Goal: Complete application form

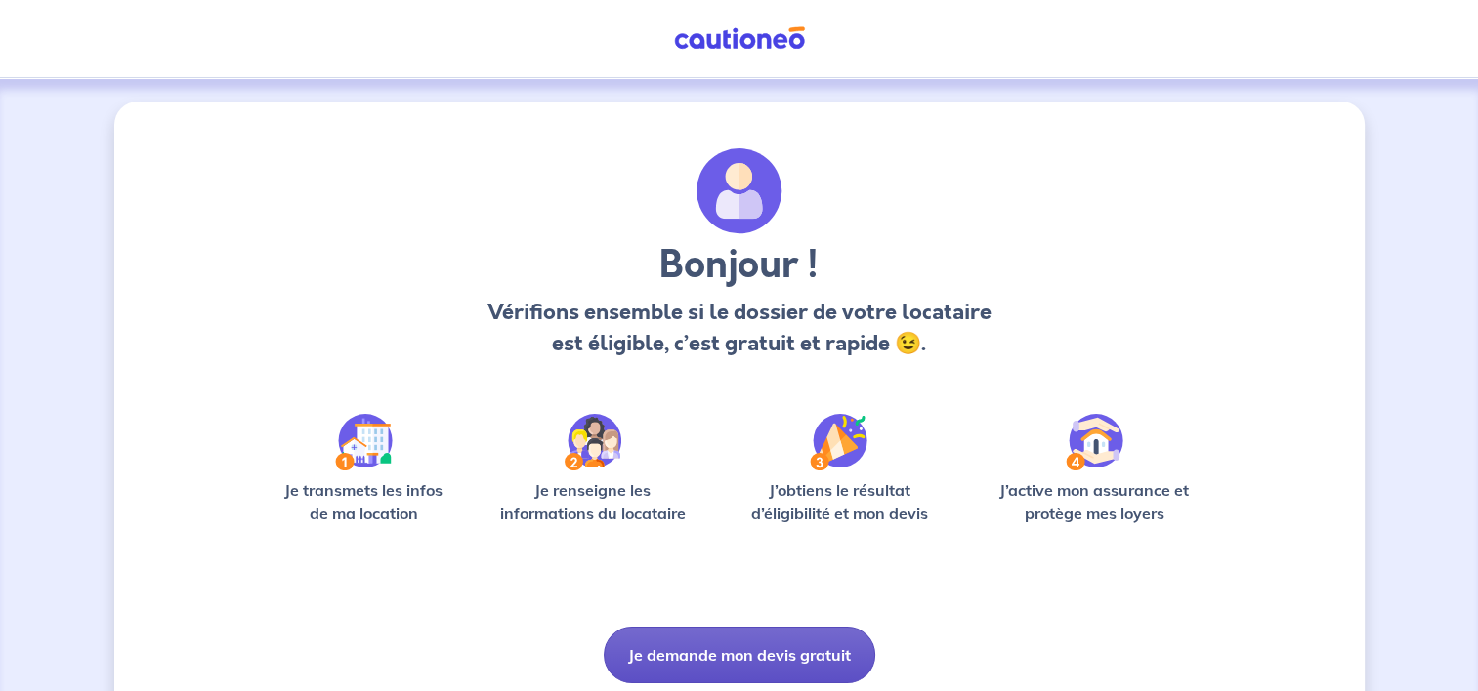
click at [750, 655] on button "Je demande mon devis gratuit" at bounding box center [740, 655] width 272 height 57
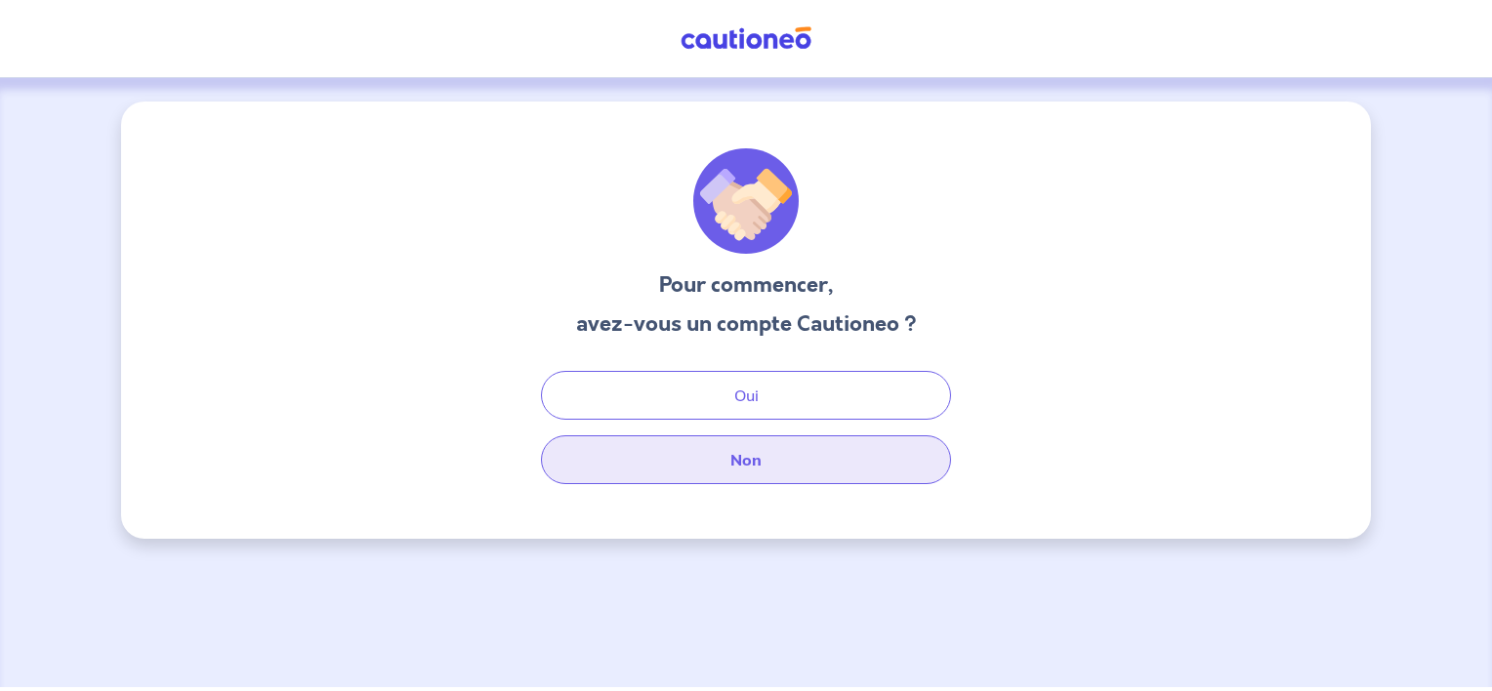
click at [752, 461] on button "Non" at bounding box center [746, 460] width 410 height 49
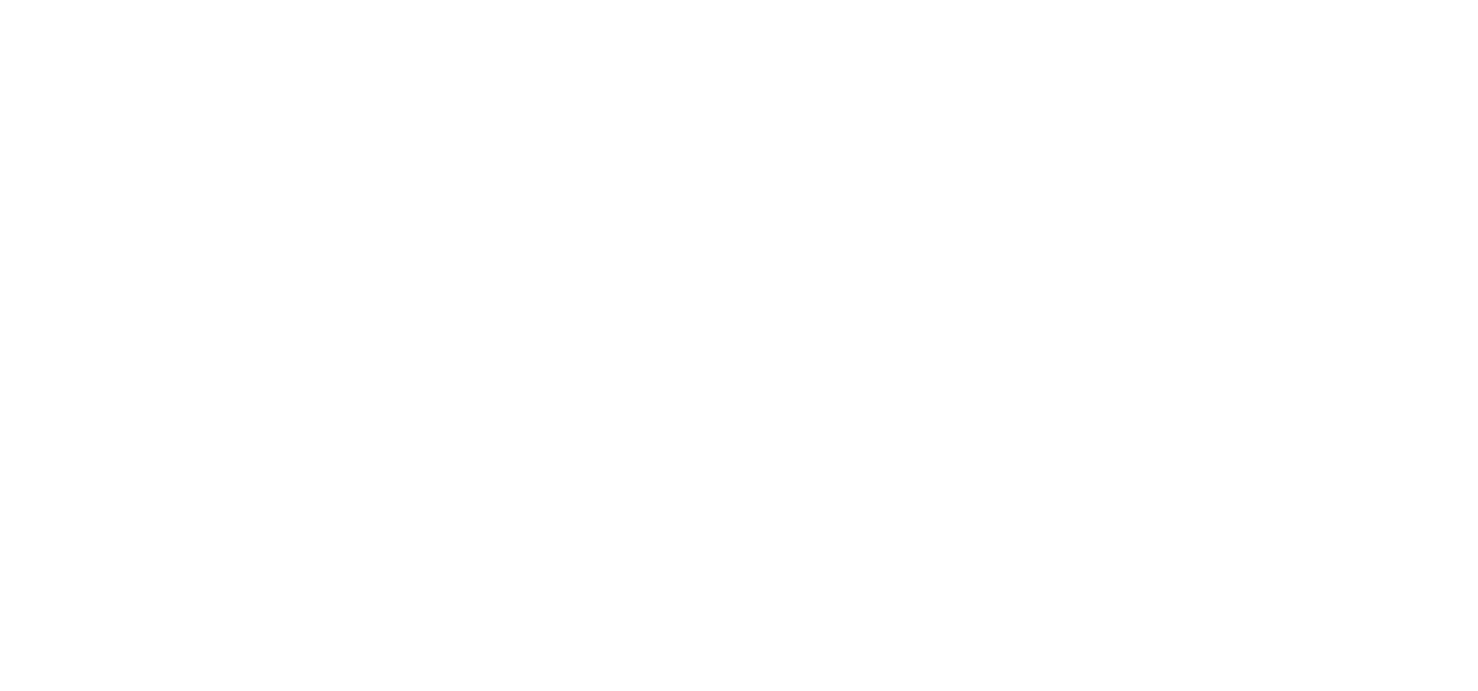
select select "FR"
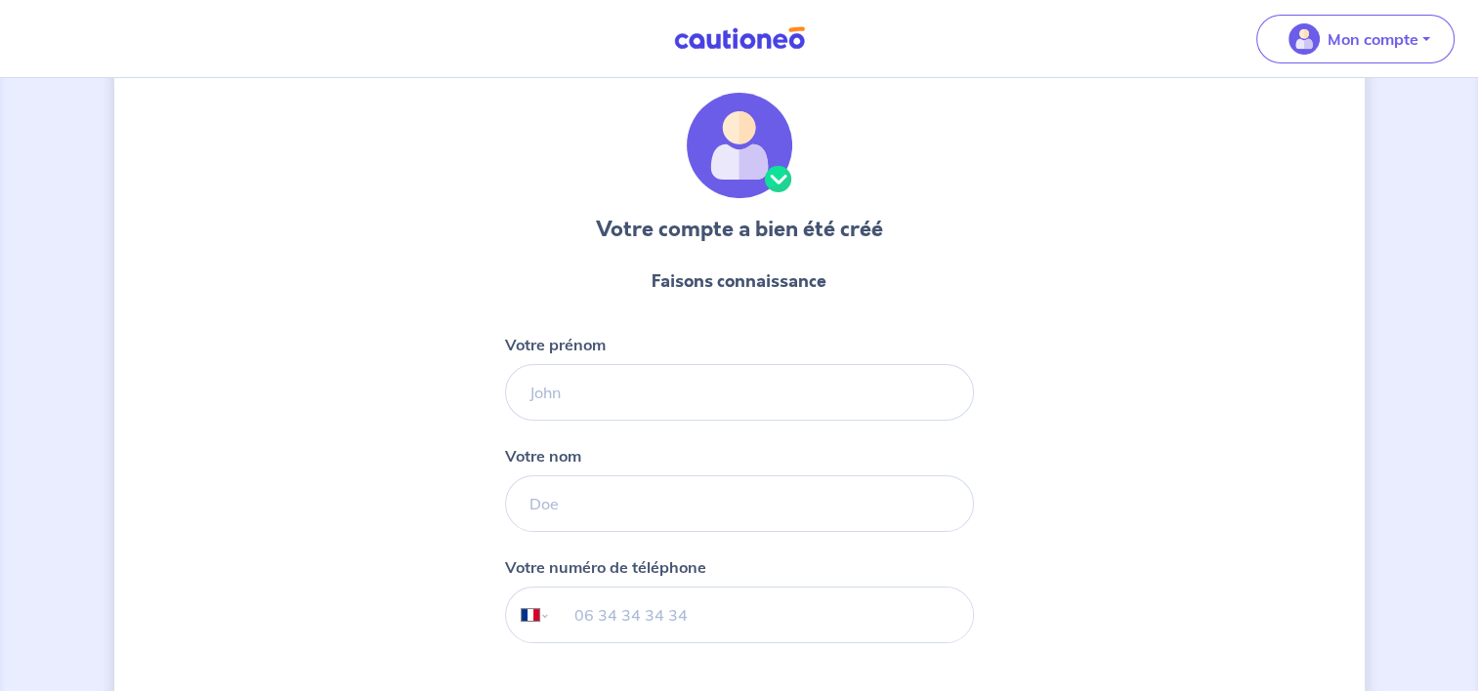
scroll to position [98, 0]
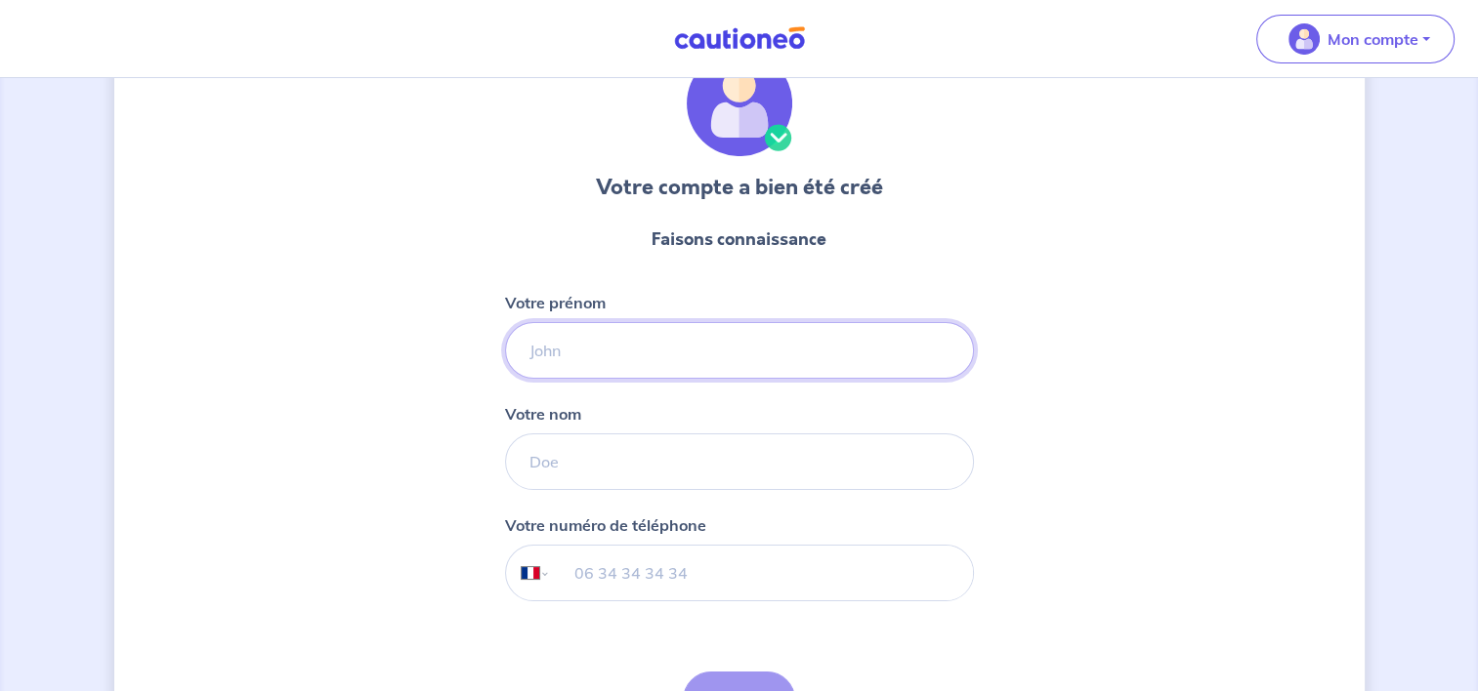
click at [606, 334] on input "Votre prénom" at bounding box center [739, 350] width 469 height 57
type input "[PERSON_NAME]"
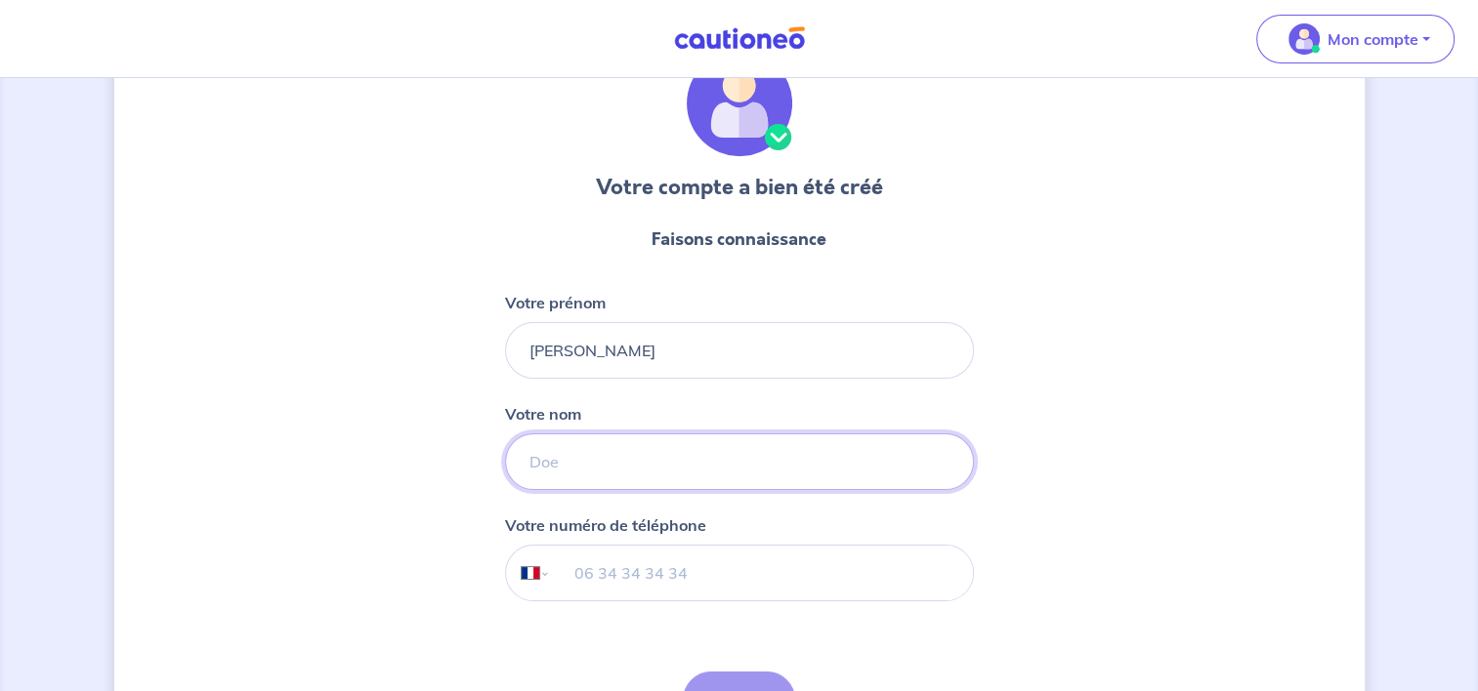
type input "richet"
type input "[PHONE_NUMBER]"
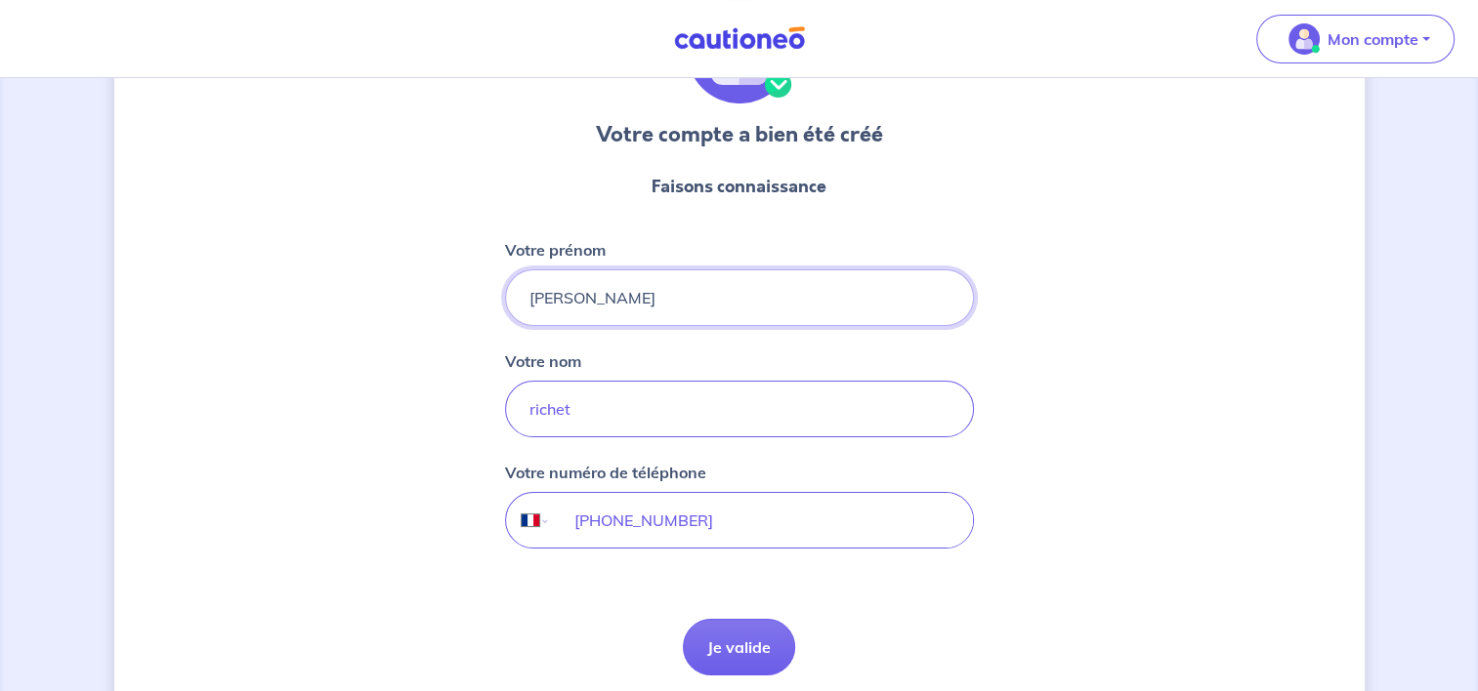
scroll to position [195, 0]
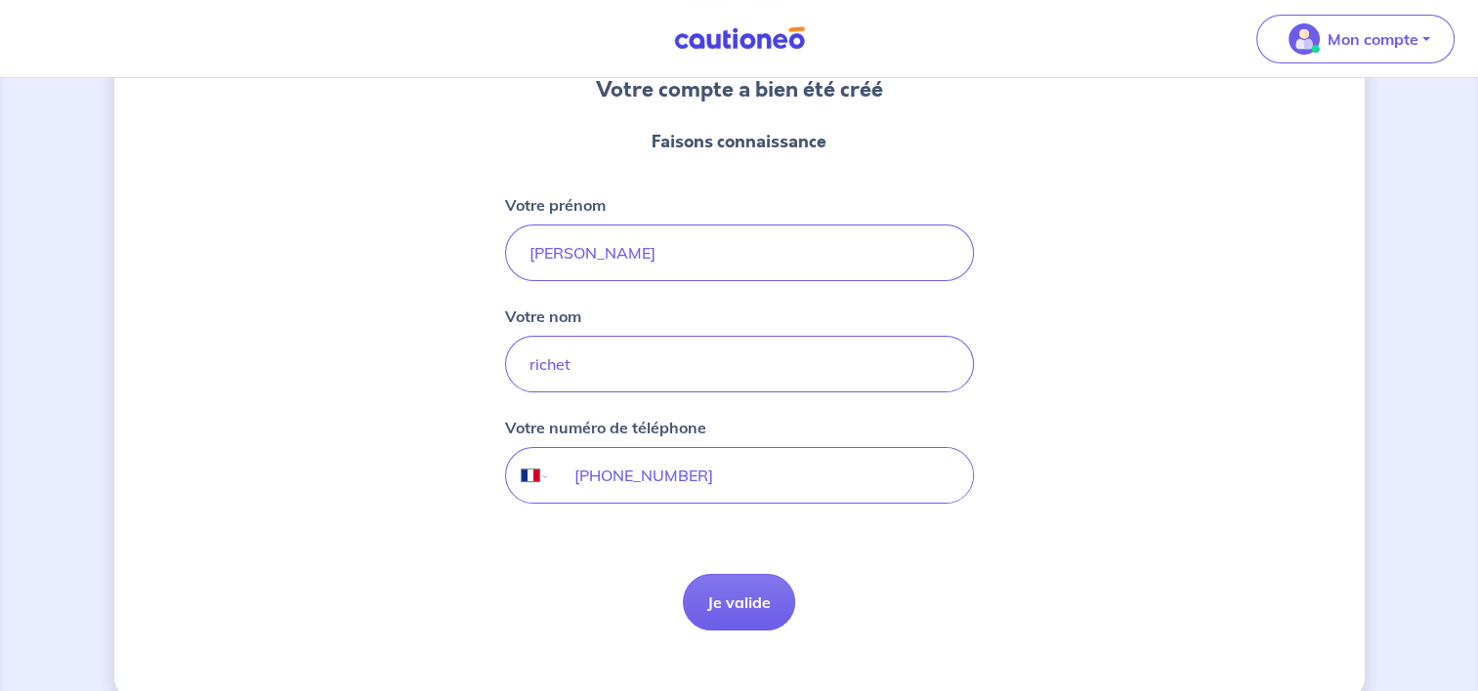
click at [742, 595] on button "Je valide" at bounding box center [739, 602] width 112 height 57
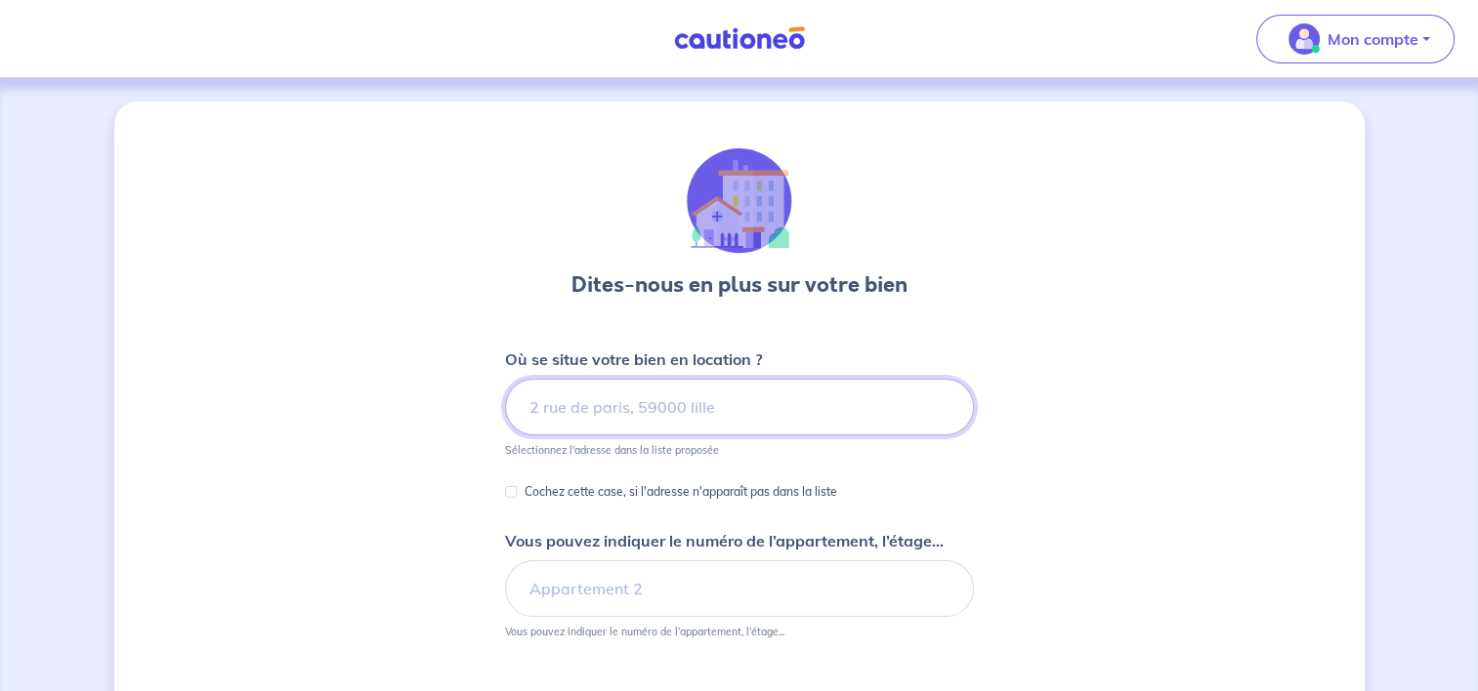
click at [749, 407] on input at bounding box center [739, 407] width 469 height 57
type input "rue flandres dunkerque 27330 la neuve lyre"
click at [510, 492] on input "Cochez cette case, si l'adresse n'apparaît pas dans la liste" at bounding box center [511, 492] width 12 height 12
checkbox input "true"
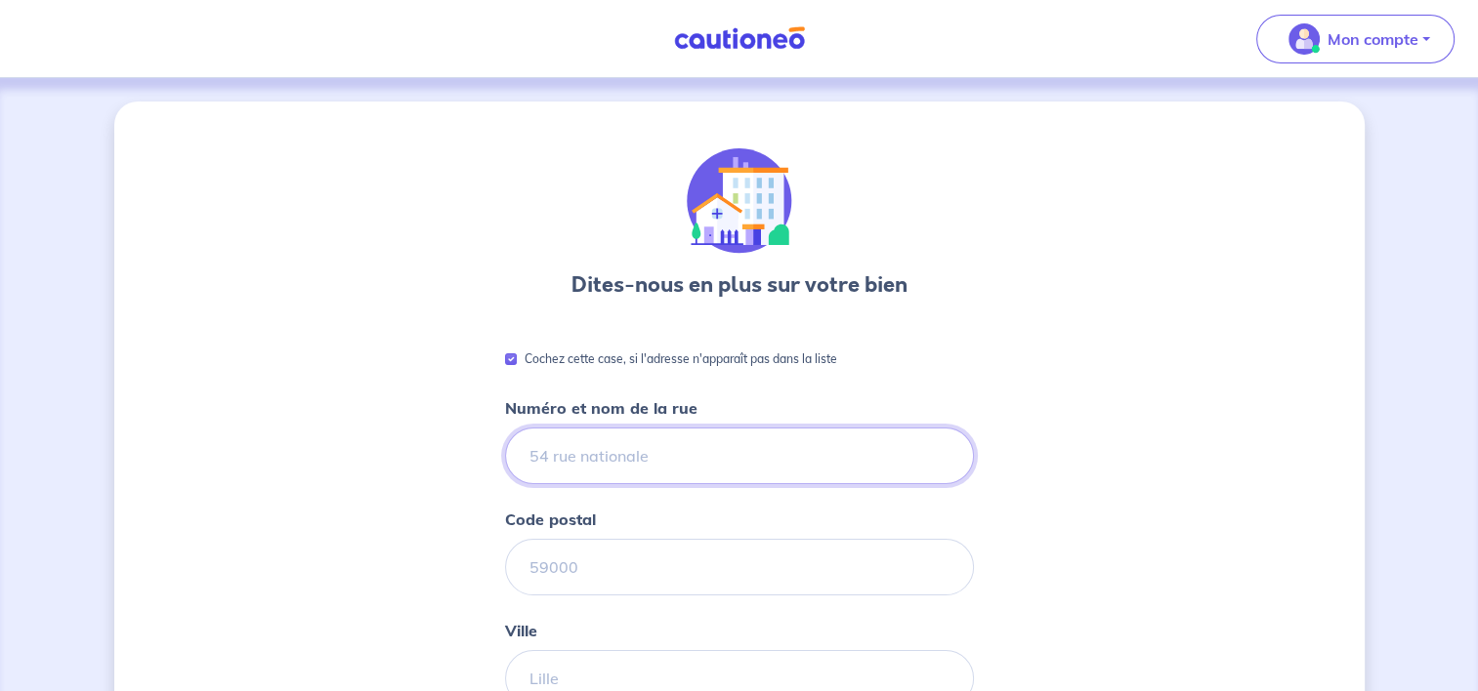
click at [578, 464] on input "Numéro et nom de la rue" at bounding box center [739, 456] width 469 height 57
type input "rue flandres dunkerque"
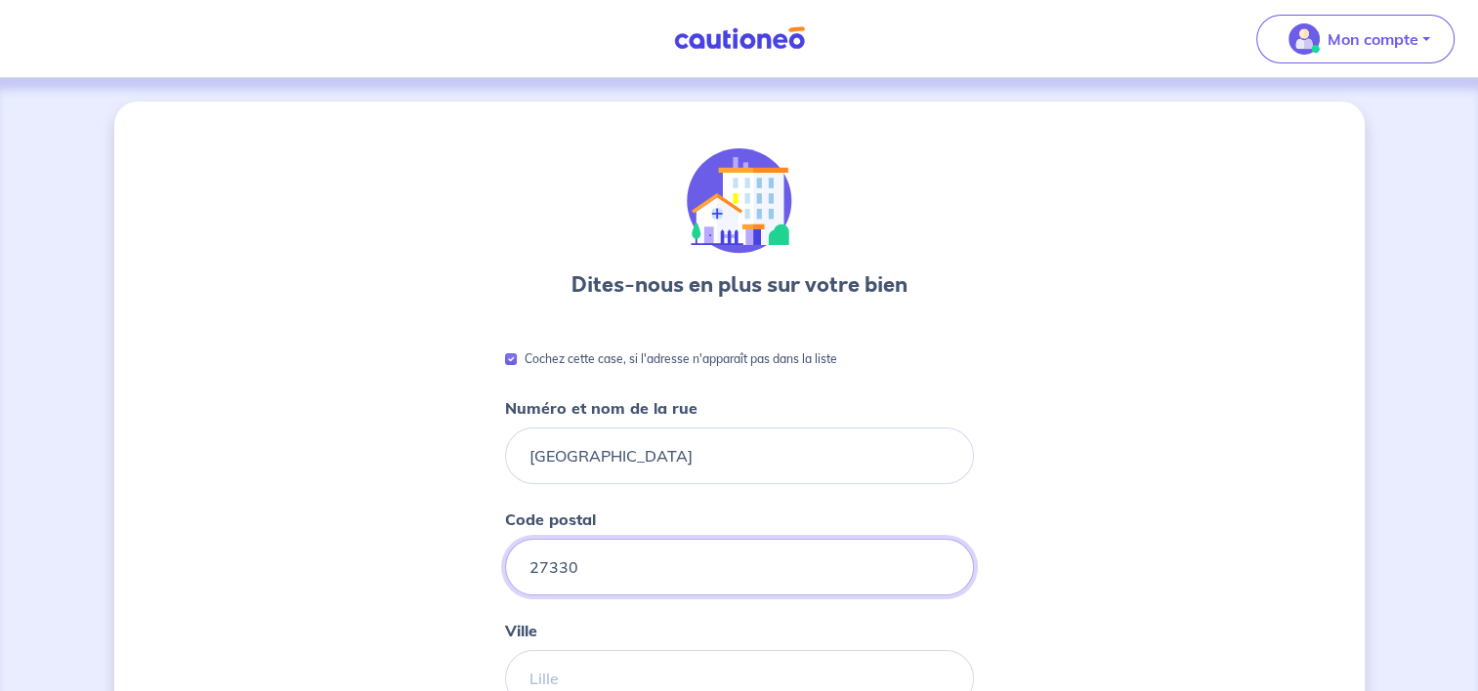
type input "27330"
click at [601, 667] on input "Ville" at bounding box center [739, 678] width 469 height 57
type input "la neuve lyre"
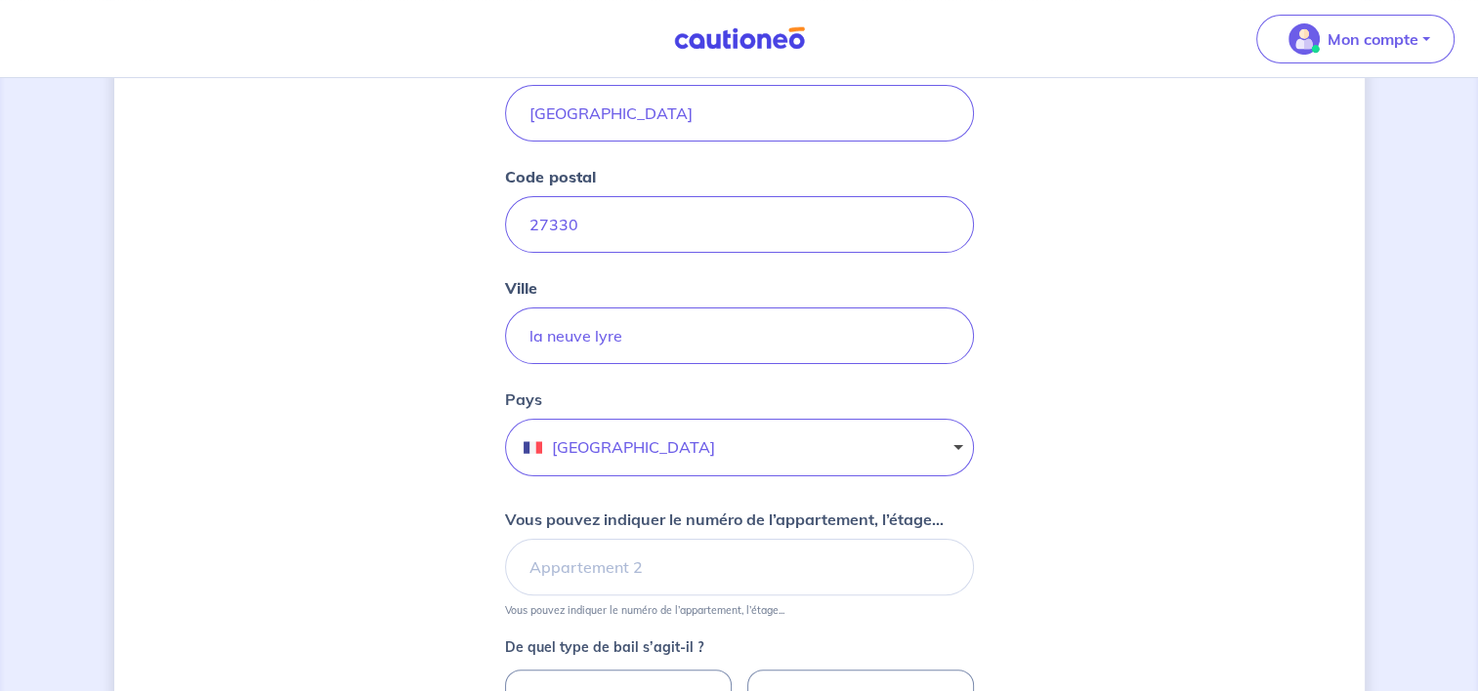
scroll to position [391, 0]
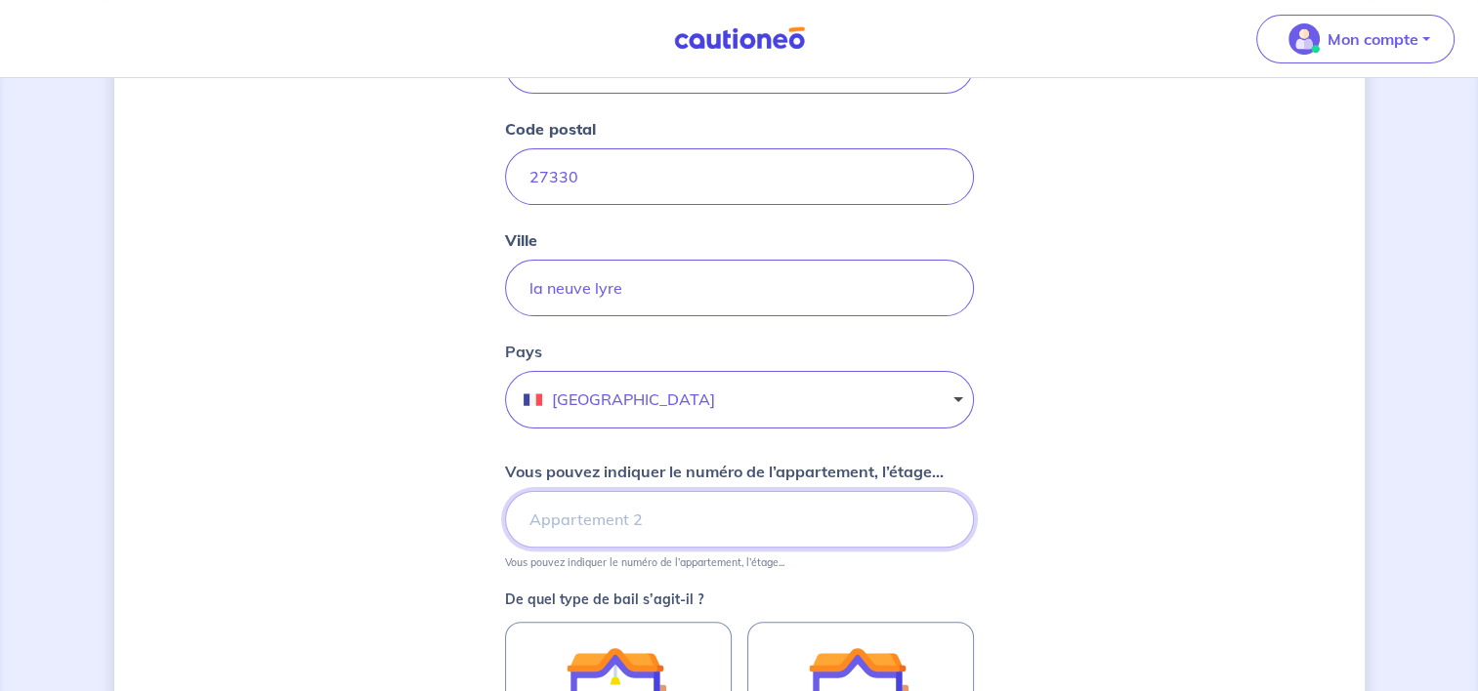
click at [641, 527] on input "Vous pouvez indiquer le numéro de l’appartement, l’étage..." at bounding box center [739, 519] width 469 height 57
type input "rdc"
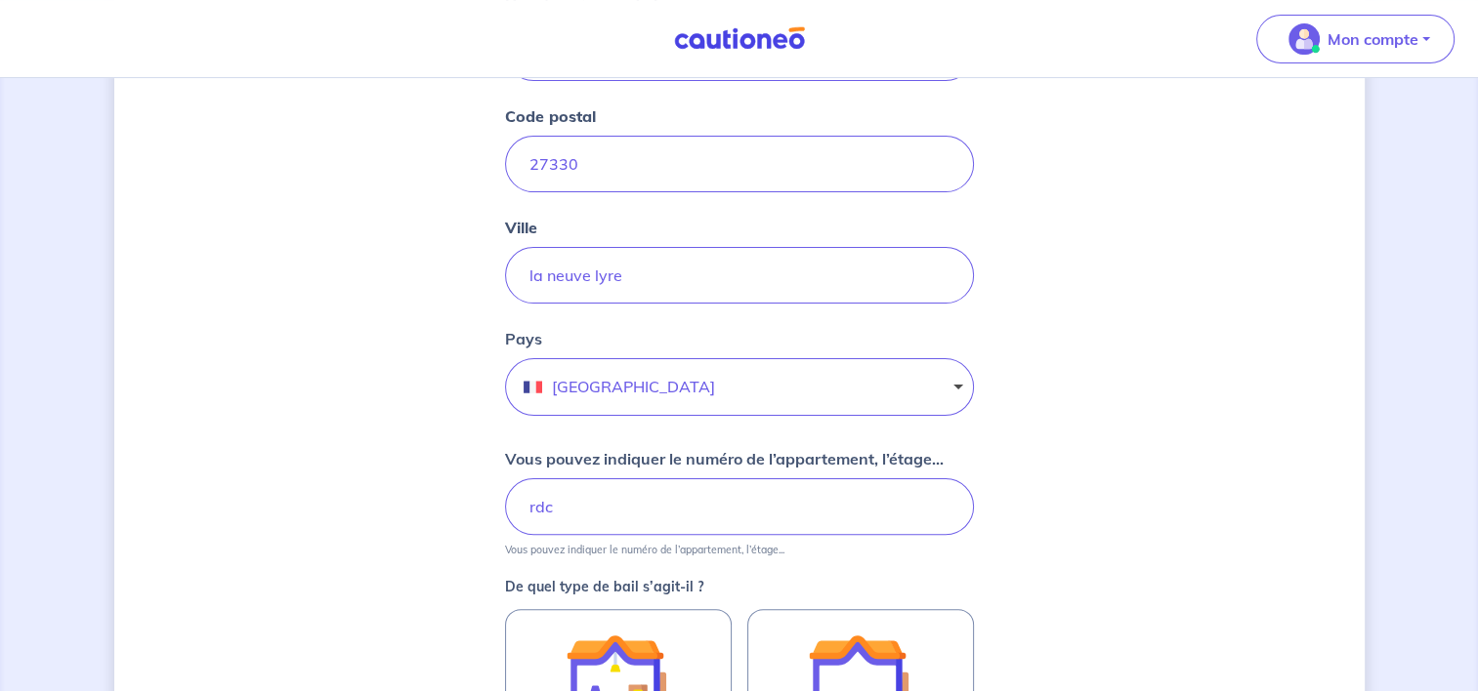
scroll to position [684, 0]
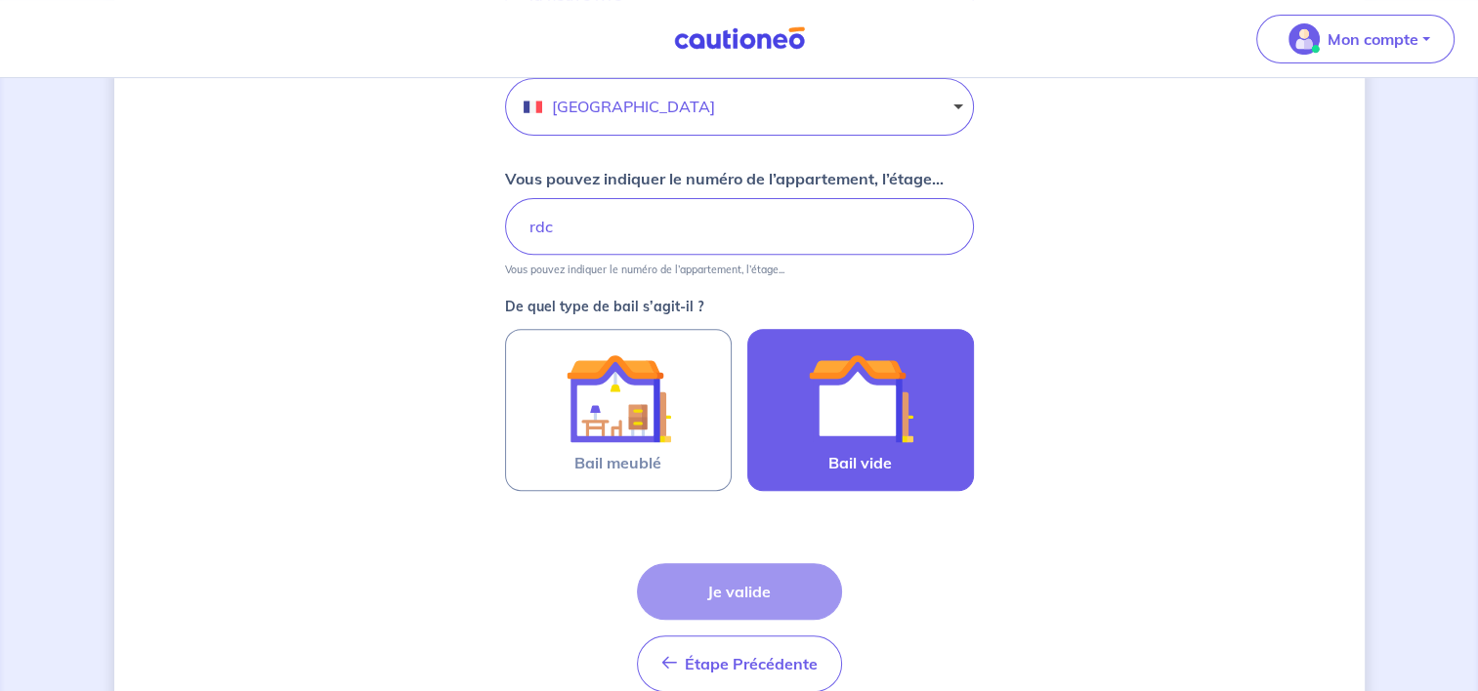
click at [898, 425] on img at bounding box center [860, 398] width 105 height 105
click at [0, 0] on input "Bail vide" at bounding box center [0, 0] width 0 height 0
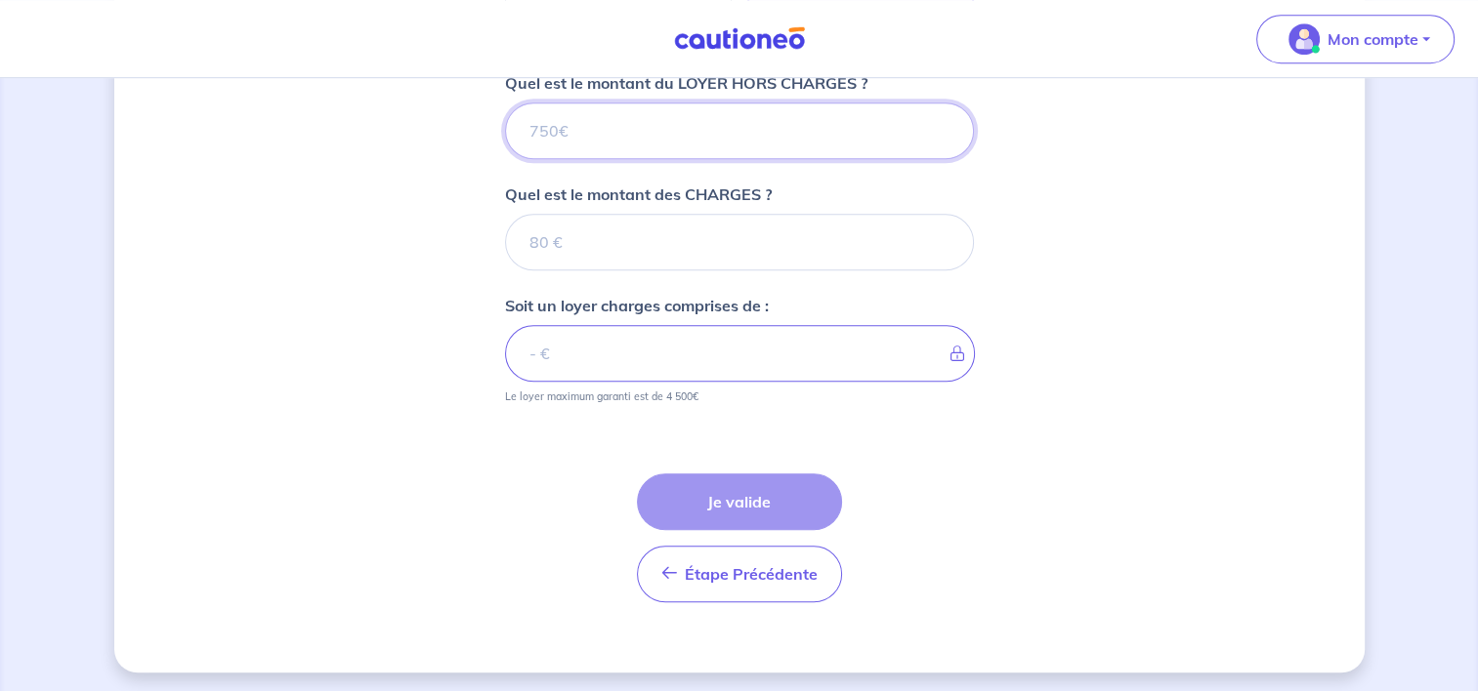
scroll to position [936, 0]
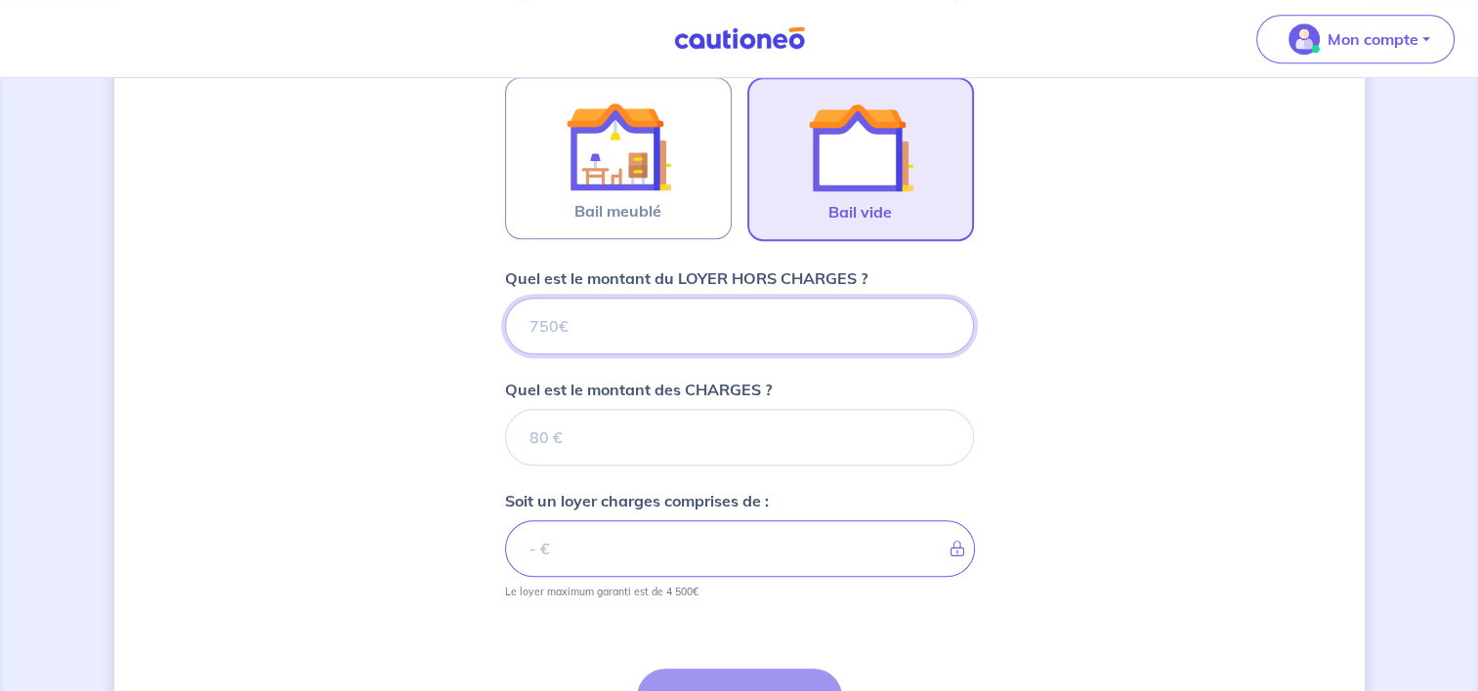
click at [798, 320] on input "Quel est le montant du LOYER HORS CHARGES ?" at bounding box center [739, 326] width 469 height 57
type input "650"
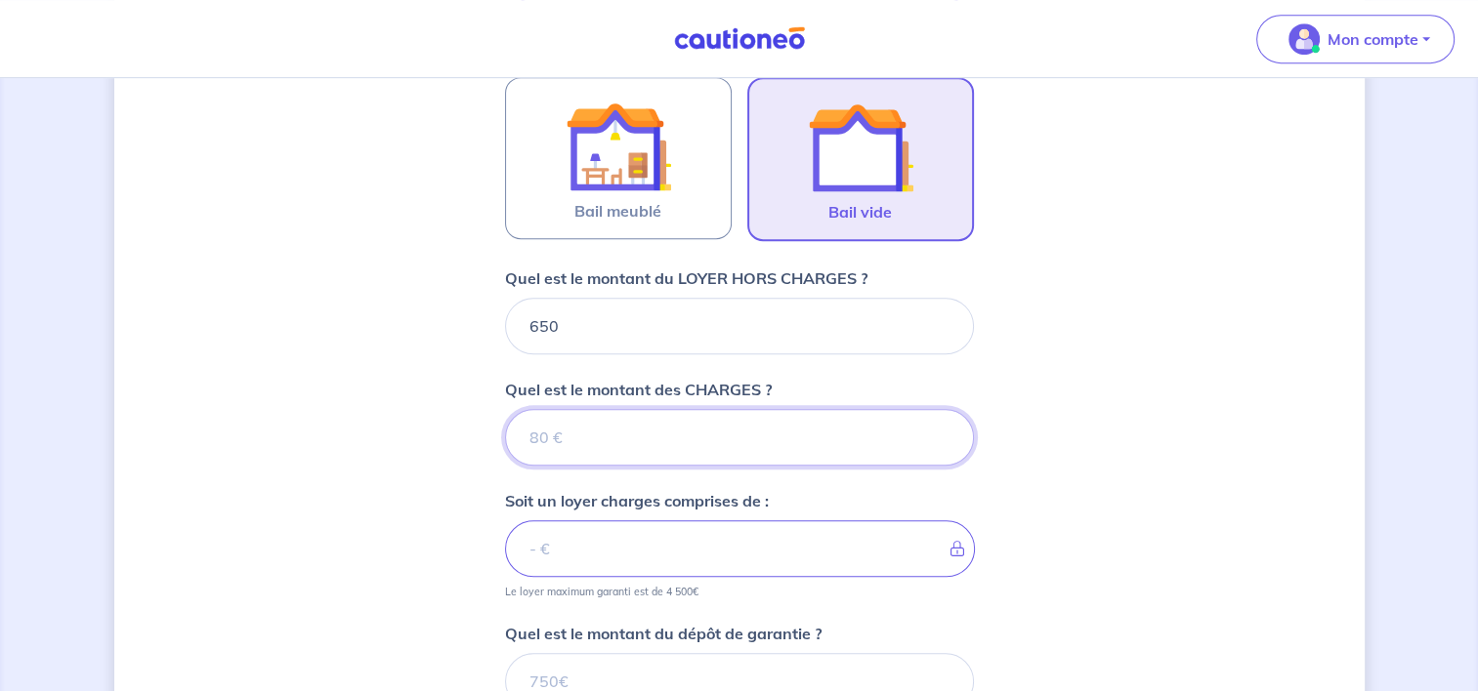
click at [698, 425] on input "Quel est le montant des CHARGES ?" at bounding box center [739, 437] width 469 height 57
type input "0"
type input "650"
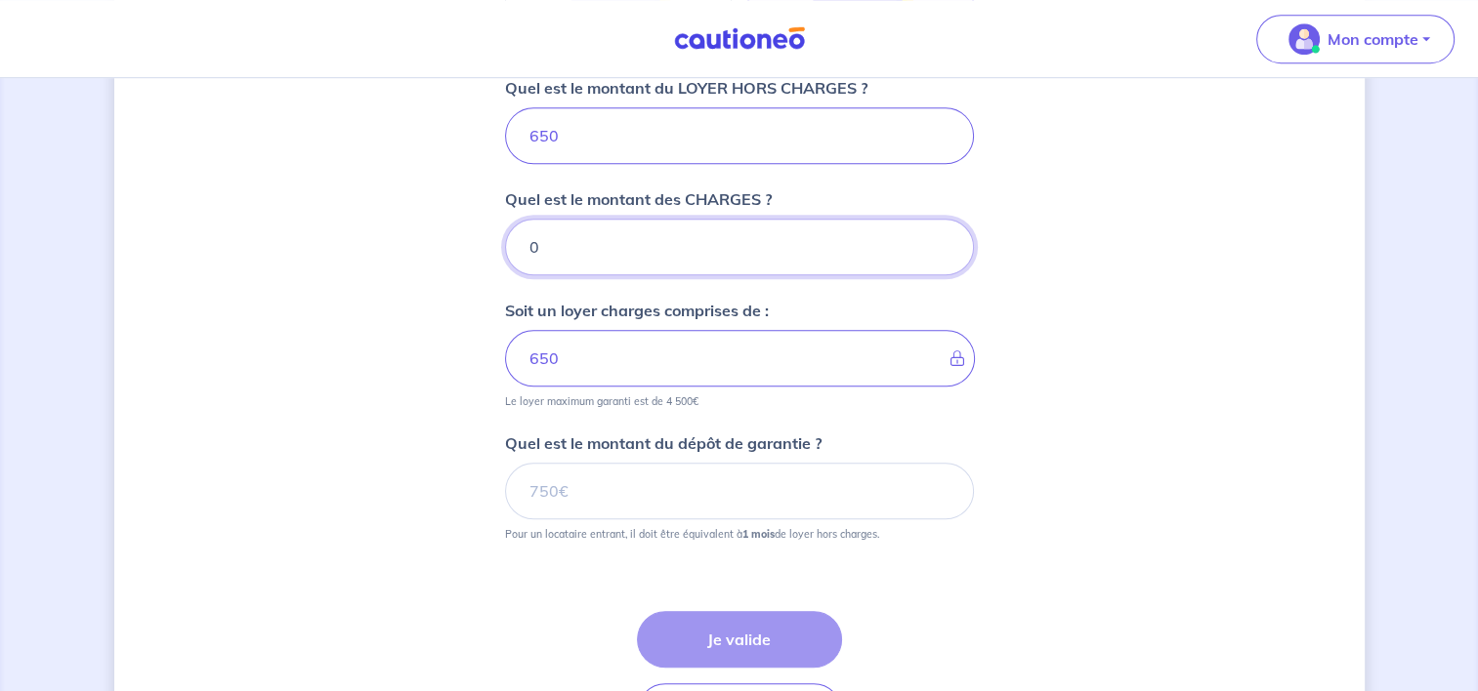
scroll to position [1131, 0]
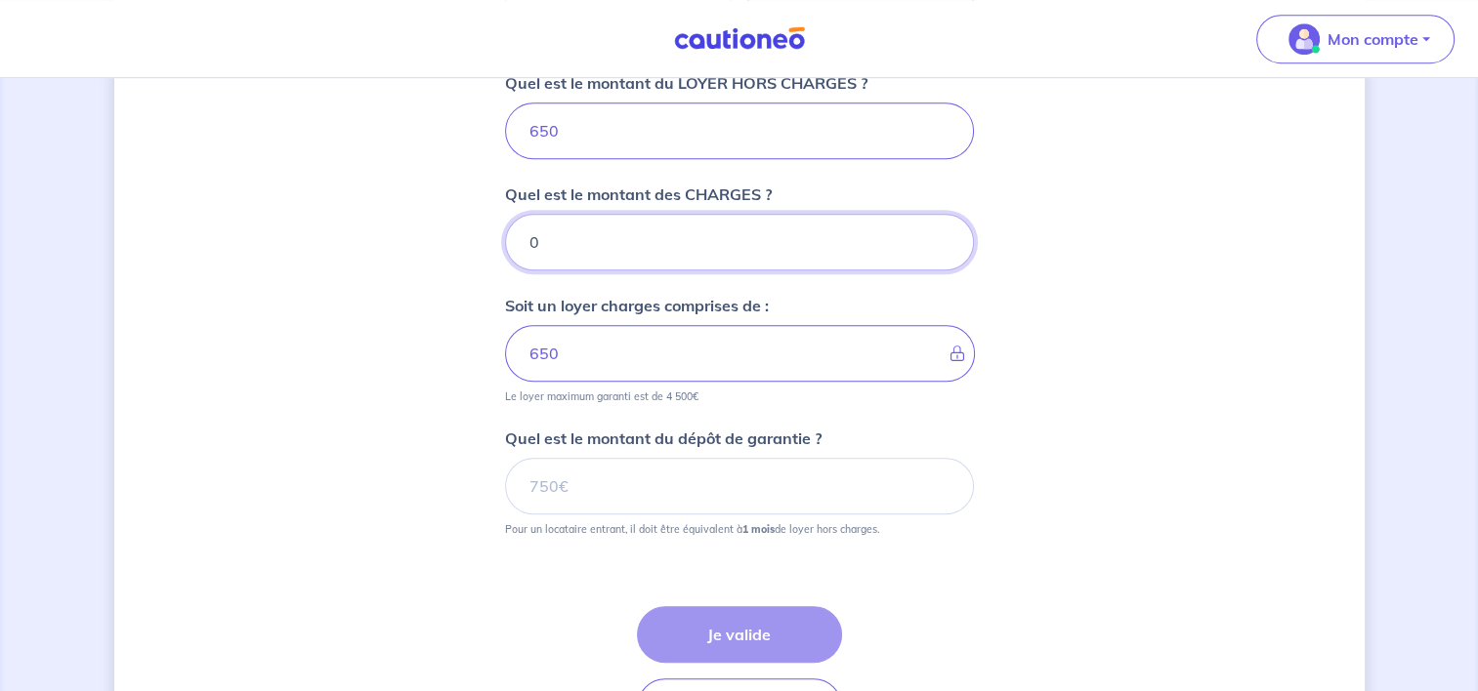
type input "0"
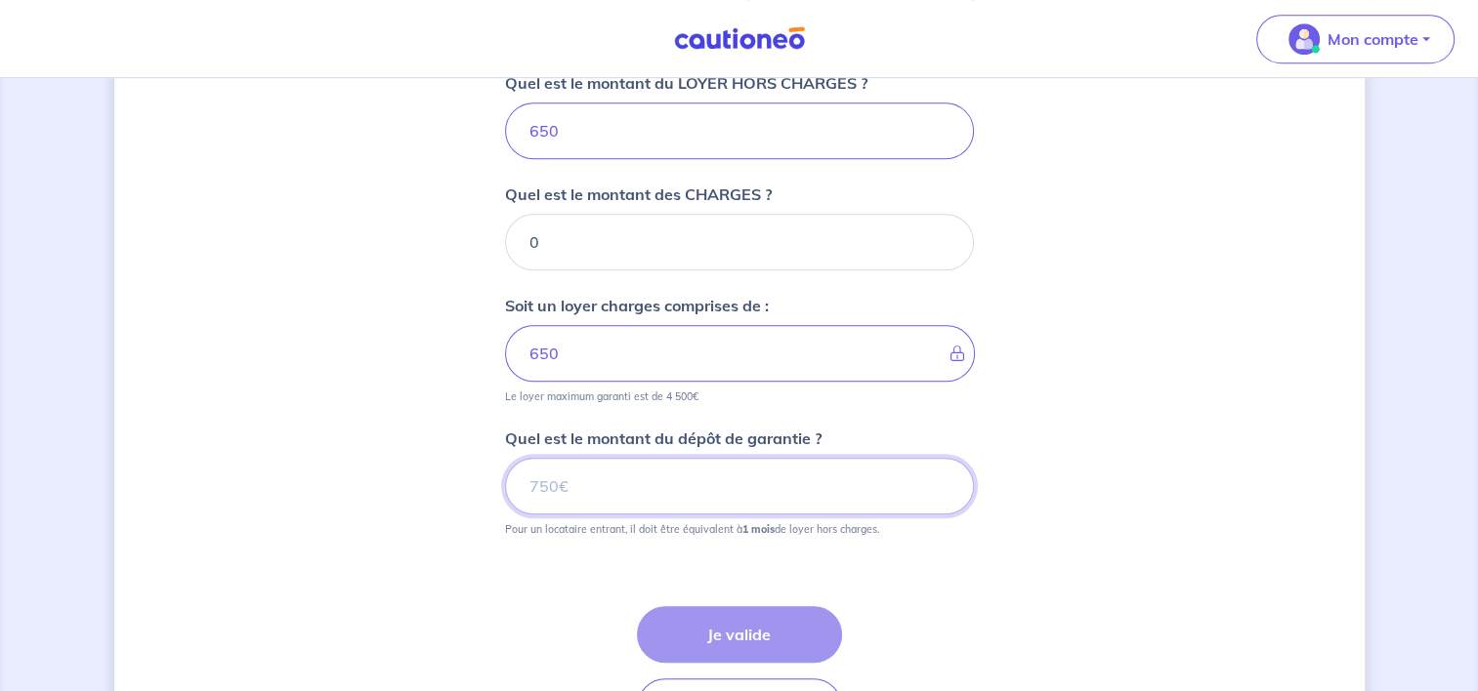
click at [586, 484] on input "Quel est le montant du dépôt de garantie ?" at bounding box center [739, 486] width 469 height 57
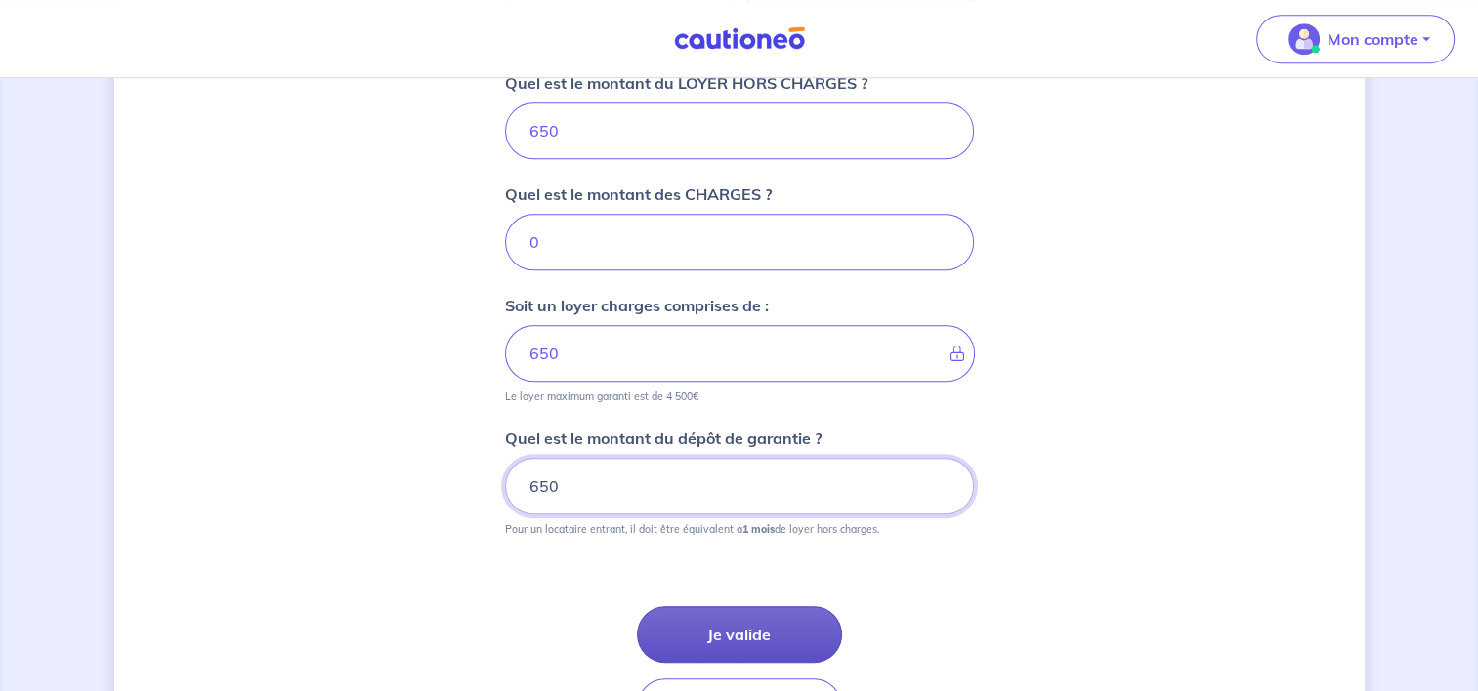
type input "650"
click at [750, 629] on button "Je valide" at bounding box center [739, 635] width 205 height 57
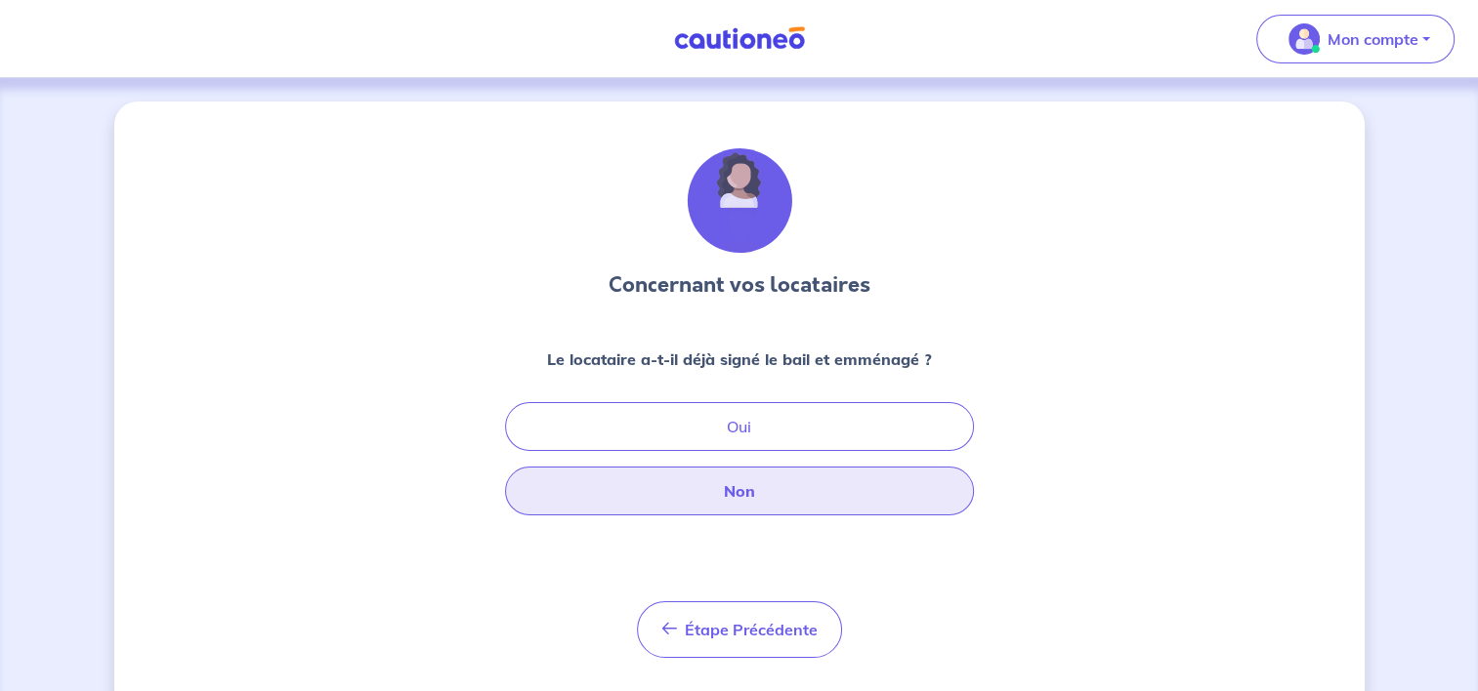
click at [754, 496] on button "Non" at bounding box center [739, 491] width 469 height 49
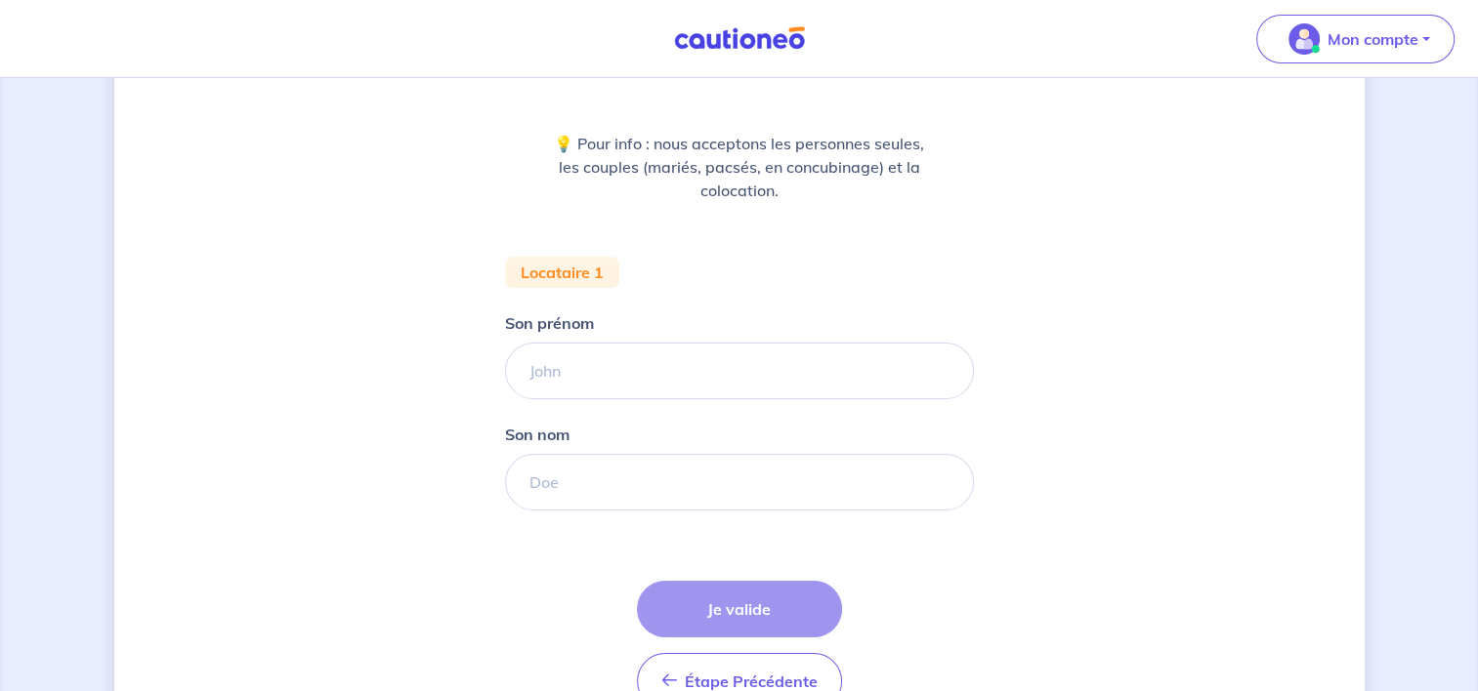
scroll to position [98, 0]
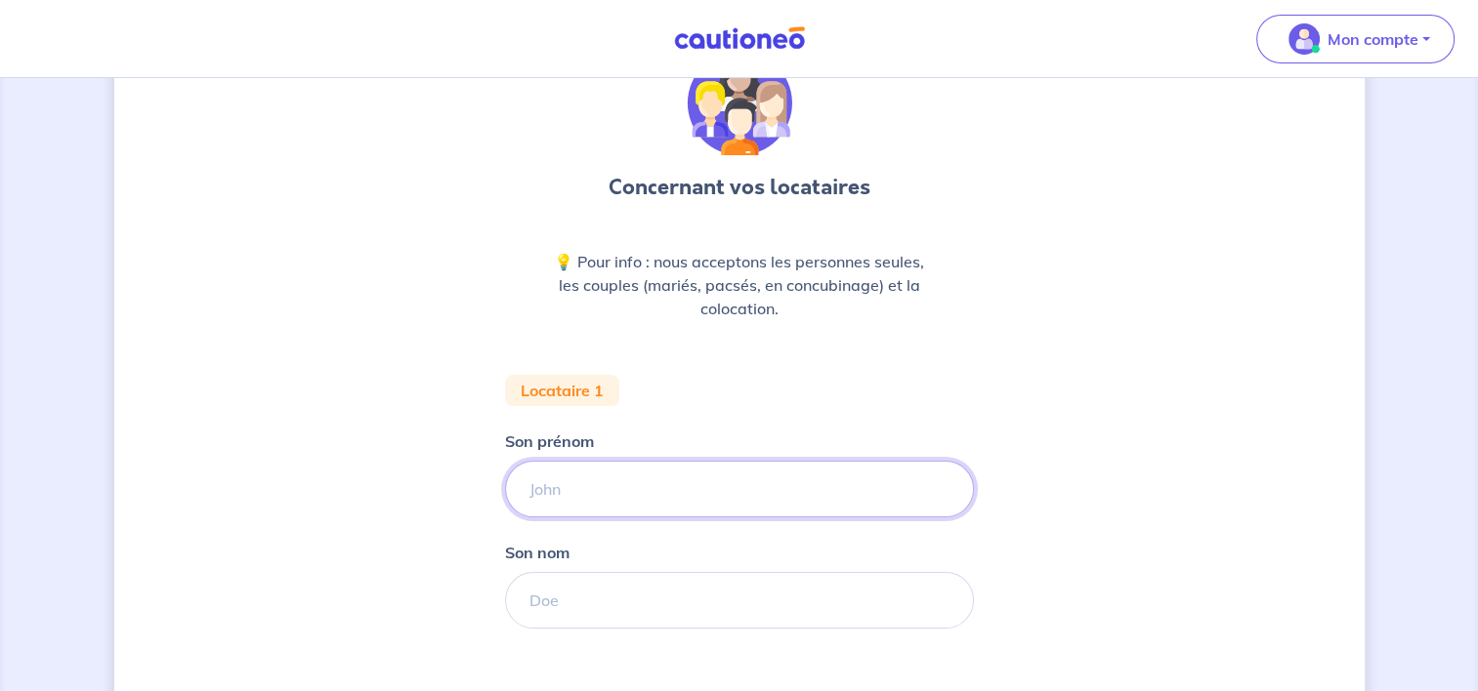
click at [628, 481] on input "Son prénom" at bounding box center [739, 489] width 469 height 57
type input "celia"
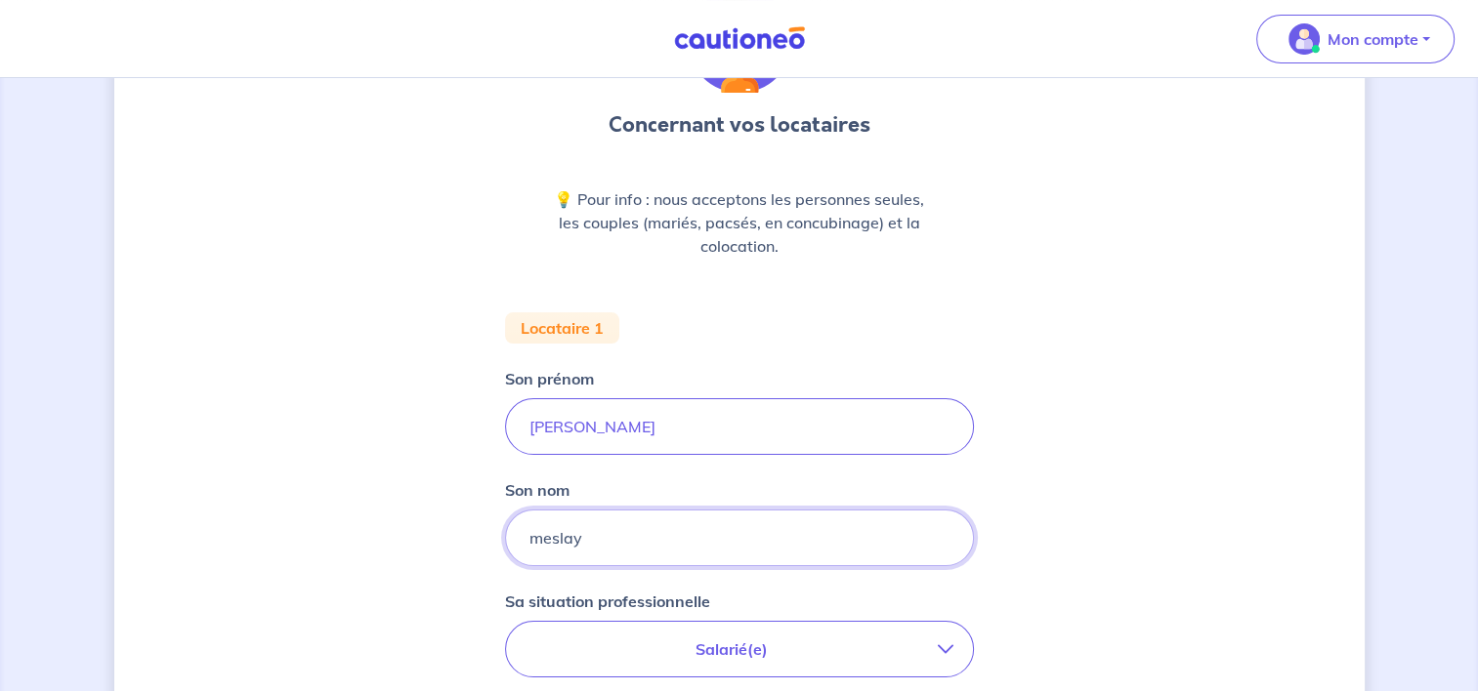
scroll to position [195, 0]
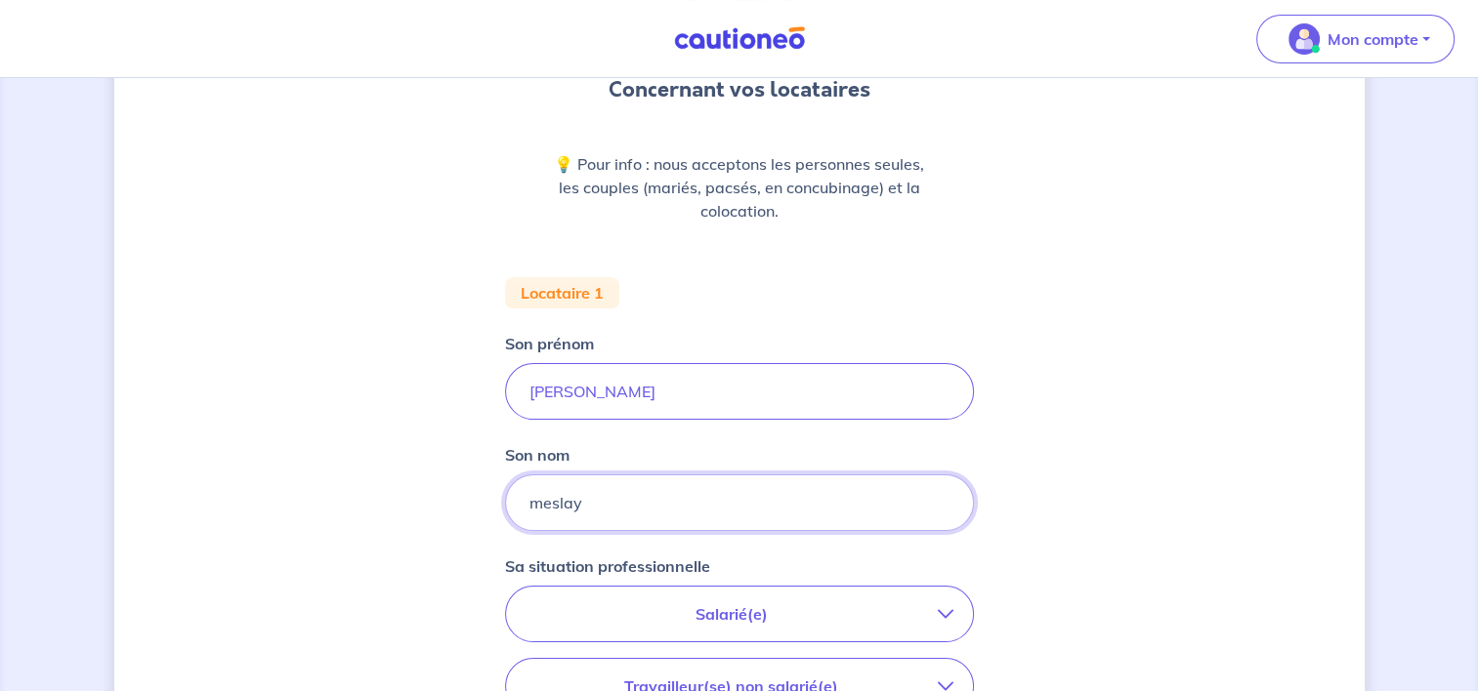
type input "meslay"
click at [693, 613] on p "Salarié(e)" at bounding box center [731, 614] width 412 height 23
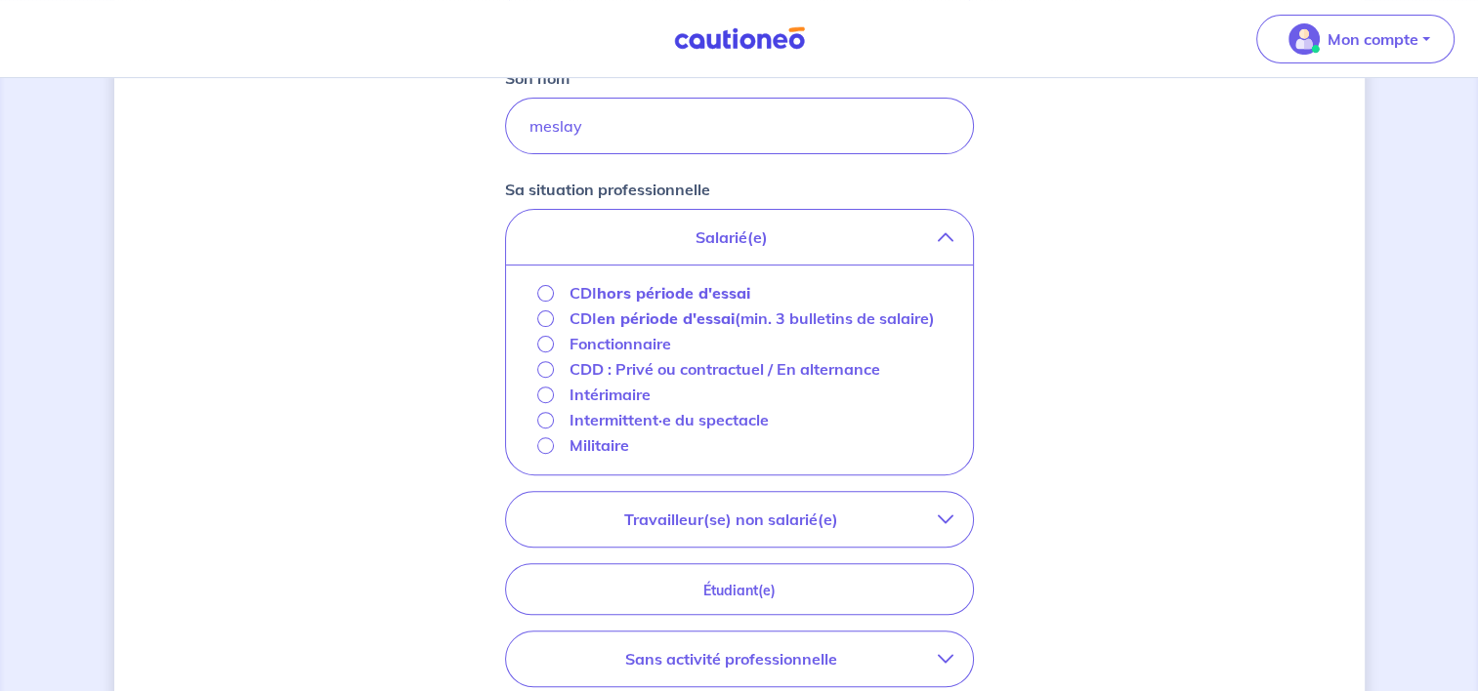
scroll to position [586, 0]
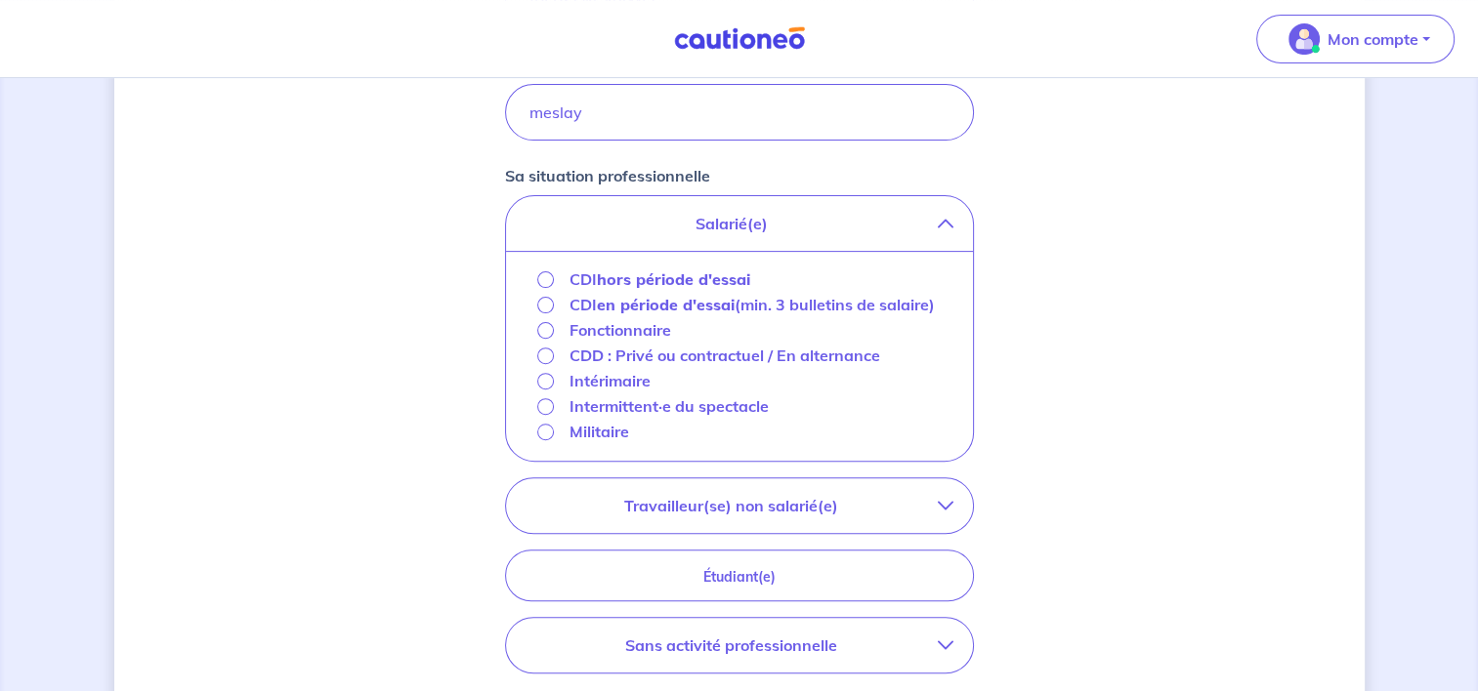
click at [693, 359] on p "CDD : Privé ou contractuel / En alternance" at bounding box center [724, 355] width 311 height 23
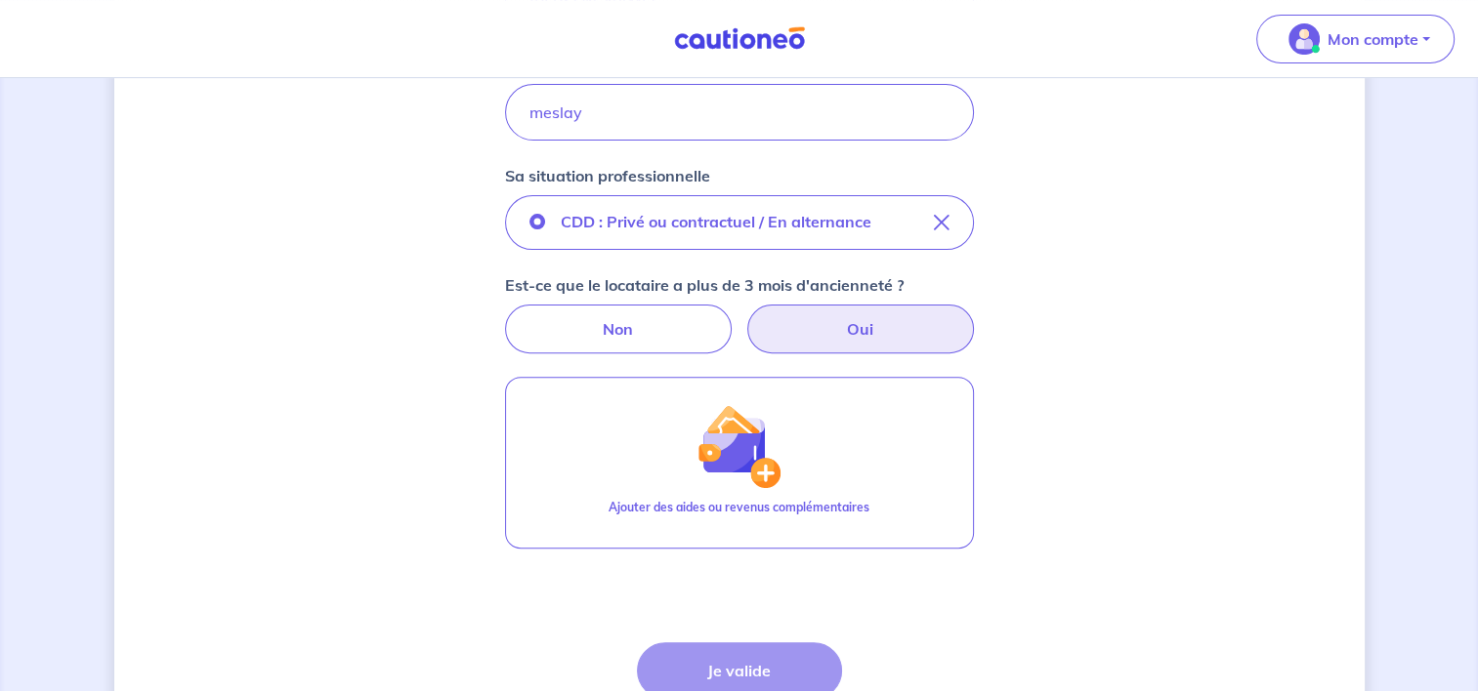
click at [844, 314] on label "Oui" at bounding box center [860, 329] width 227 height 49
click at [745, 314] on input "Oui" at bounding box center [738, 311] width 13 height 13
radio input "true"
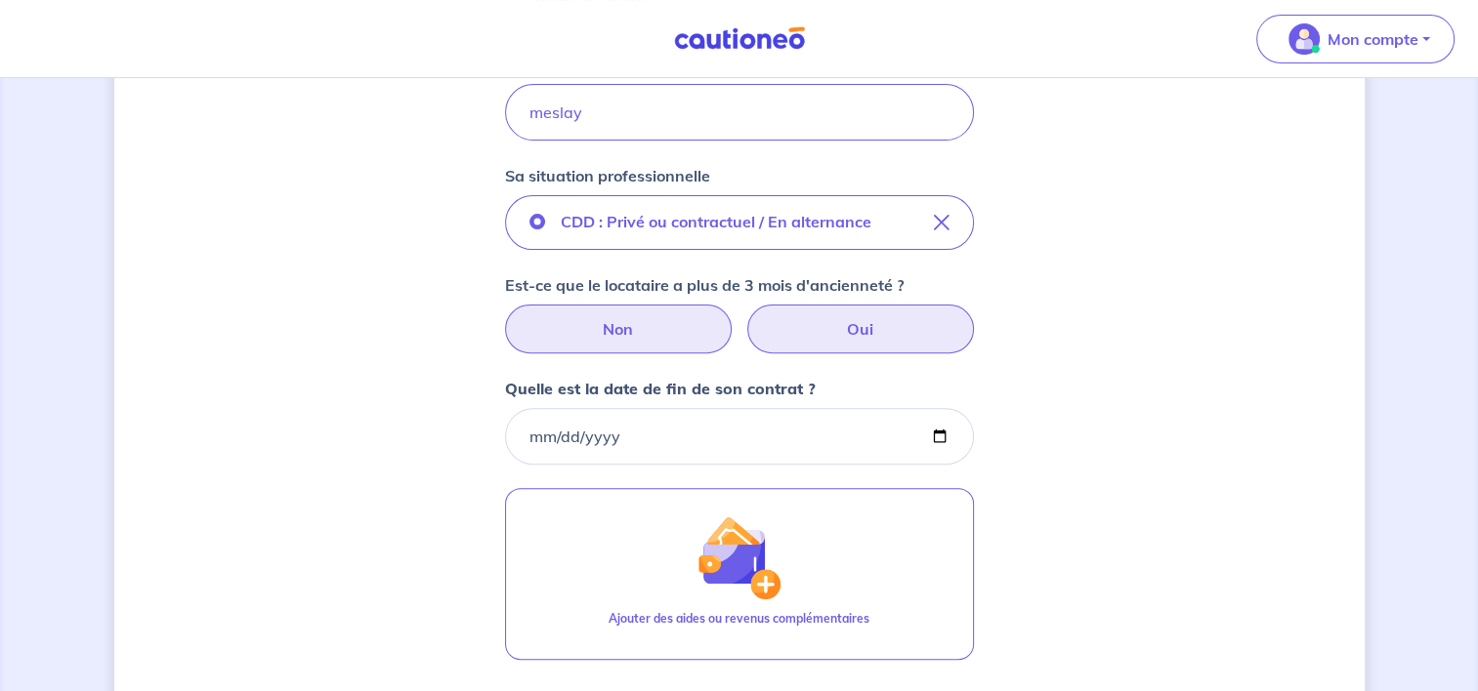
click at [638, 327] on label "Non" at bounding box center [618, 329] width 227 height 49
click at [732, 317] on input "Non" at bounding box center [738, 311] width 13 height 13
radio input "true"
click at [791, 321] on label "Oui" at bounding box center [860, 329] width 227 height 49
click at [745, 317] on input "Oui" at bounding box center [738, 311] width 13 height 13
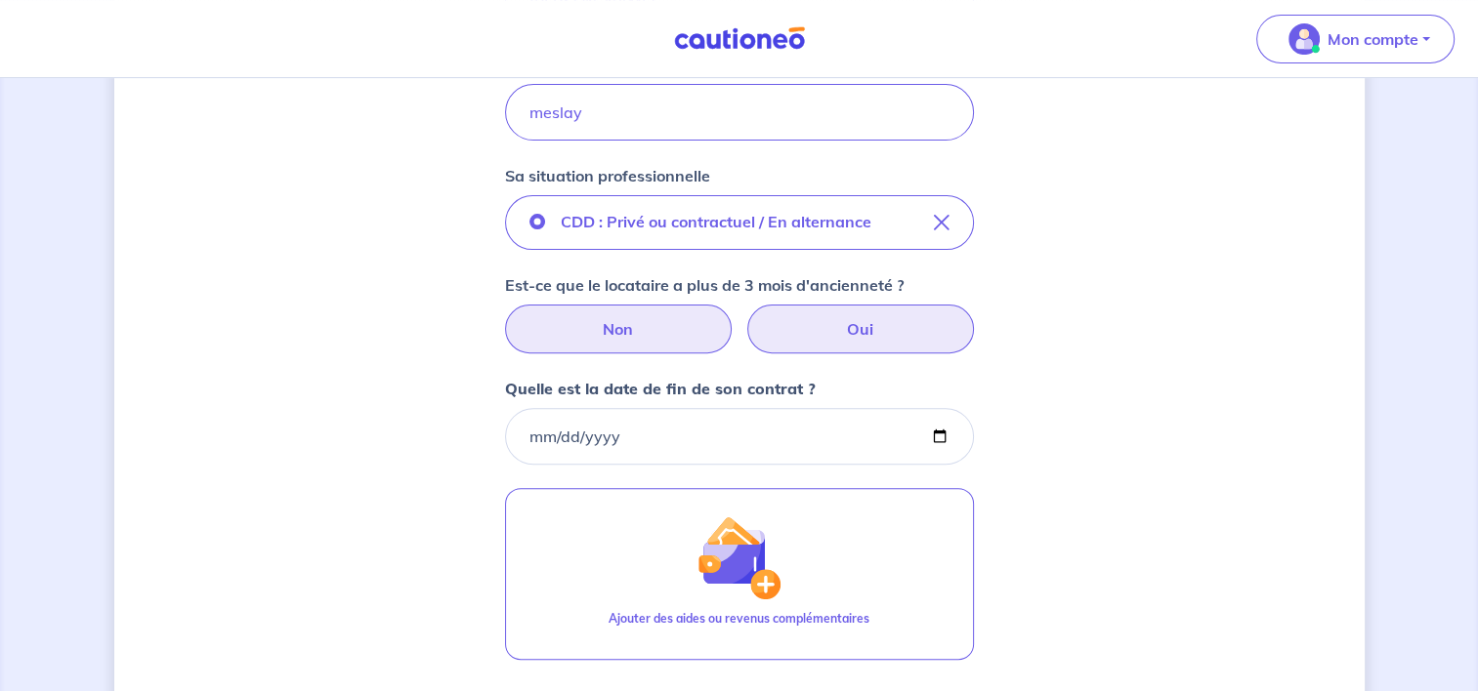
radio input "true"
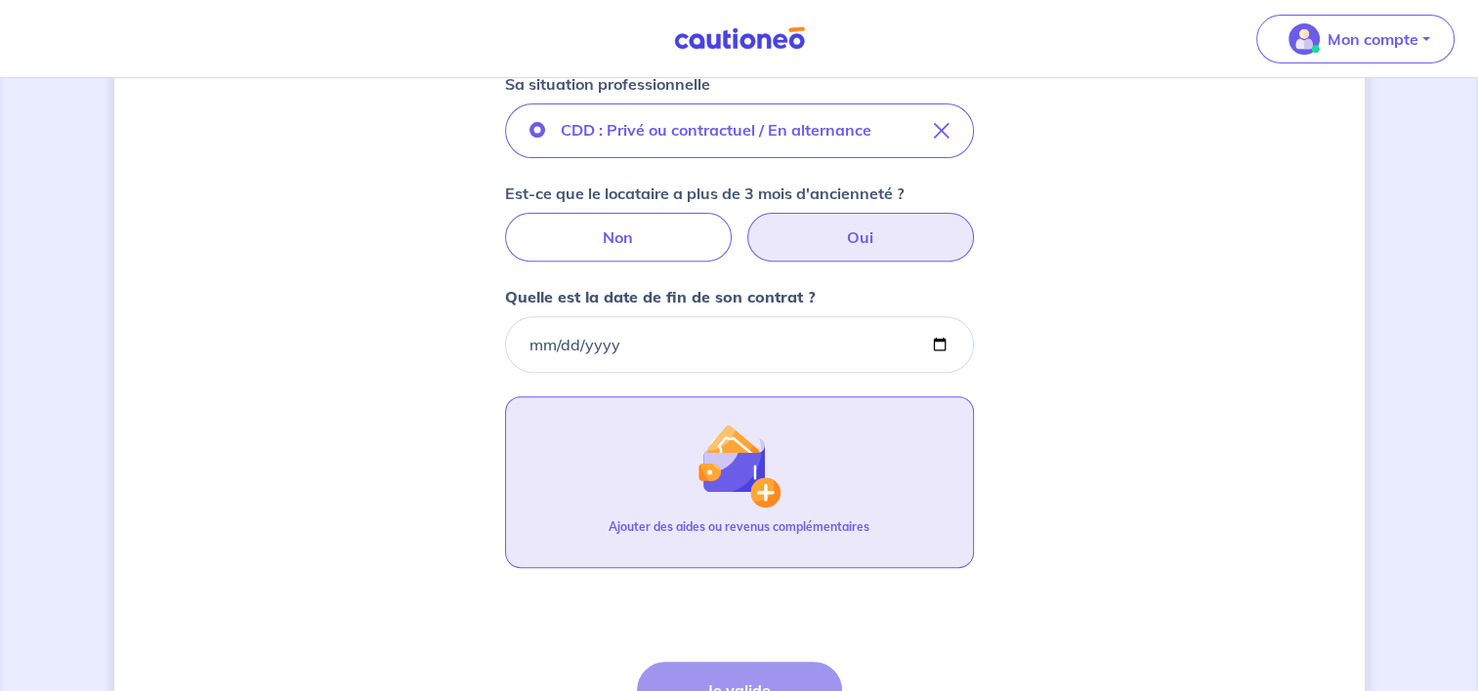
scroll to position [868, 0]
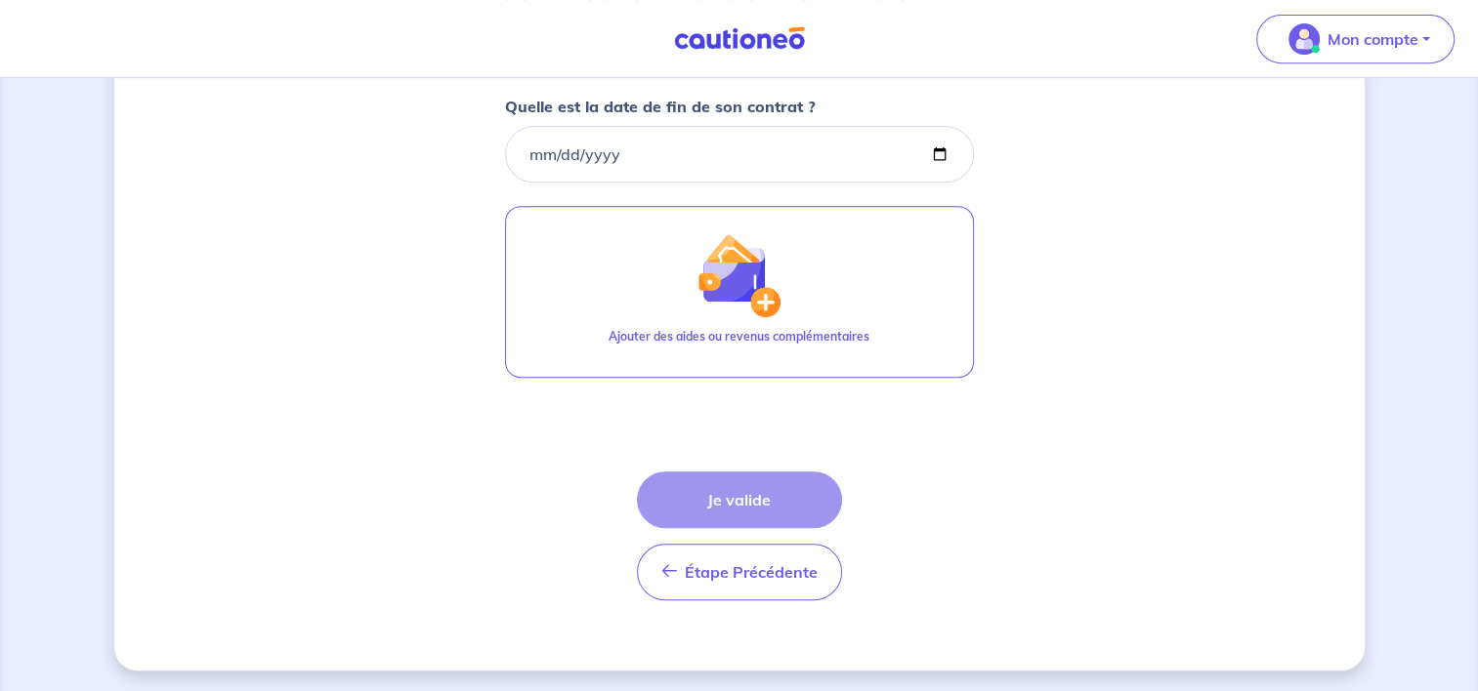
click at [730, 505] on div "Étape Précédente Précédent Je valide Je valide" at bounding box center [739, 536] width 205 height 129
click at [735, 500] on div "Étape Précédente Précédent Je valide Je valide" at bounding box center [739, 536] width 205 height 129
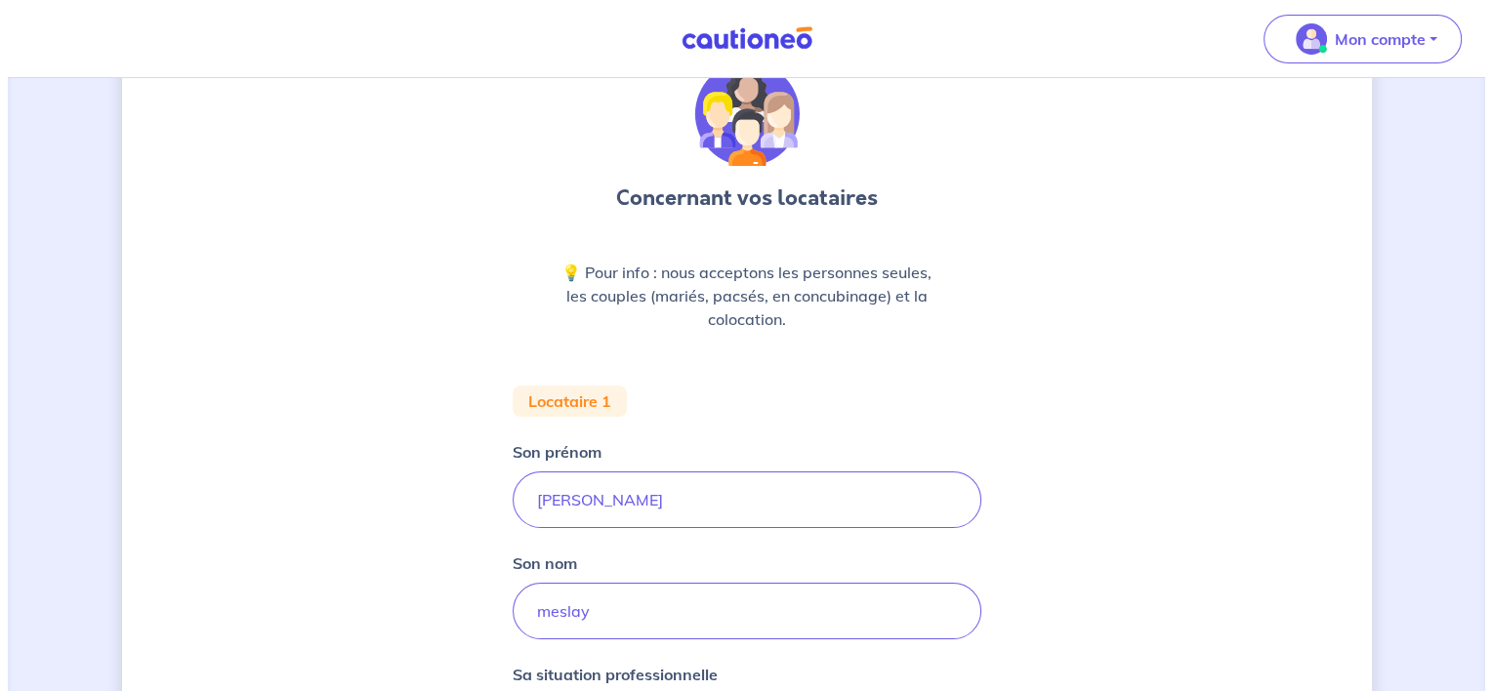
scroll to position [771, 0]
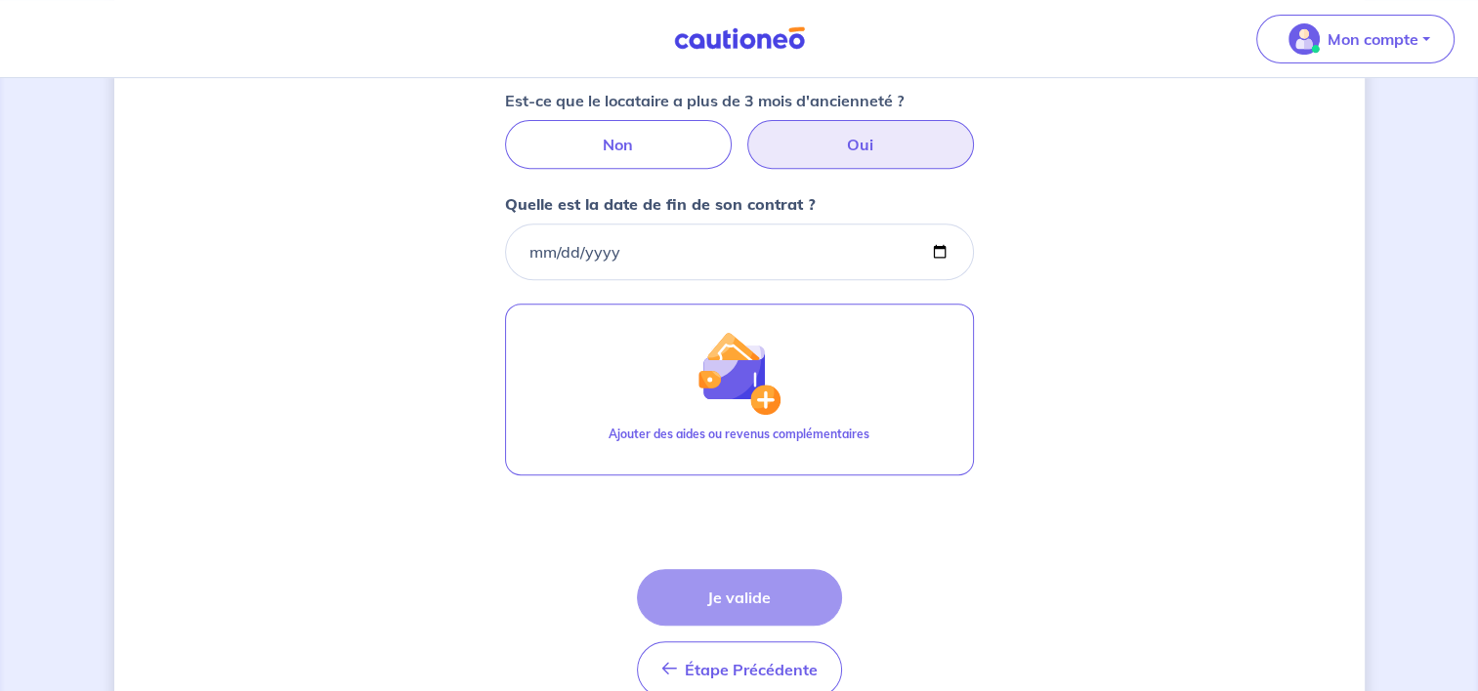
click at [738, 595] on div "Étape Précédente Précédent Je valide Je valide" at bounding box center [739, 633] width 205 height 129
drag, startPoint x: 738, startPoint y: 595, endPoint x: 644, endPoint y: 536, distance: 111.4
click at [644, 536] on form "Locataire 1 Son prénom celia Son nom meslay Sa situation professionnelle CDD : …" at bounding box center [739, 208] width 469 height 1012
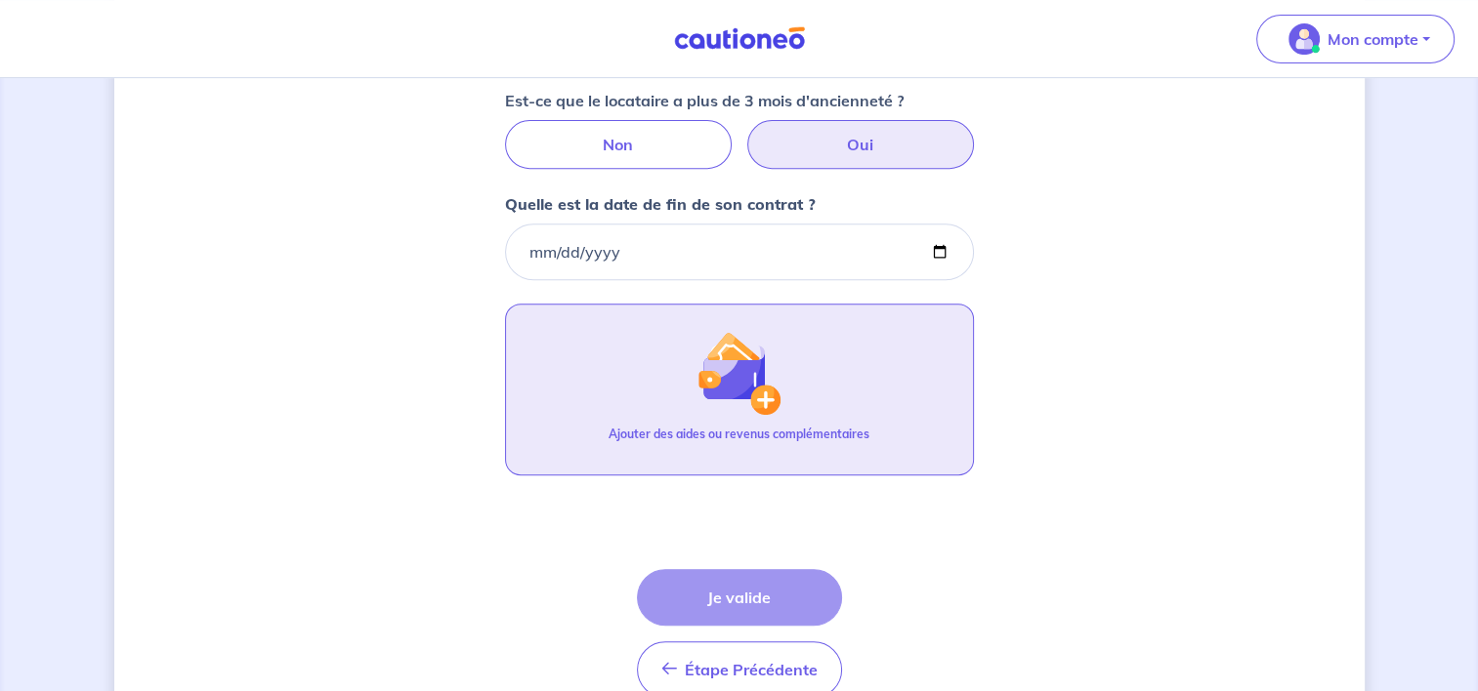
click at [760, 393] on img "button" at bounding box center [738, 373] width 84 height 84
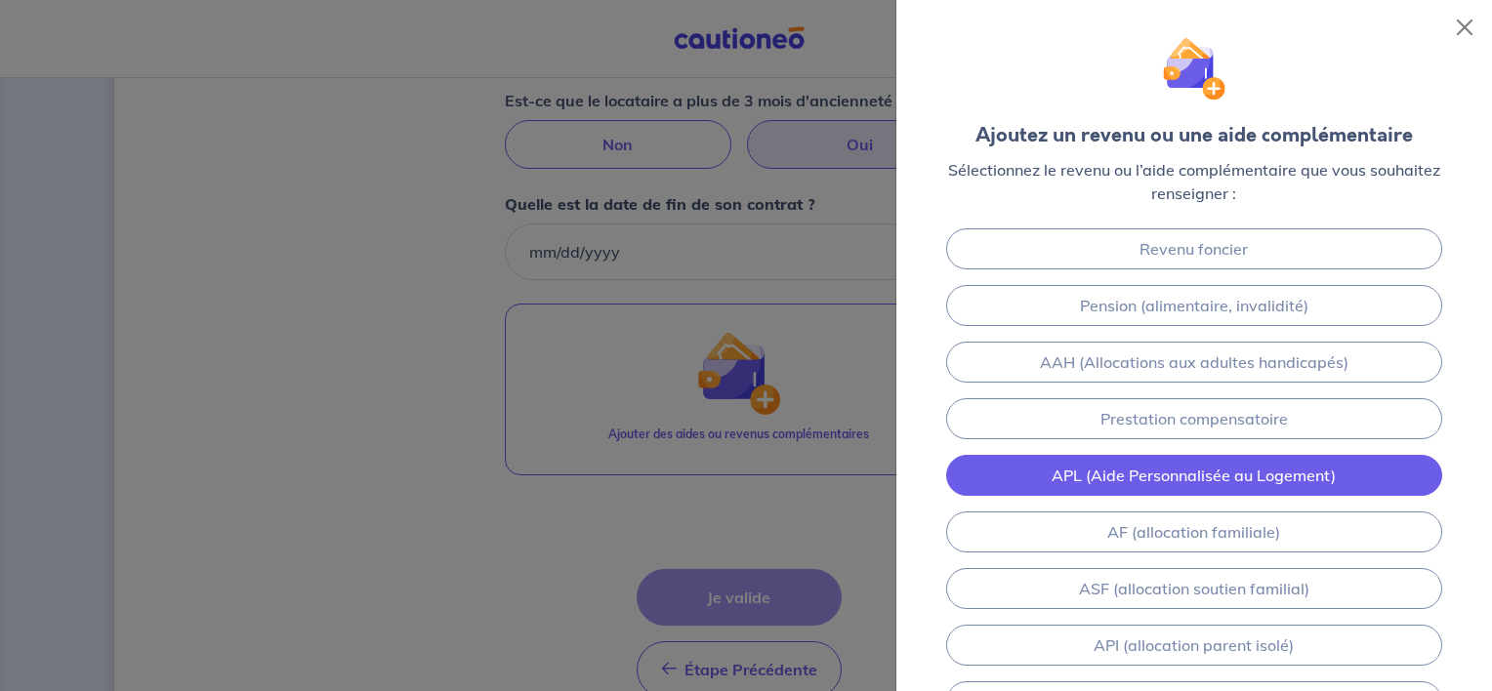
click at [1164, 470] on link "APL (Aide Personnalisée au Logement)" at bounding box center [1194, 475] width 496 height 41
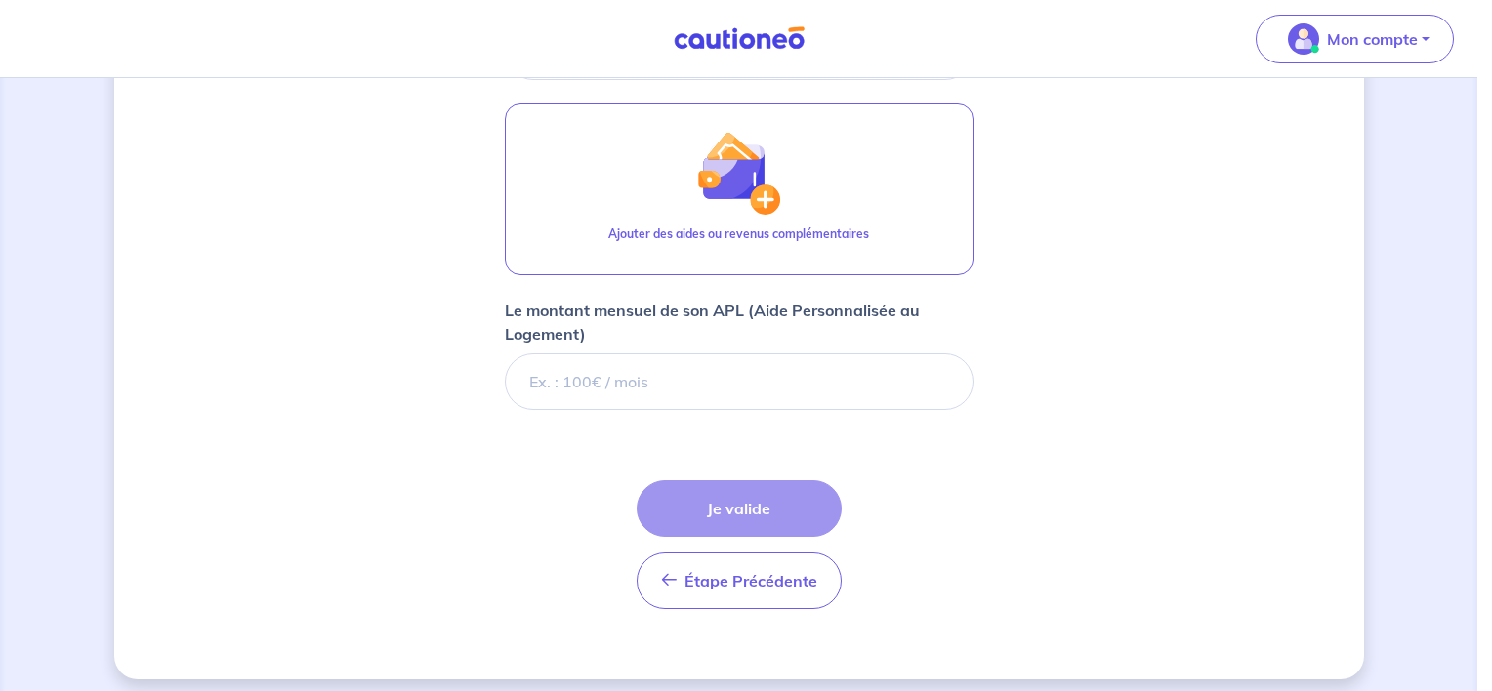
scroll to position [980, 0]
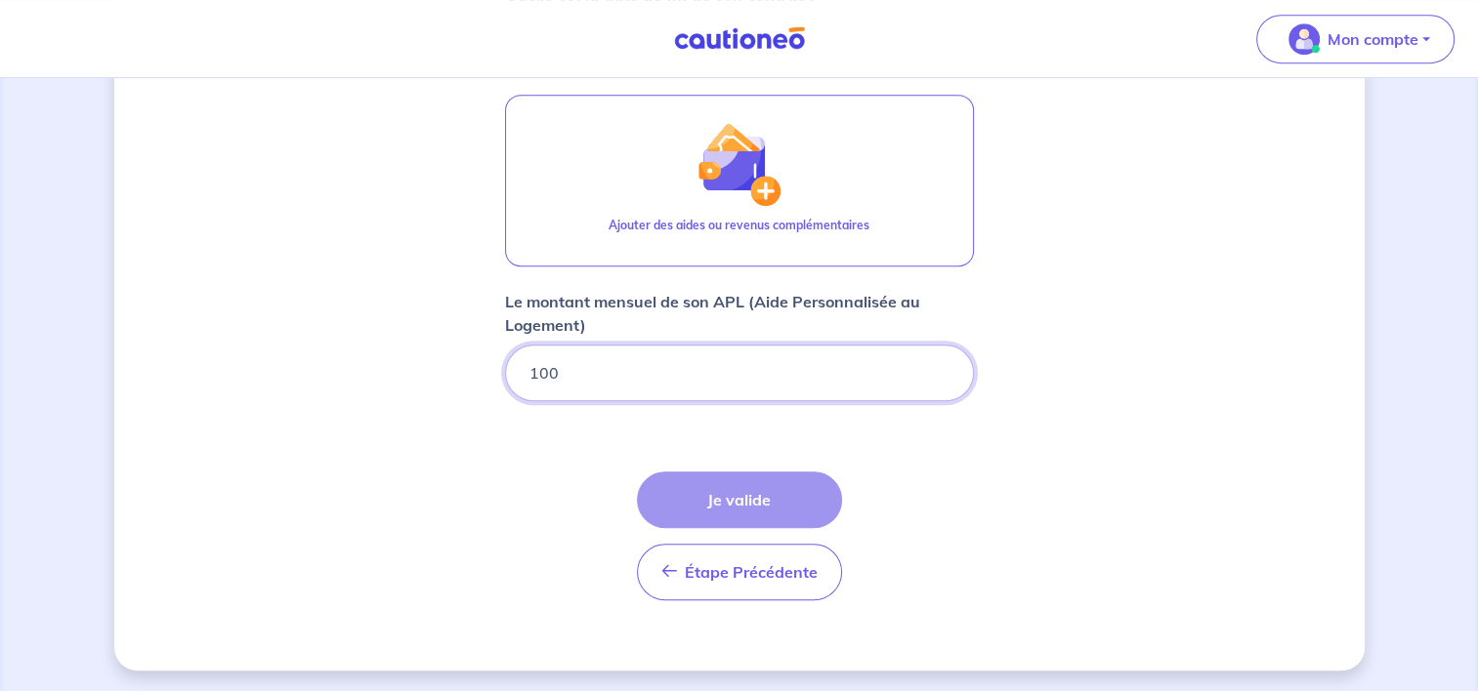
type input "100"
click at [728, 496] on div "Étape Précédente Précédent Je valide Je valide" at bounding box center [739, 536] width 205 height 129
click at [734, 495] on div "Étape Précédente Précédent Je valide Je valide" at bounding box center [739, 536] width 205 height 129
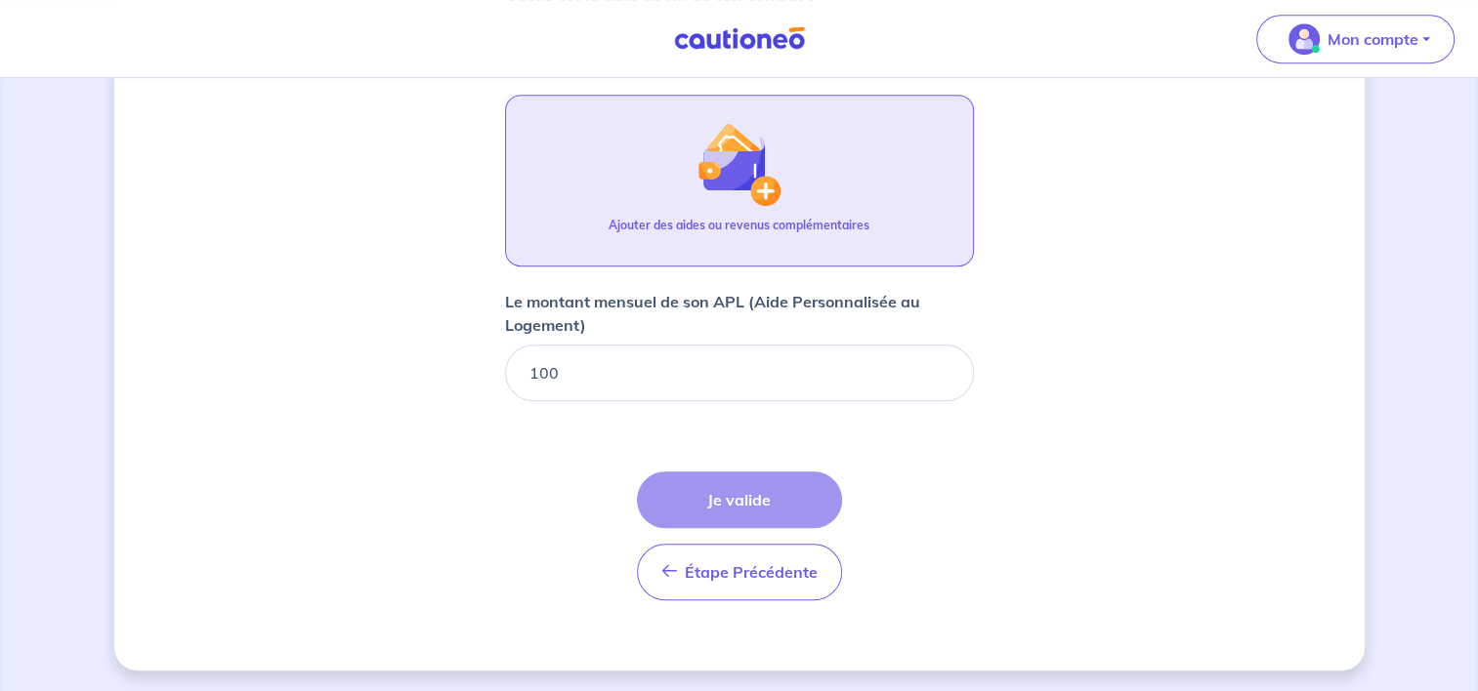
drag, startPoint x: 734, startPoint y: 495, endPoint x: 754, endPoint y: 185, distance: 311.2
click at [754, 185] on img "button" at bounding box center [738, 164] width 84 height 84
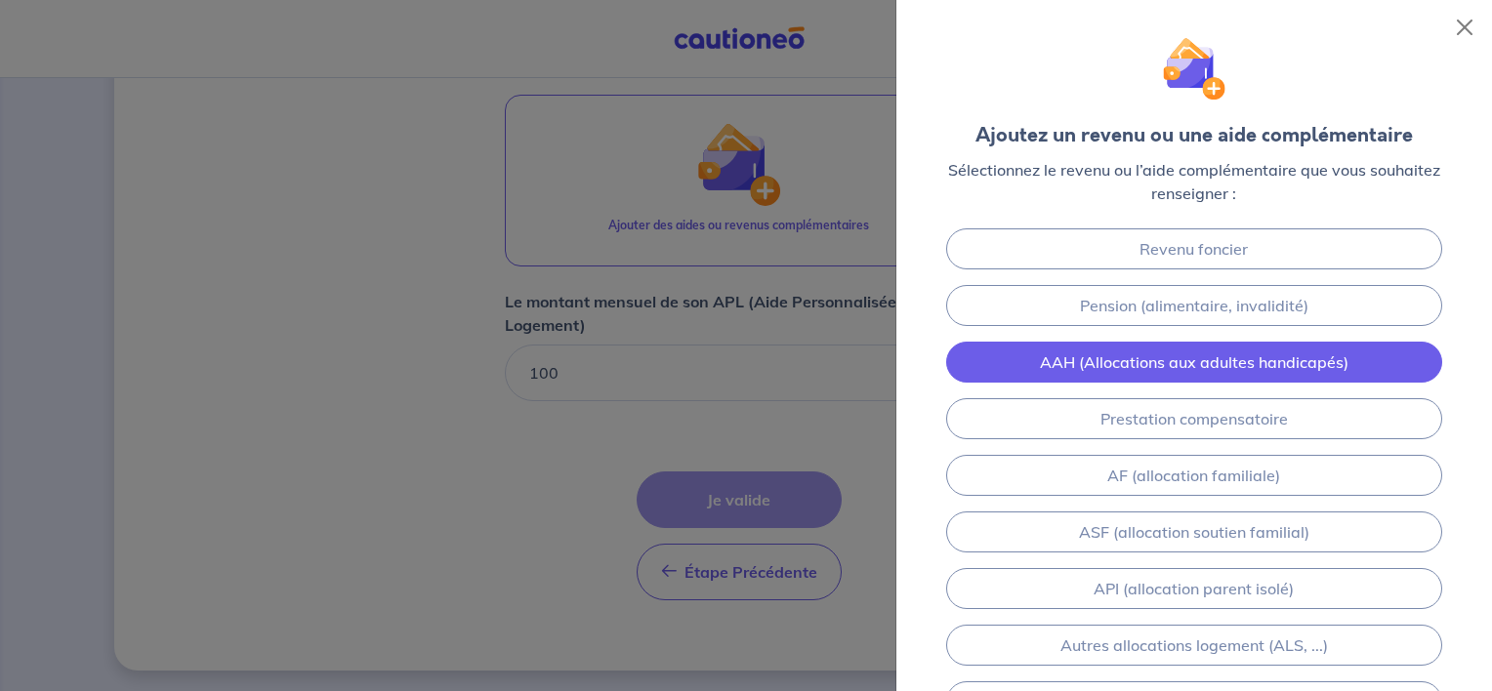
click at [1257, 363] on link "AAH (Allocations aux adultes handicapés)" at bounding box center [1194, 362] width 496 height 41
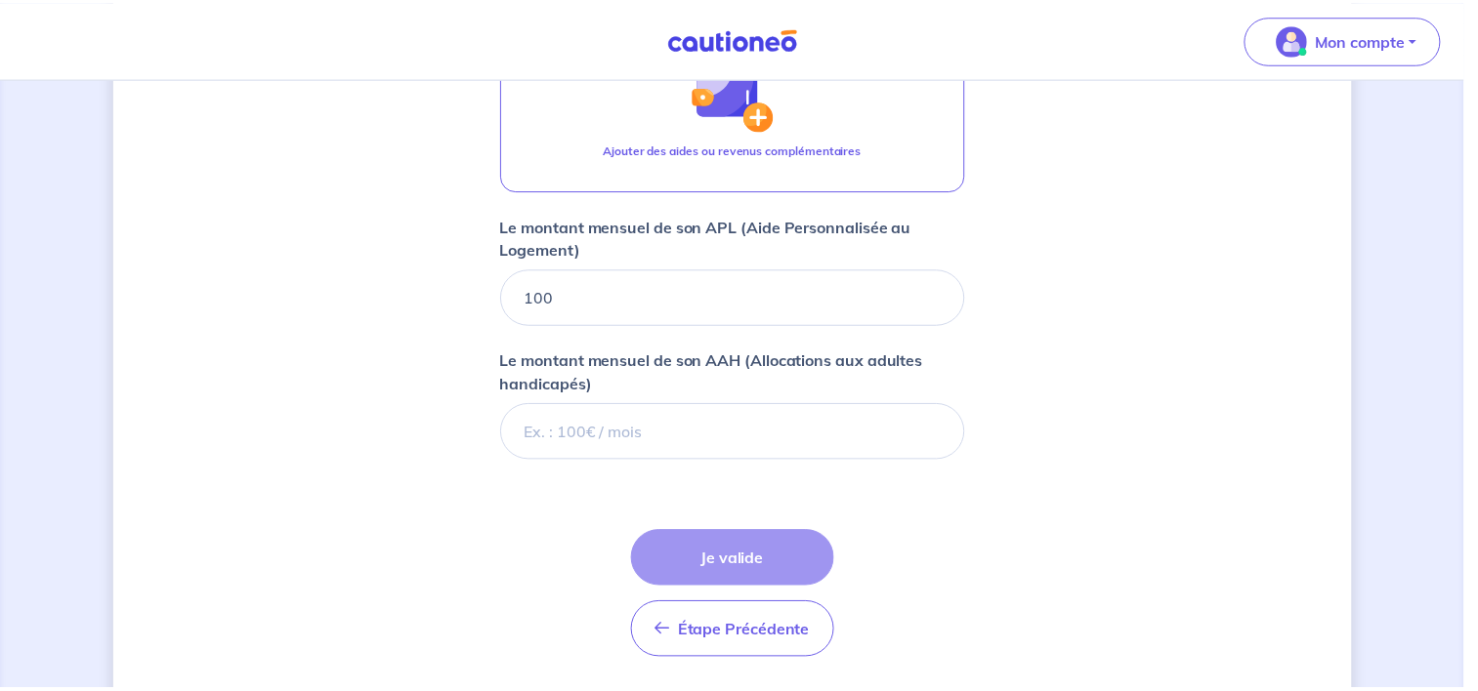
scroll to position [1113, 0]
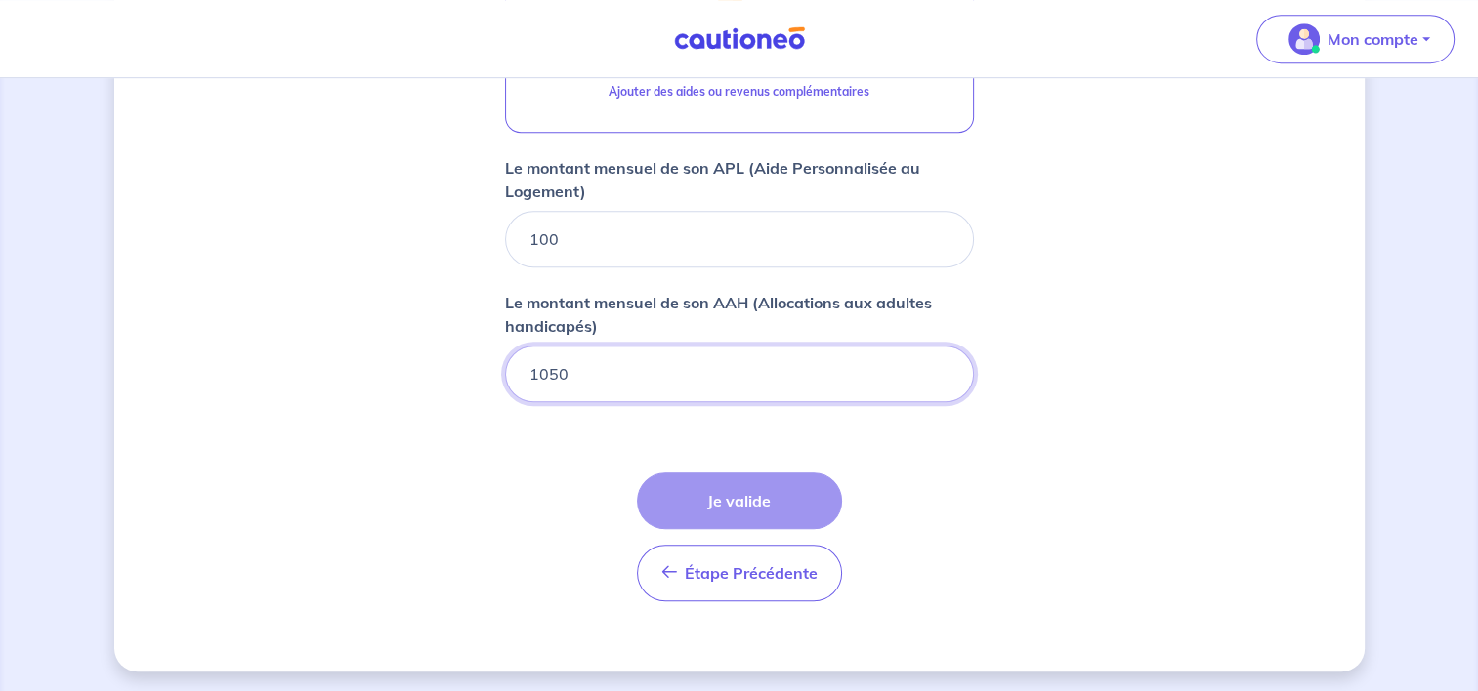
type input "1050"
click at [774, 491] on div "Étape Précédente Précédent Je valide Je valide" at bounding box center [739, 537] width 205 height 129
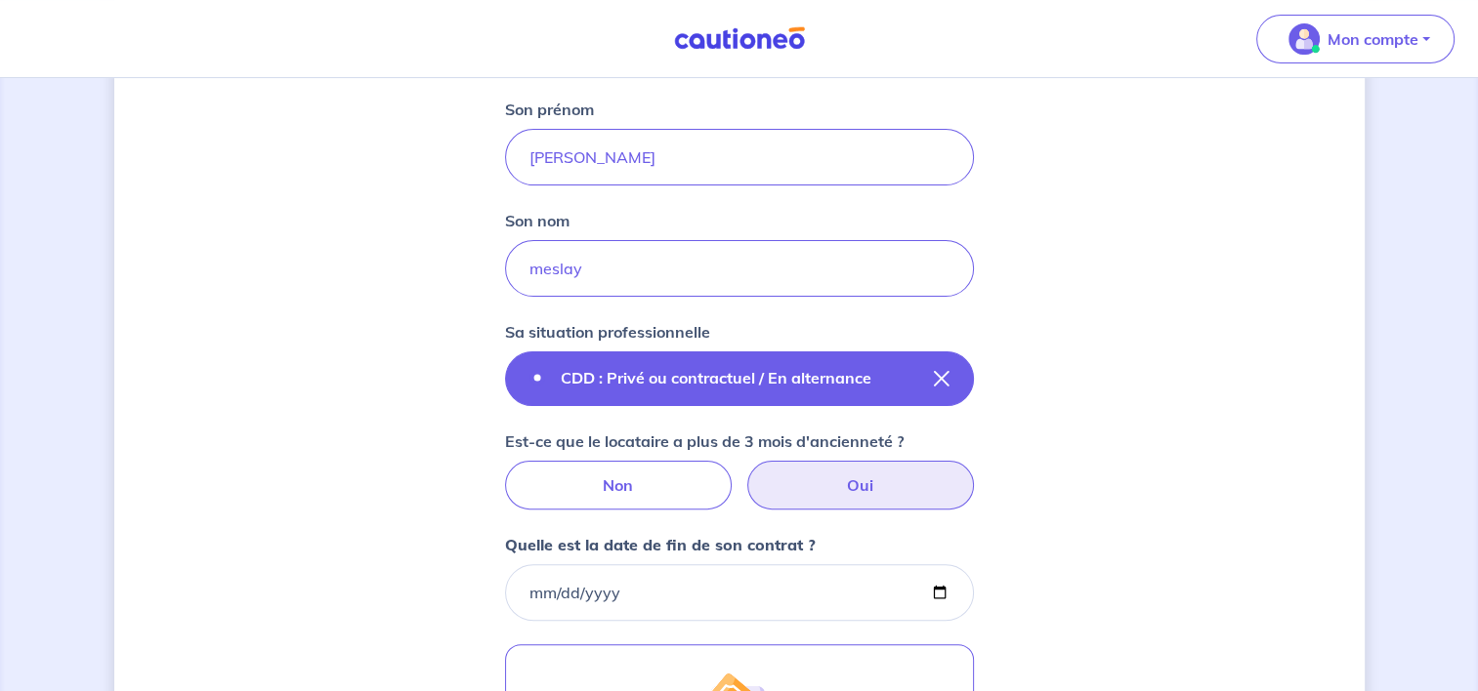
click at [938, 374] on icon "button" at bounding box center [942, 379] width 16 height 16
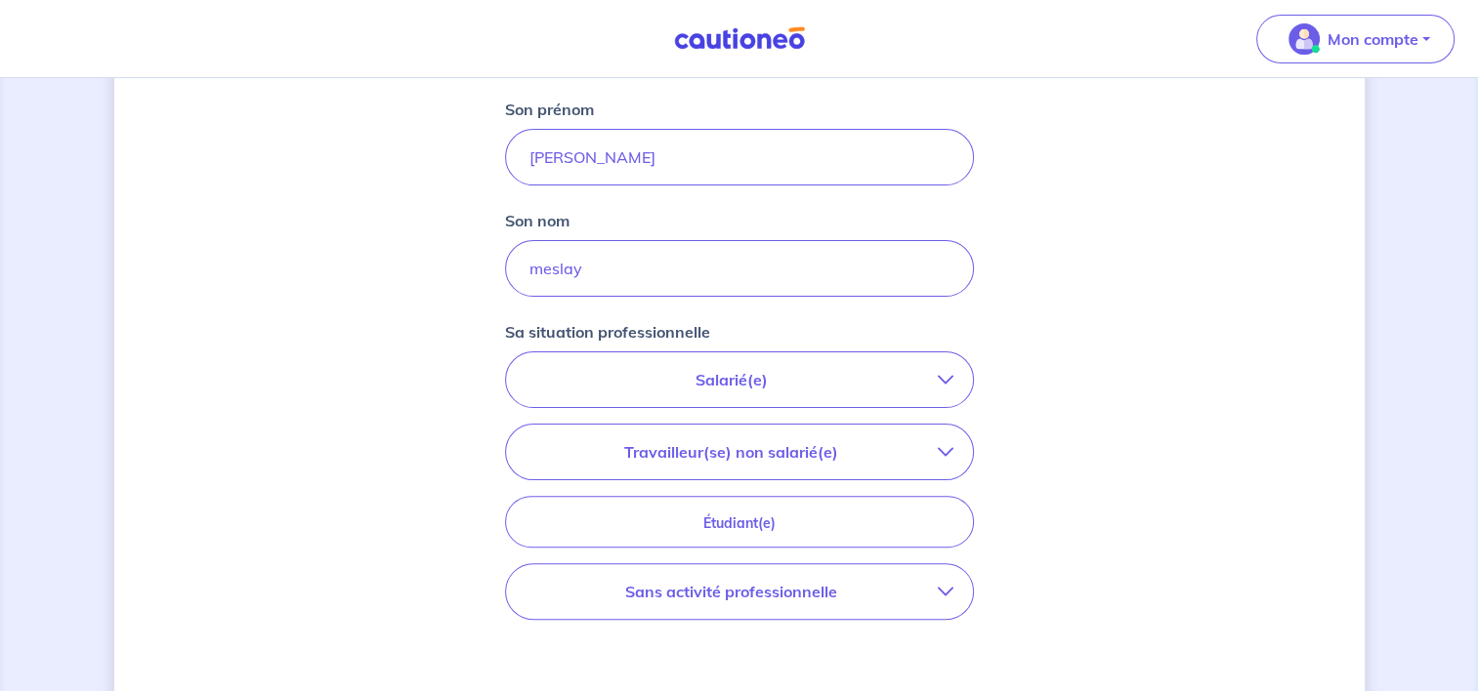
click at [765, 592] on p "Sans activité professionnelle" at bounding box center [731, 591] width 412 height 23
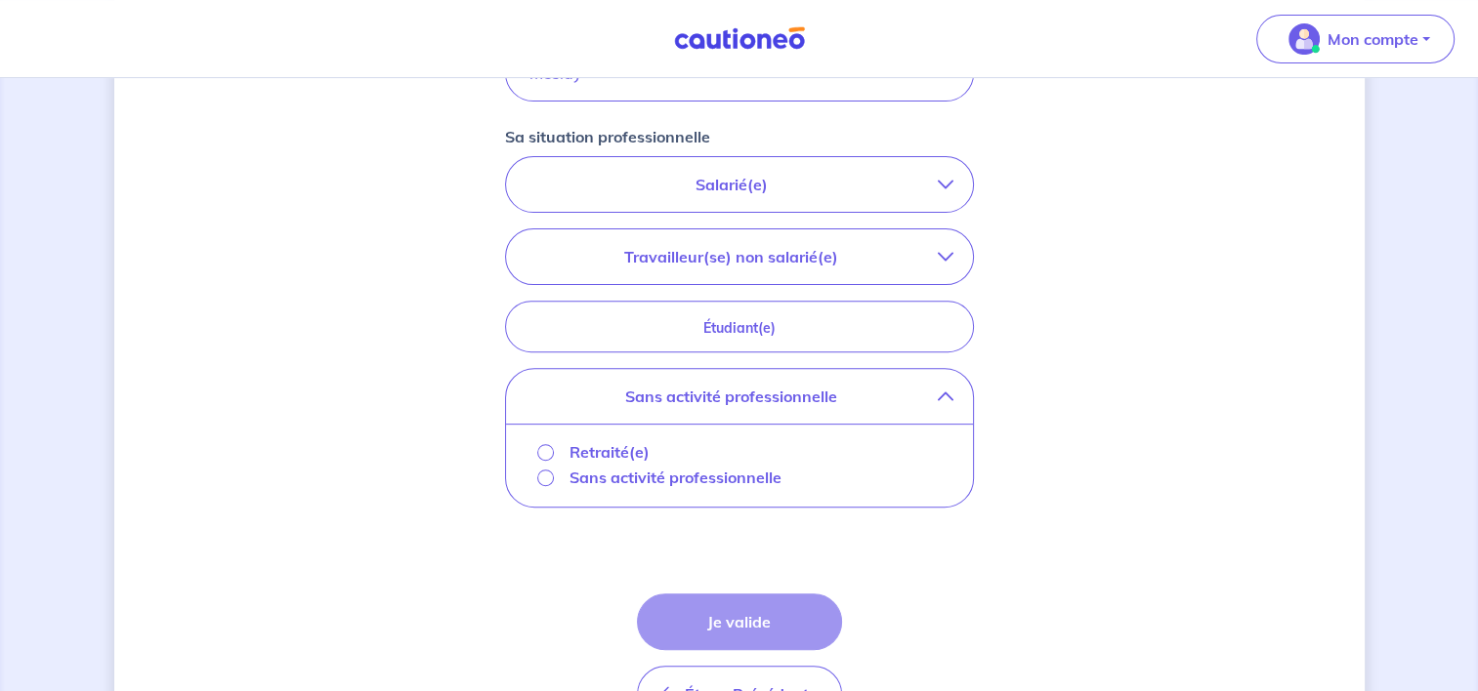
click at [689, 477] on p "Sans activité professionnelle" at bounding box center [675, 477] width 212 height 23
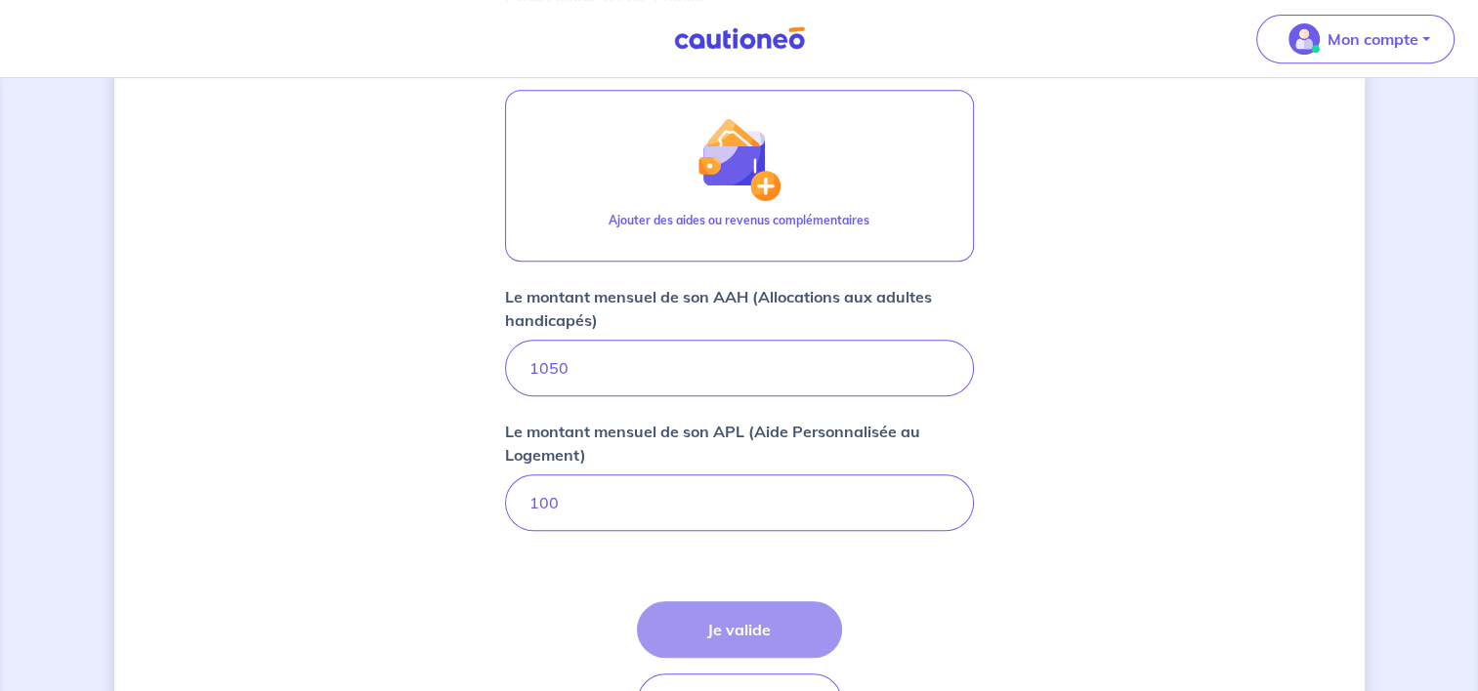
scroll to position [1003, 0]
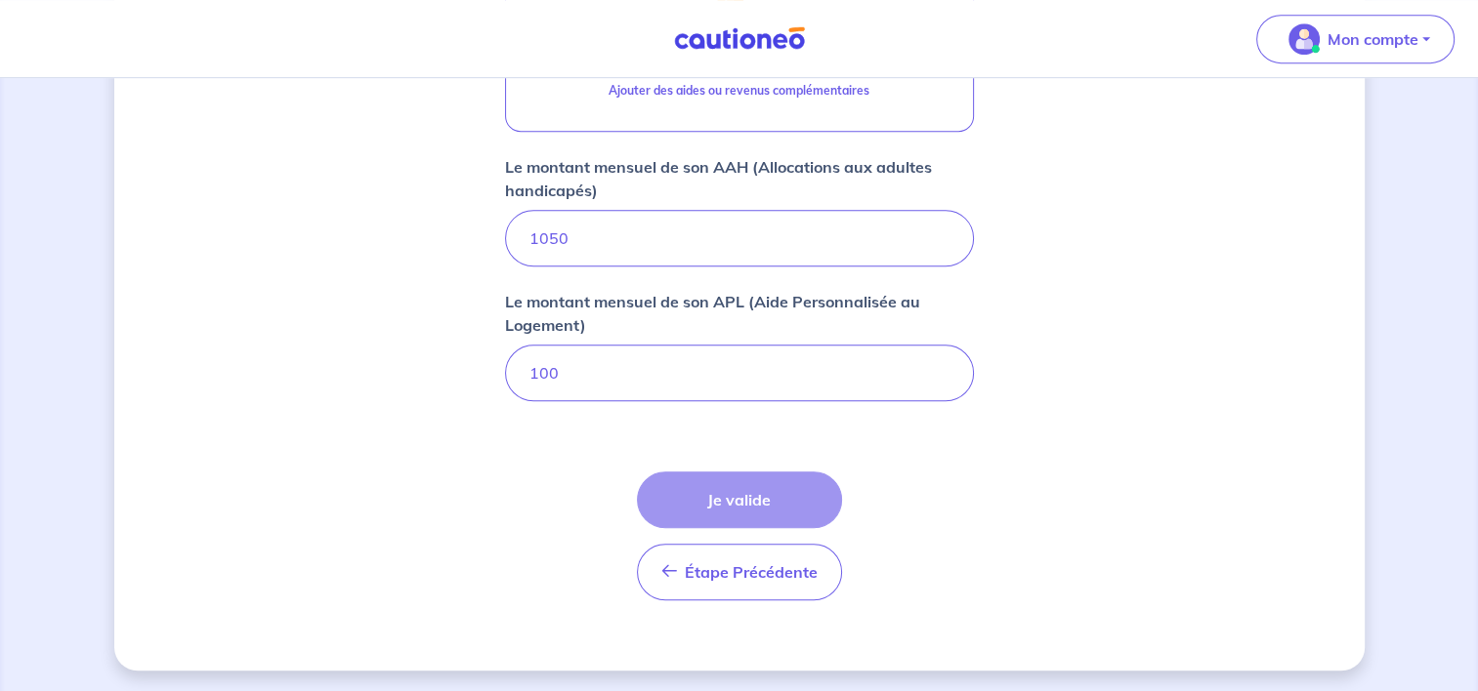
drag, startPoint x: 776, startPoint y: 536, endPoint x: 766, endPoint y: 530, distance: 12.2
click at [773, 535] on div "Étape Précédente Précédent Je valide Je valide" at bounding box center [739, 536] width 205 height 129
click at [770, 526] on div "Étape Précédente Précédent Je valide Je valide" at bounding box center [739, 536] width 205 height 129
click at [758, 494] on div "Étape Précédente Précédent Je valide Je valide" at bounding box center [739, 536] width 205 height 129
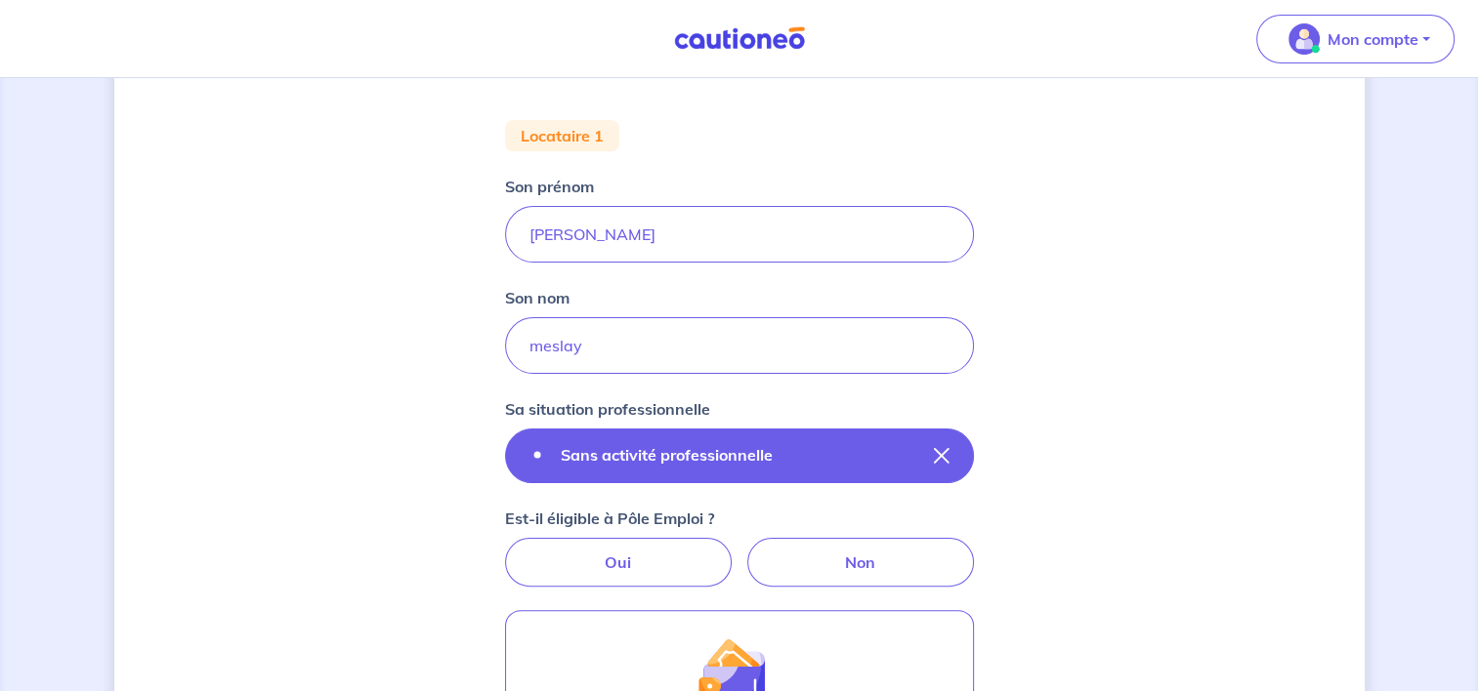
scroll to position [319, 0]
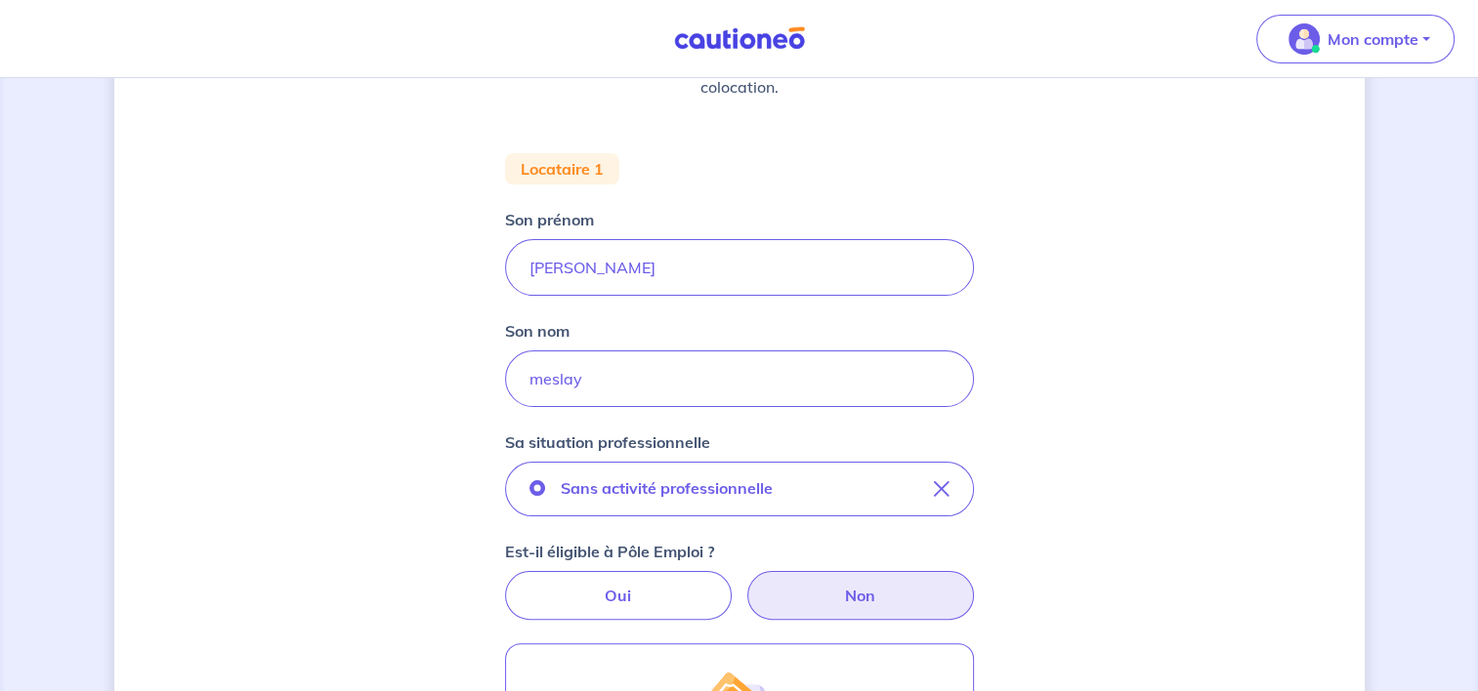
click at [832, 594] on label "Non" at bounding box center [860, 595] width 227 height 49
click at [745, 584] on input "Non" at bounding box center [738, 577] width 13 height 13
radio input "true"
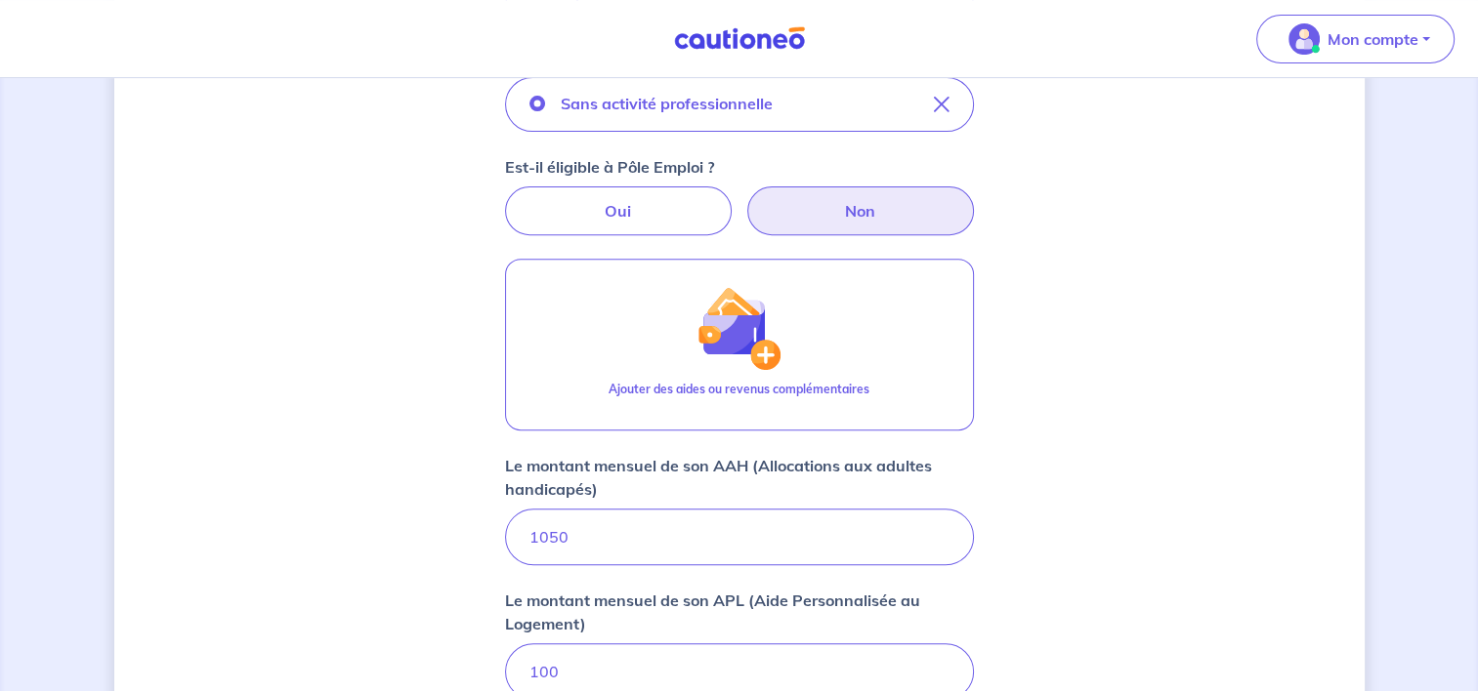
scroll to position [905, 0]
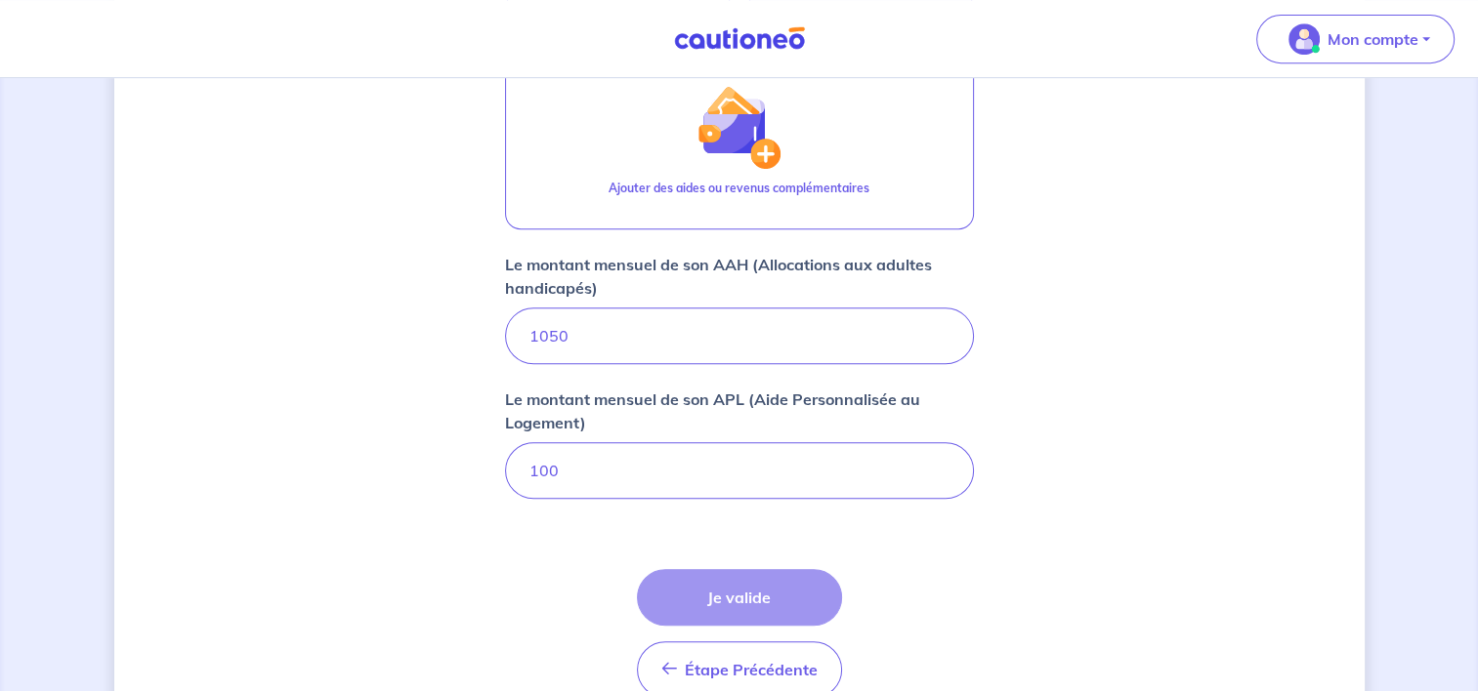
click at [753, 594] on div "Étape Précédente Précédent Je valide Je valide" at bounding box center [739, 633] width 205 height 129
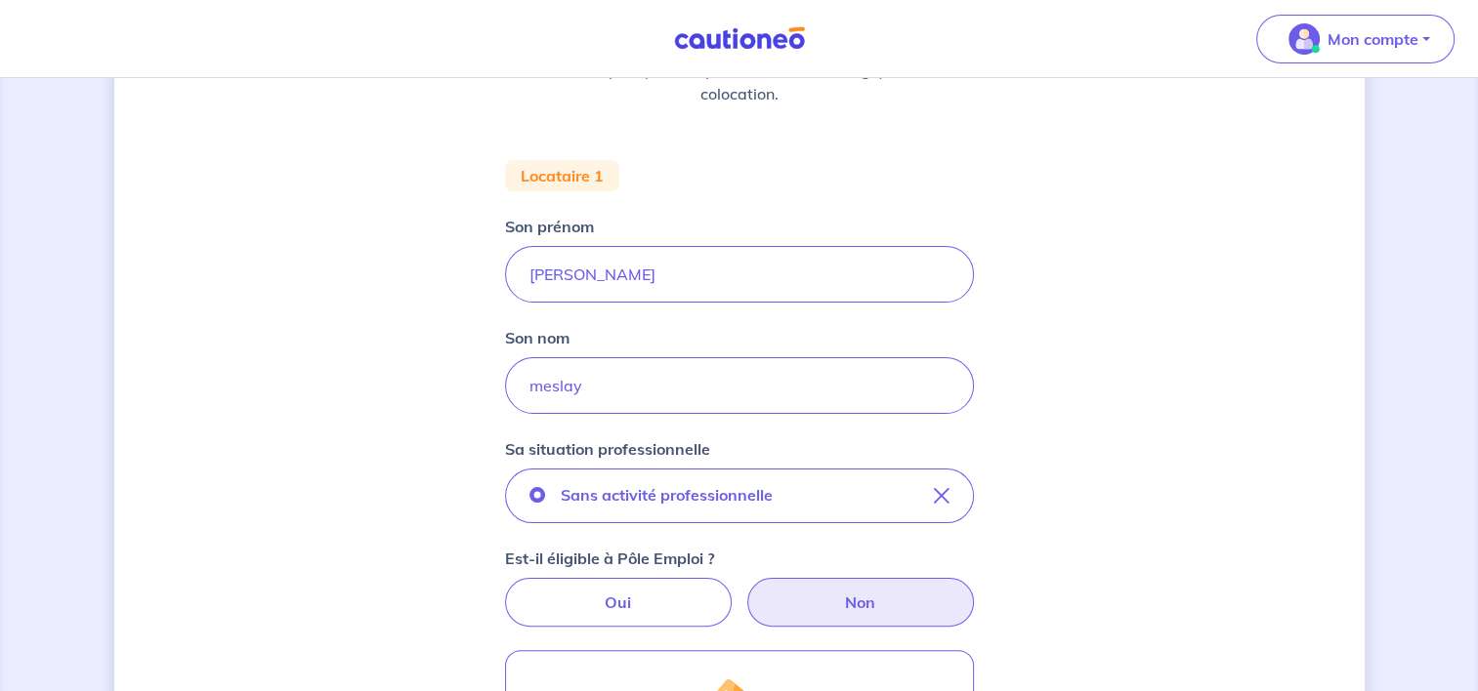
scroll to position [488, 0]
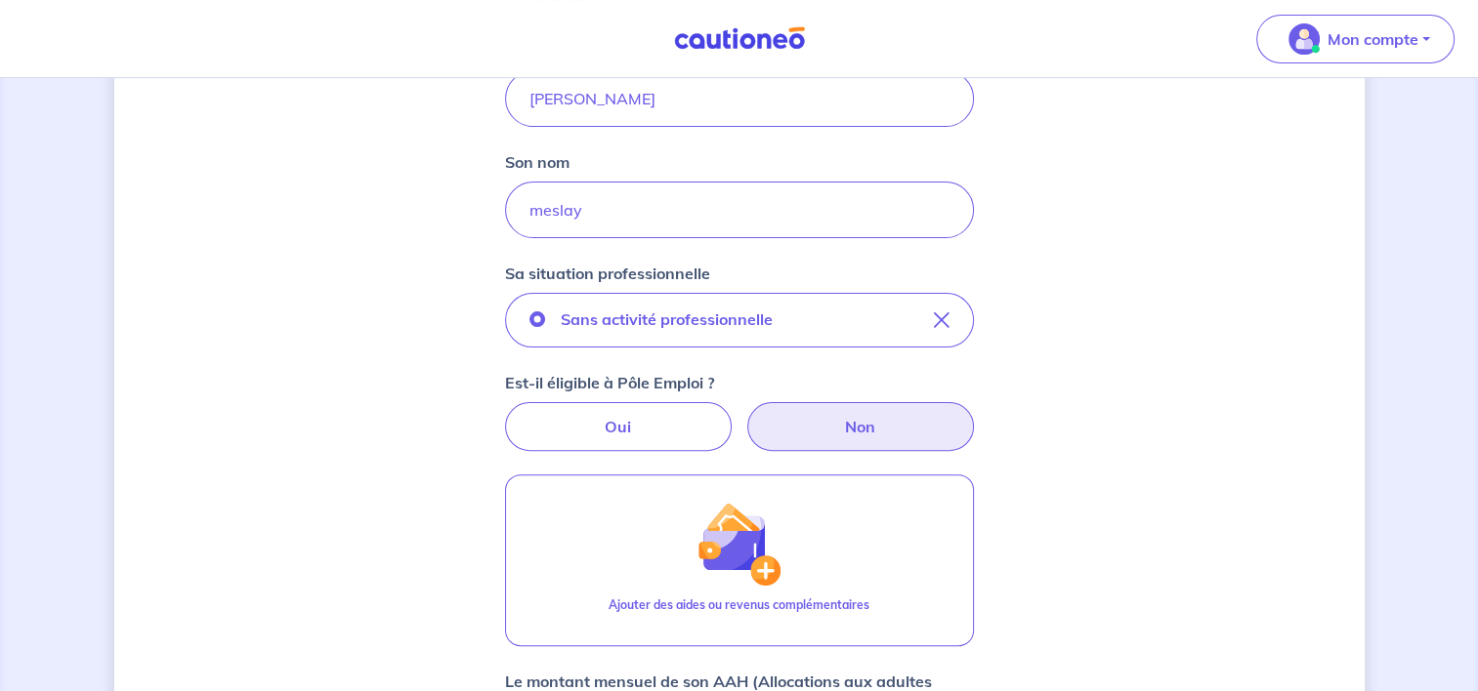
click at [882, 420] on label "Non" at bounding box center [860, 426] width 227 height 49
click at [745, 415] on input "Non" at bounding box center [738, 408] width 13 height 13
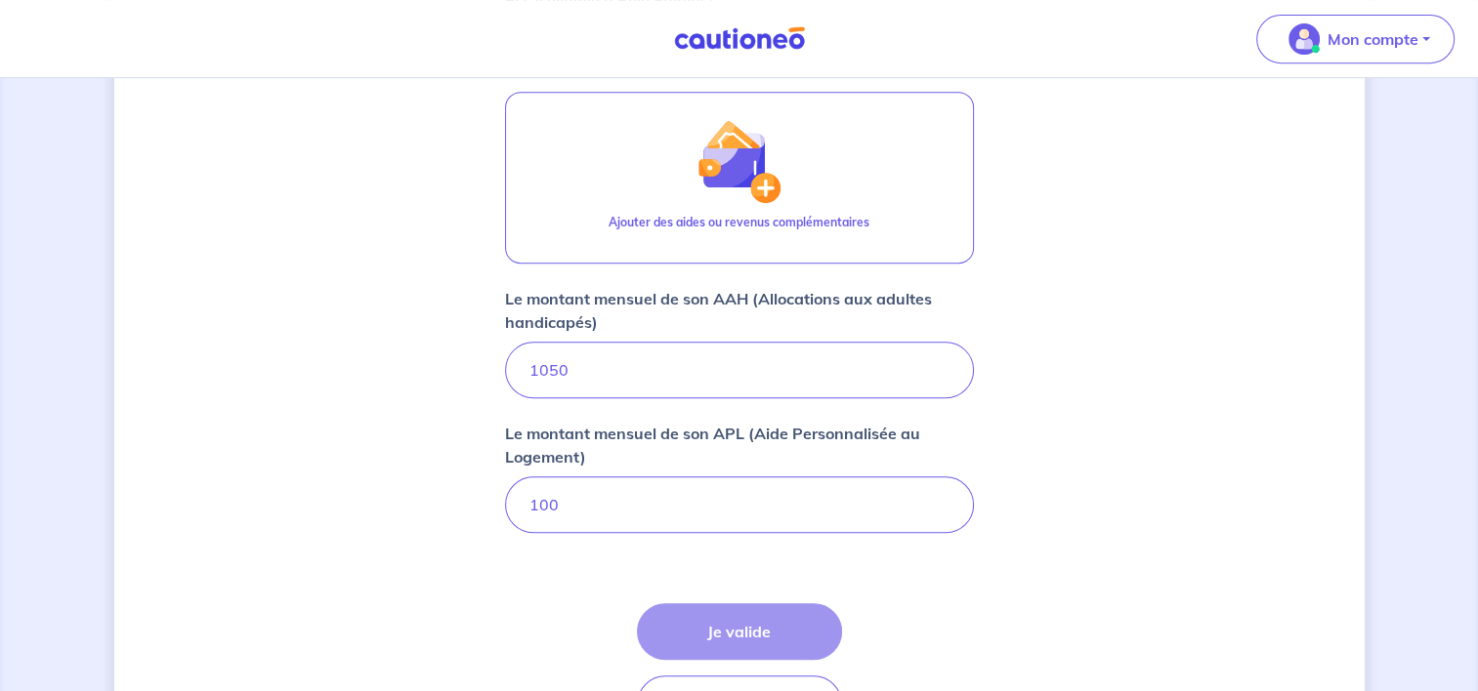
scroll to position [879, 0]
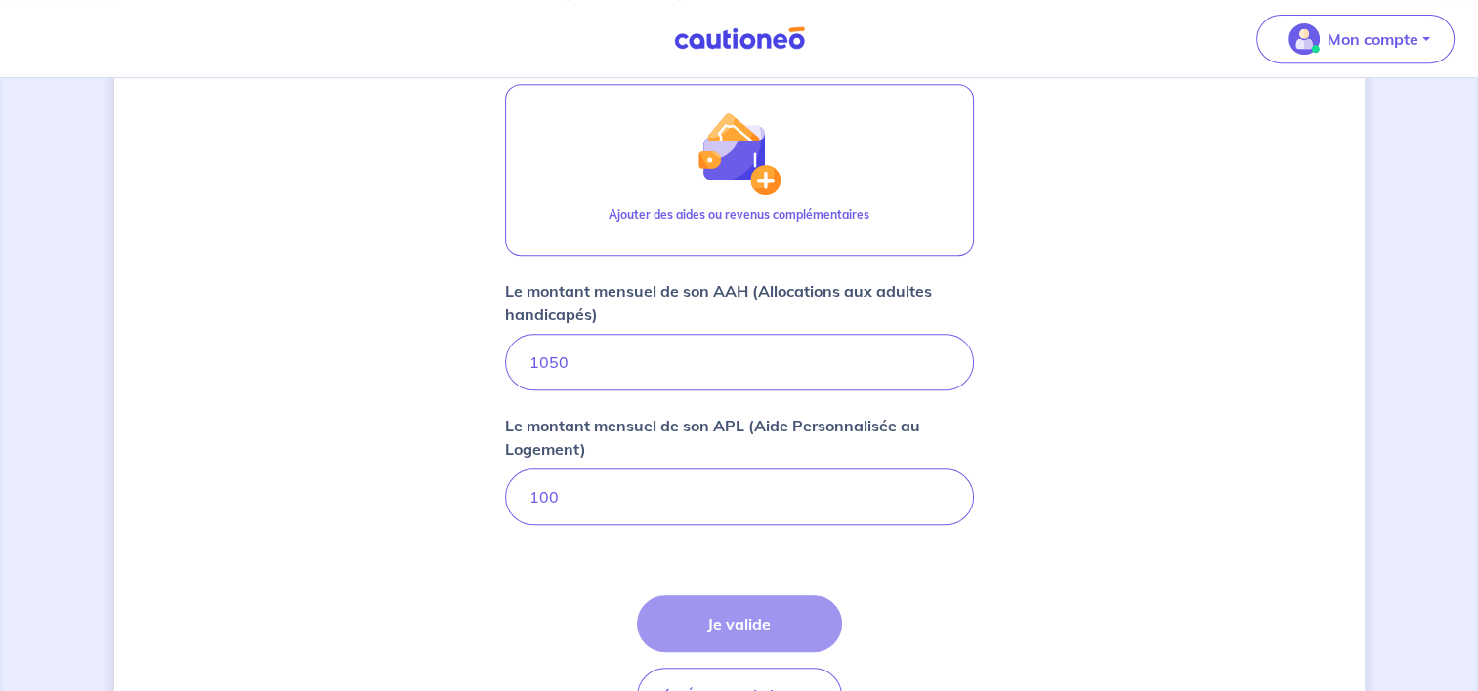
click at [732, 617] on div "Étape Précédente Précédent Je valide Je valide" at bounding box center [739, 660] width 205 height 129
click at [732, 616] on div "Étape Précédente Précédent Je valide Je valide" at bounding box center [739, 660] width 205 height 129
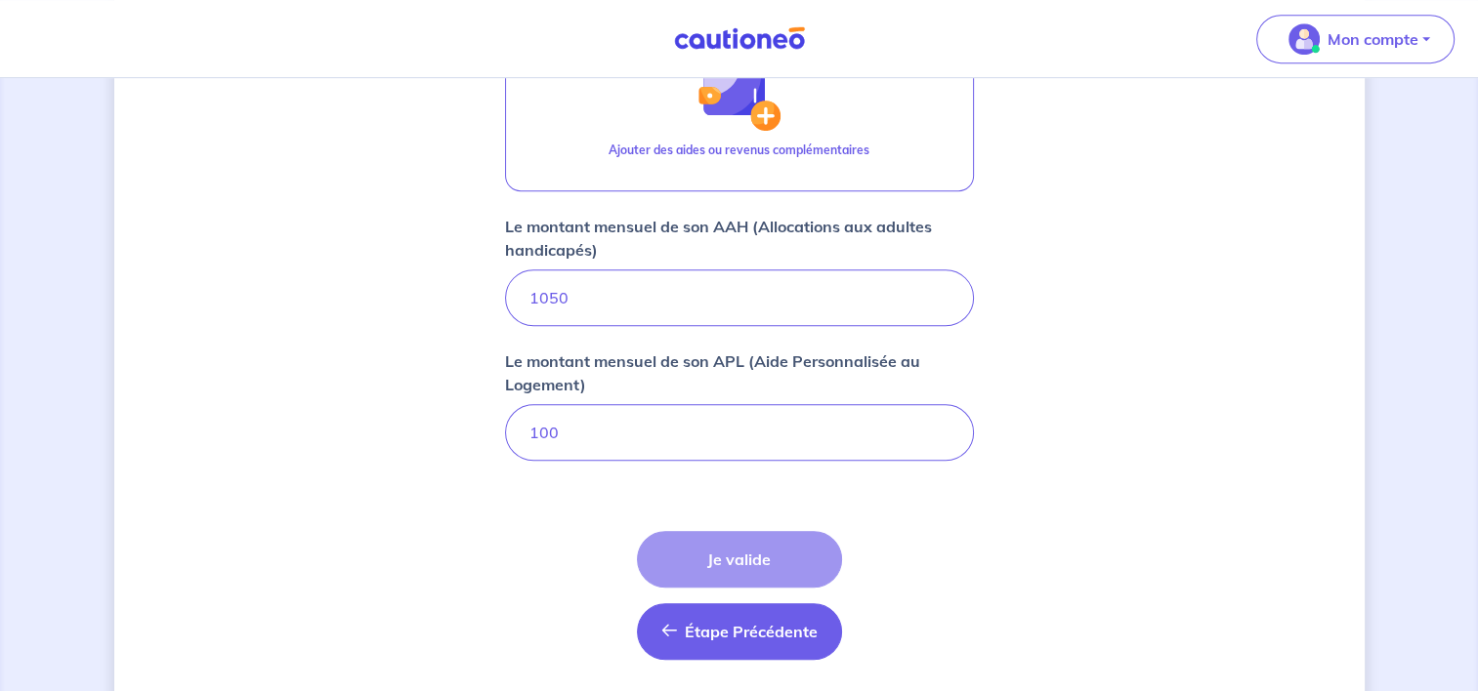
scroll to position [1003, 0]
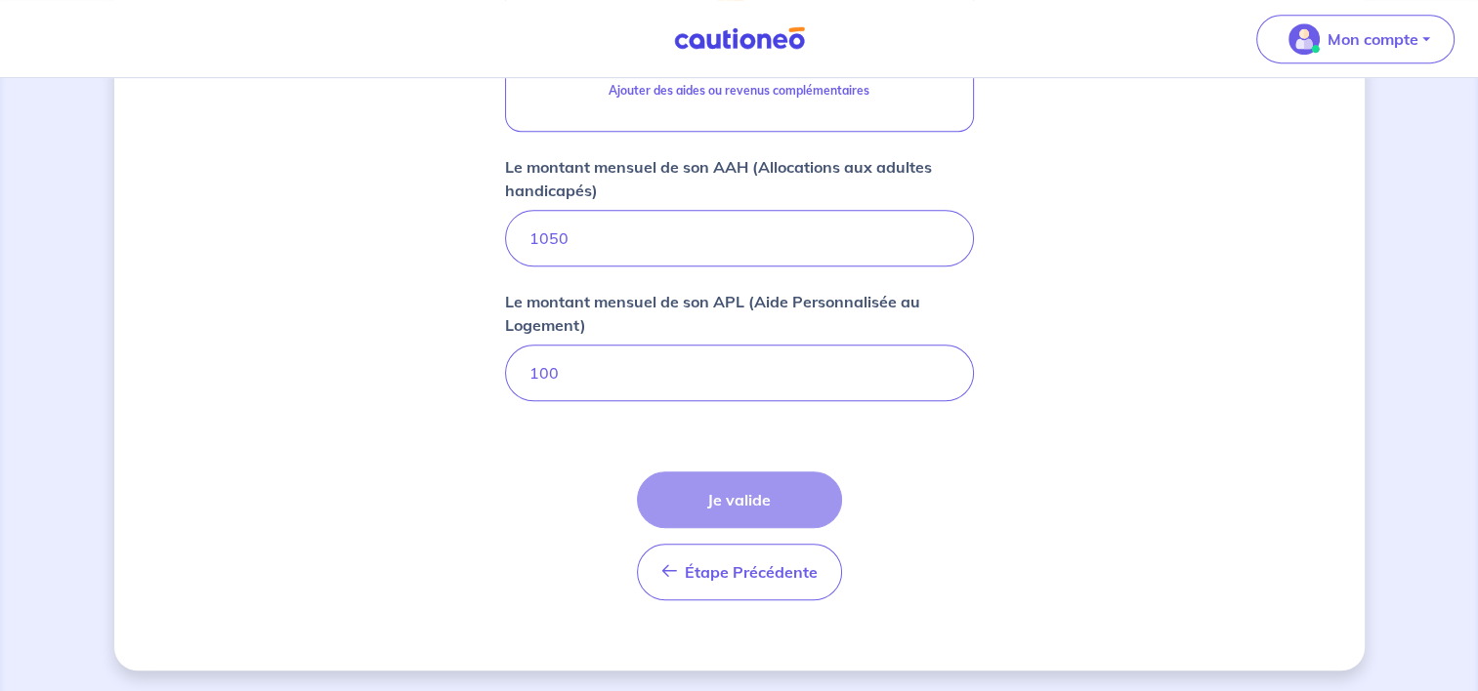
click at [764, 492] on div "Étape Précédente Précédent Je valide Je valide" at bounding box center [739, 536] width 205 height 129
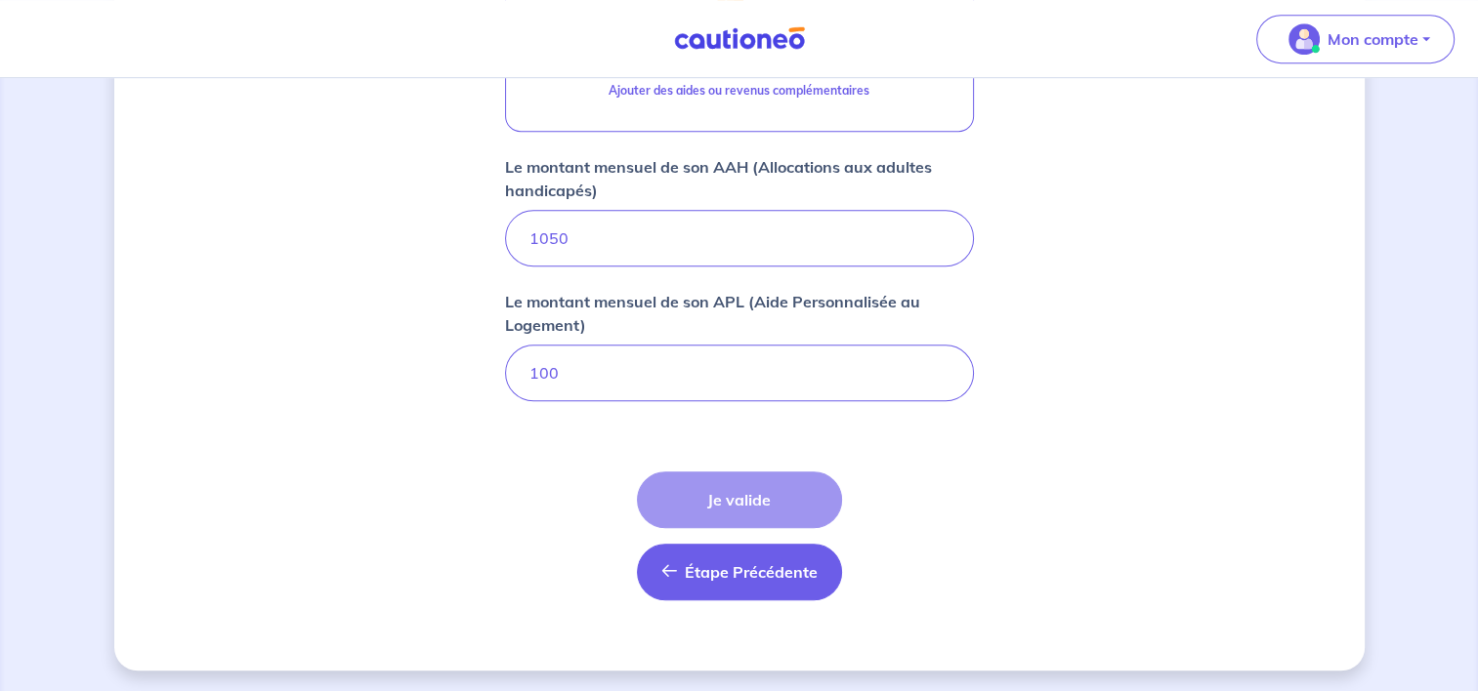
click at [758, 570] on span "Étape Précédente" at bounding box center [751, 573] width 133 height 20
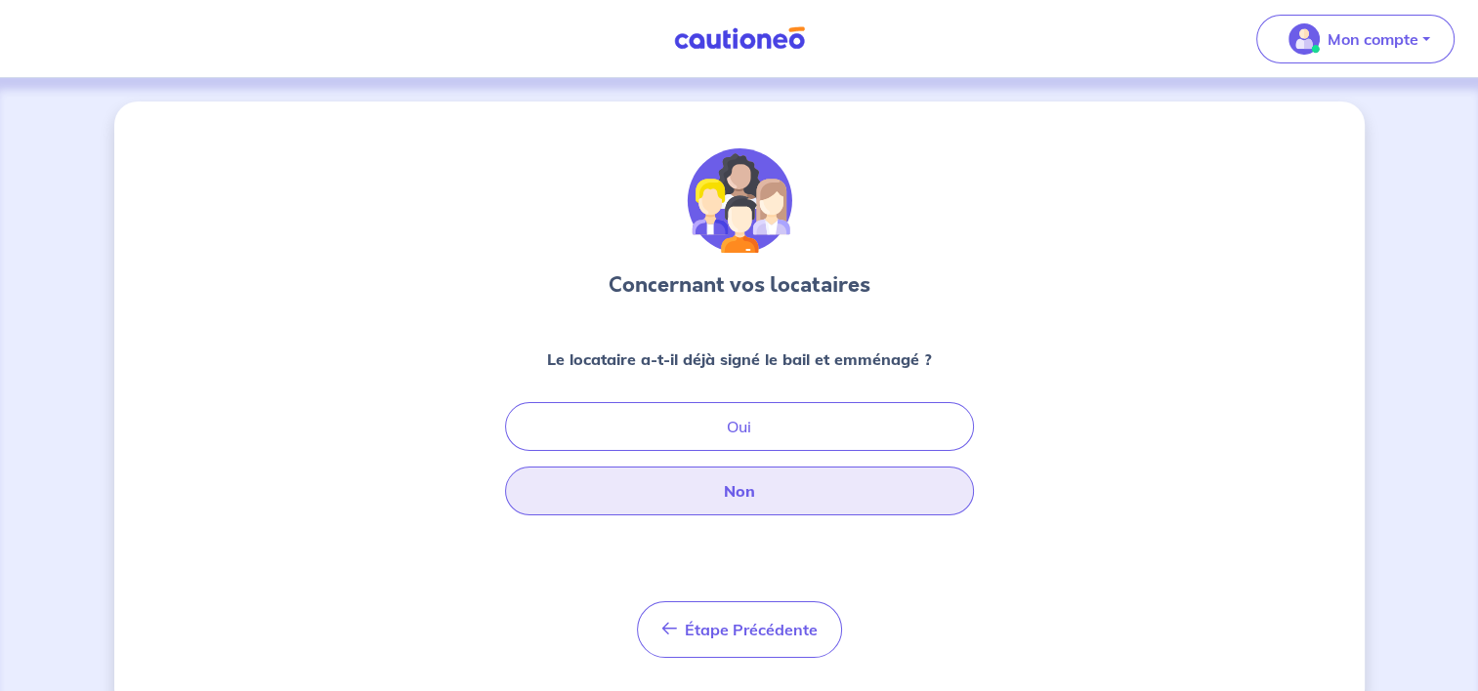
click at [774, 492] on button "Non" at bounding box center [739, 491] width 469 height 49
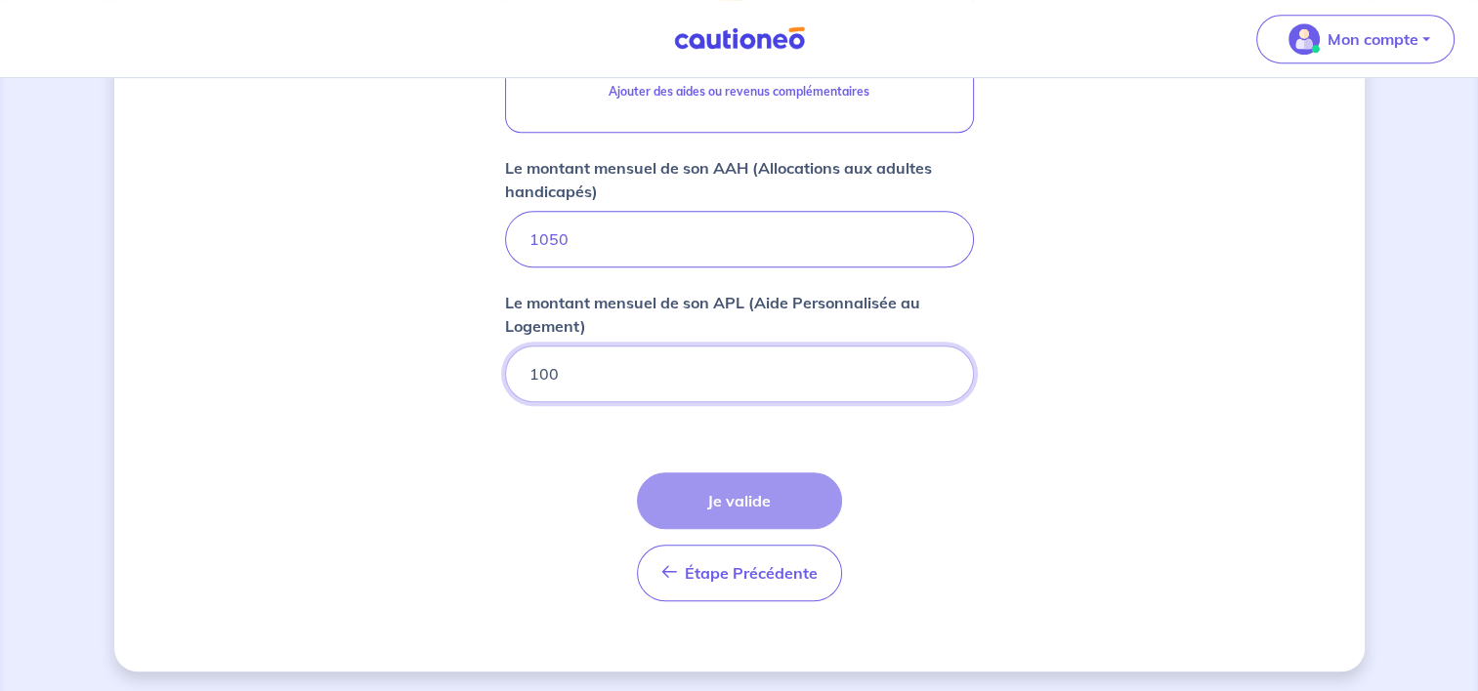
scroll to position [1003, 0]
click at [750, 500] on div "Étape Précédente Précédent Je valide Je valide" at bounding box center [739, 536] width 205 height 129
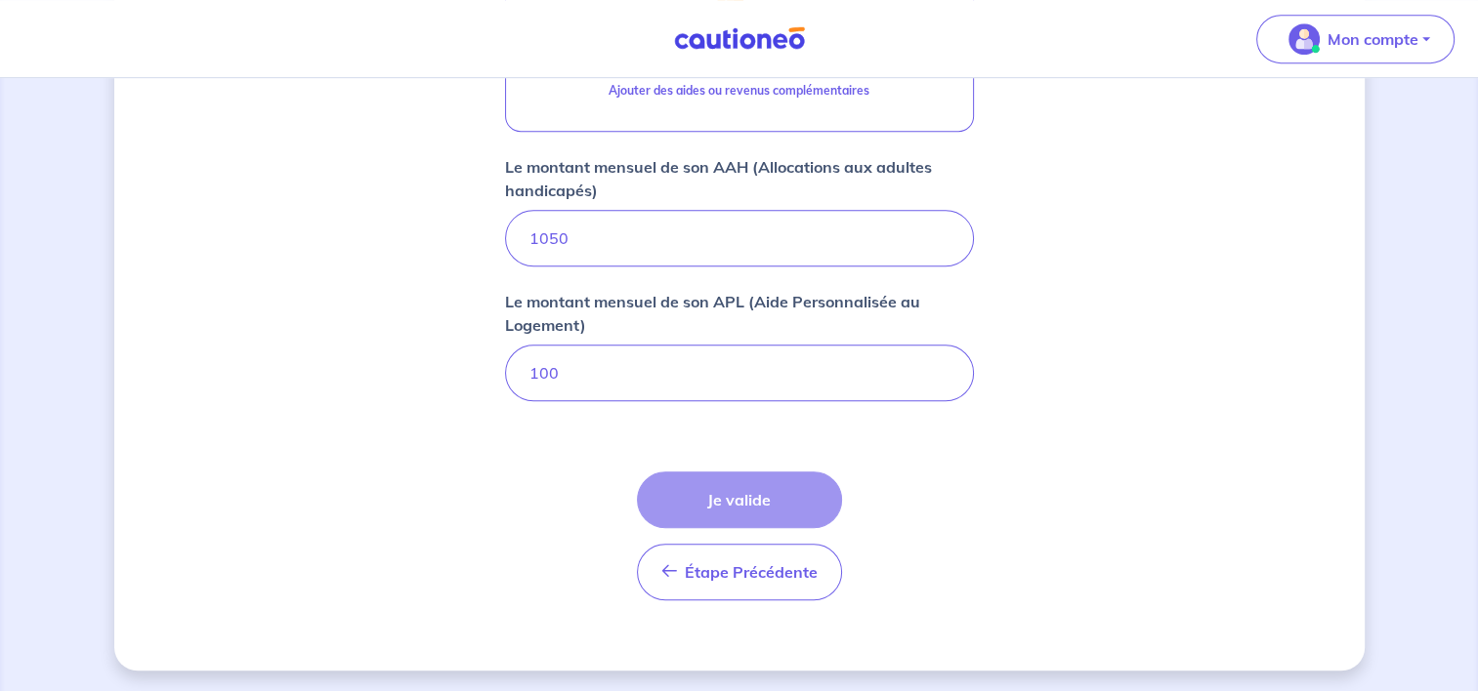
click at [750, 500] on div "Étape Précédente Précédent Je valide Je valide" at bounding box center [739, 536] width 205 height 129
drag, startPoint x: 750, startPoint y: 500, endPoint x: 702, endPoint y: 446, distance: 71.9
click at [702, 446] on form "Locataire 1 Son prénom celia Son nom meslay Sa situation professionnelle Sans a…" at bounding box center [739, 43] width 469 height 1147
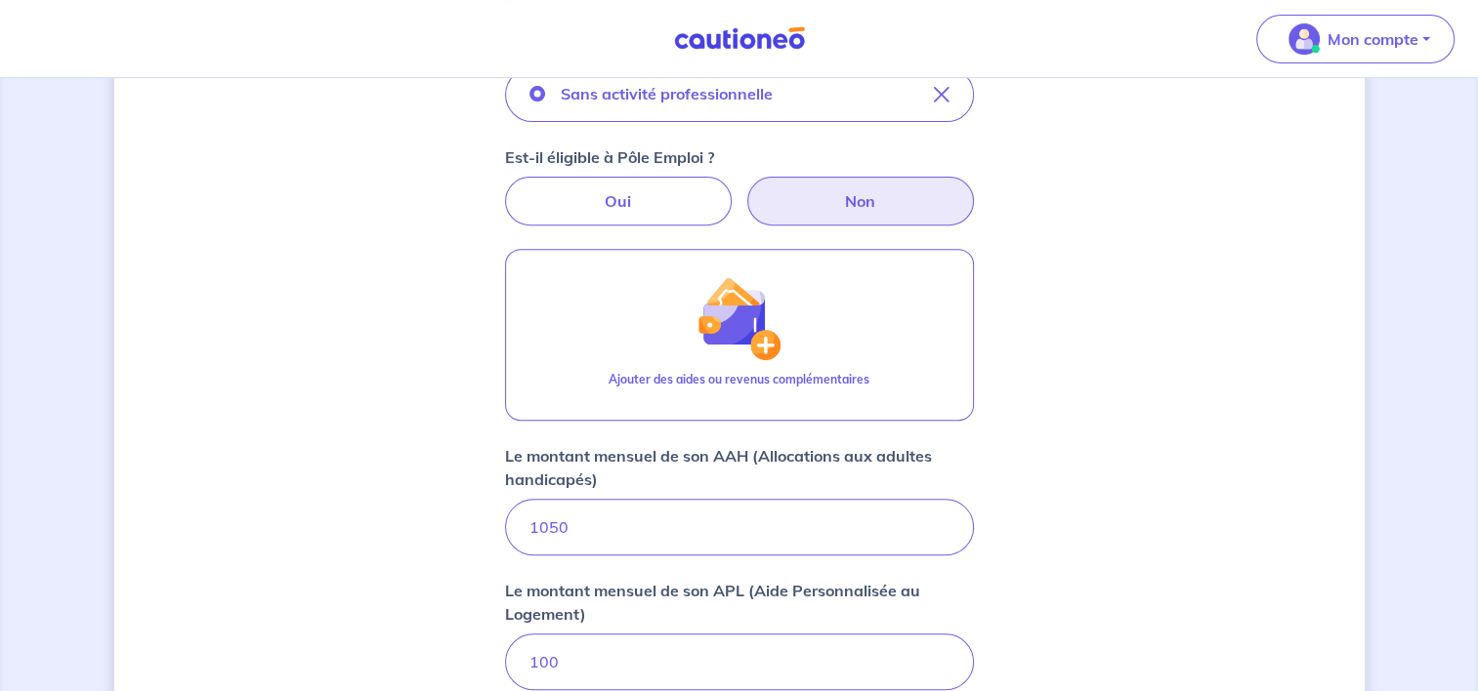
scroll to position [710, 0]
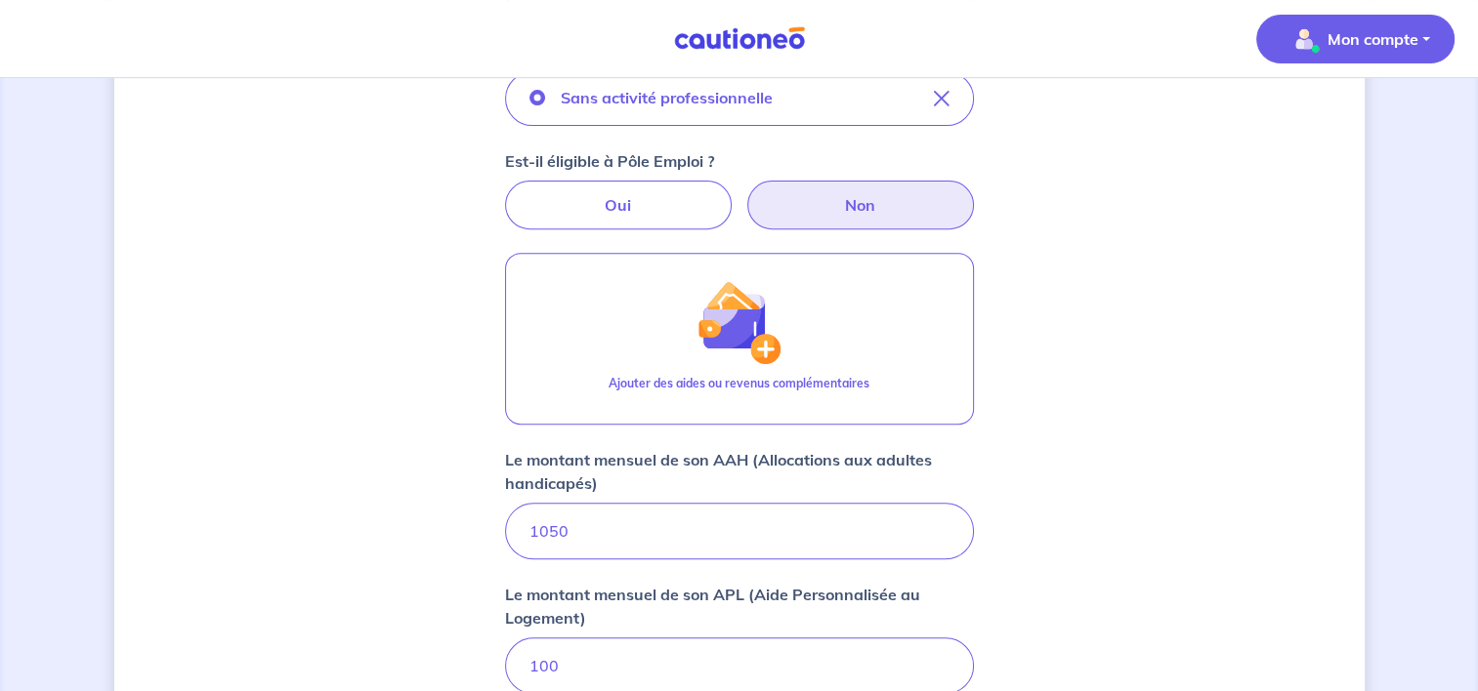
click at [1367, 45] on p "Mon compte" at bounding box center [1372, 38] width 91 height 23
click at [1145, 160] on div "Concernant vos locataires 💡 Pour info : nous acceptons les personnes seules, le…" at bounding box center [739, 178] width 1250 height 1572
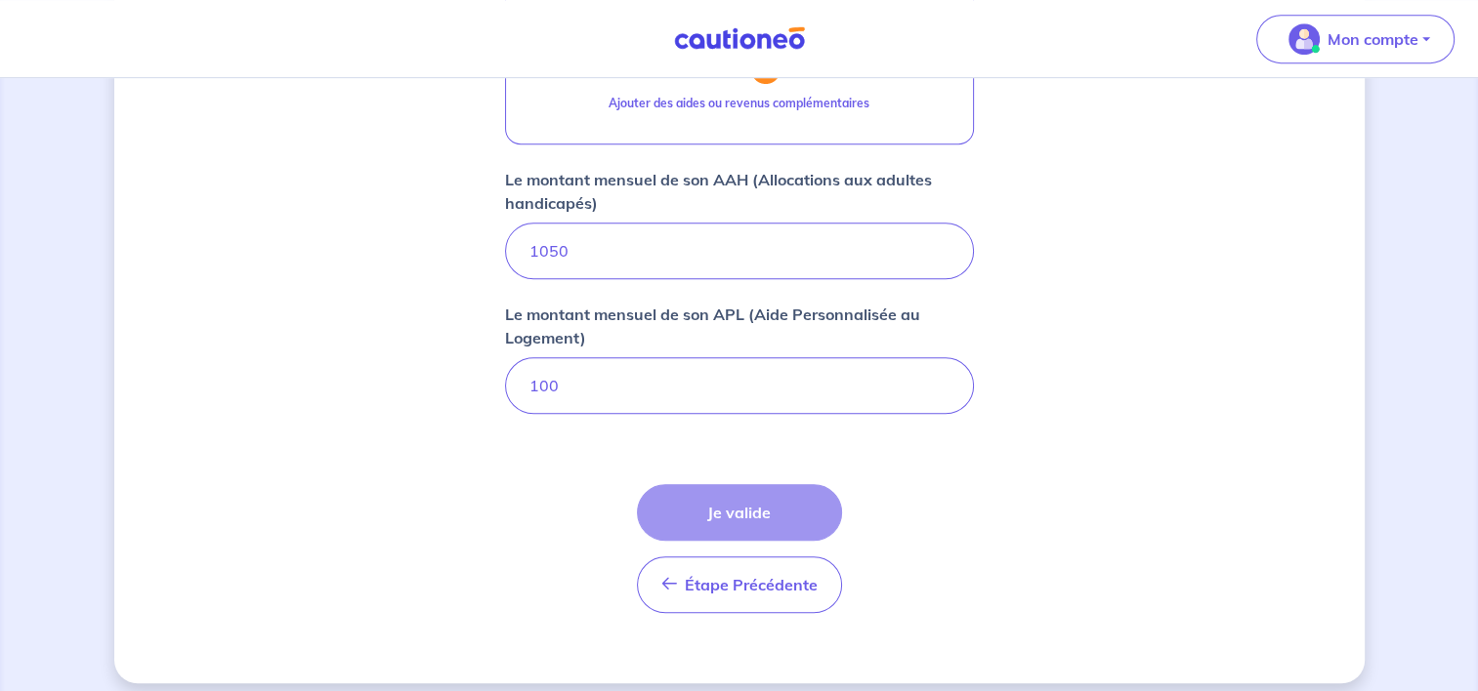
scroll to position [1003, 0]
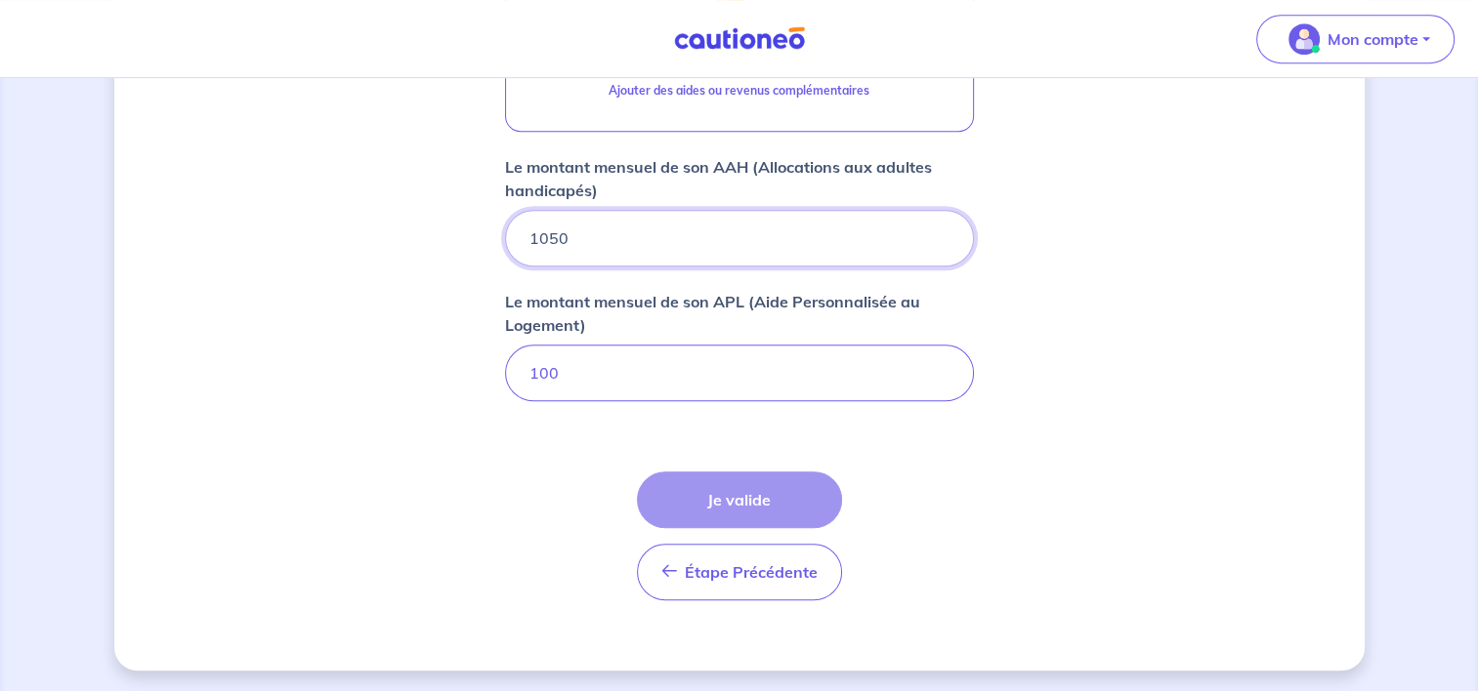
click at [661, 250] on input "1050" at bounding box center [739, 238] width 469 height 57
click at [890, 246] on input "1050" at bounding box center [739, 238] width 469 height 57
click at [825, 371] on input "100" at bounding box center [739, 373] width 469 height 57
type input "0"
type input "200"
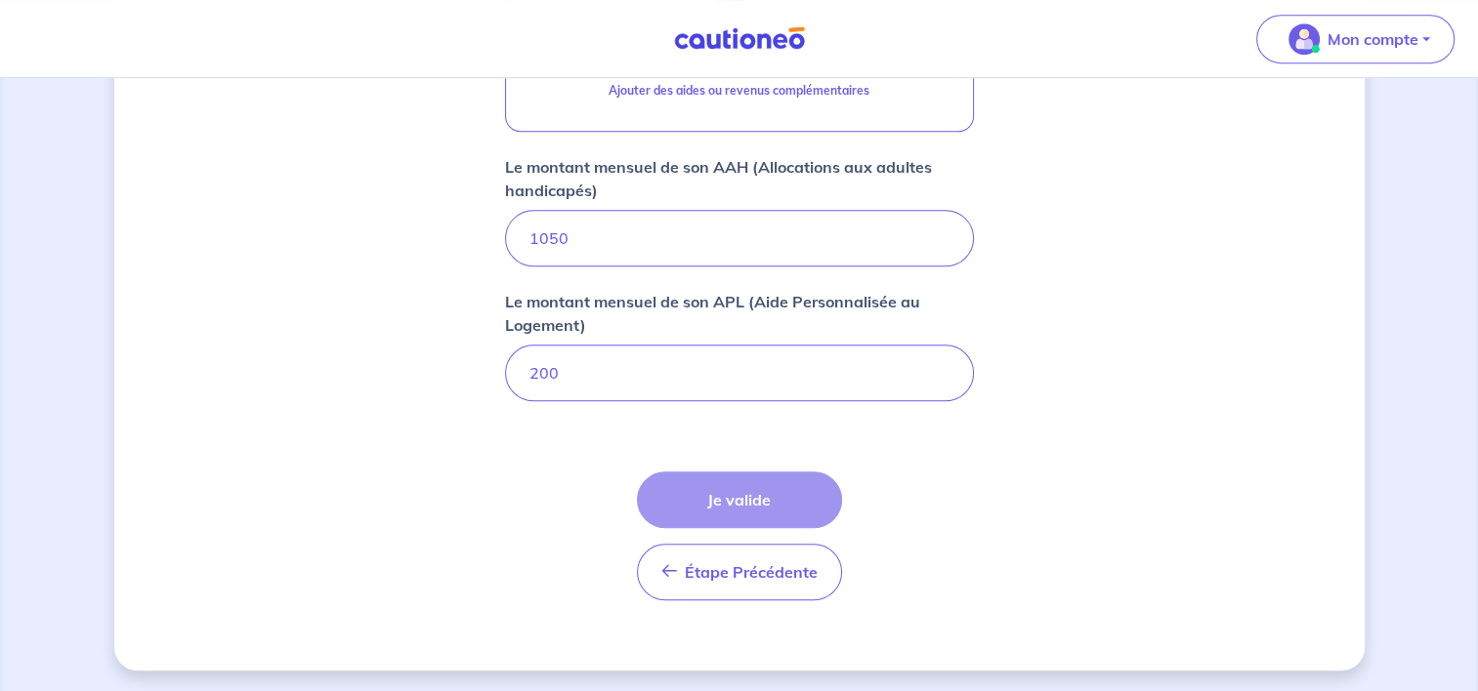
click at [739, 502] on div "Étape Précédente Précédent Je valide Je valide" at bounding box center [739, 536] width 205 height 129
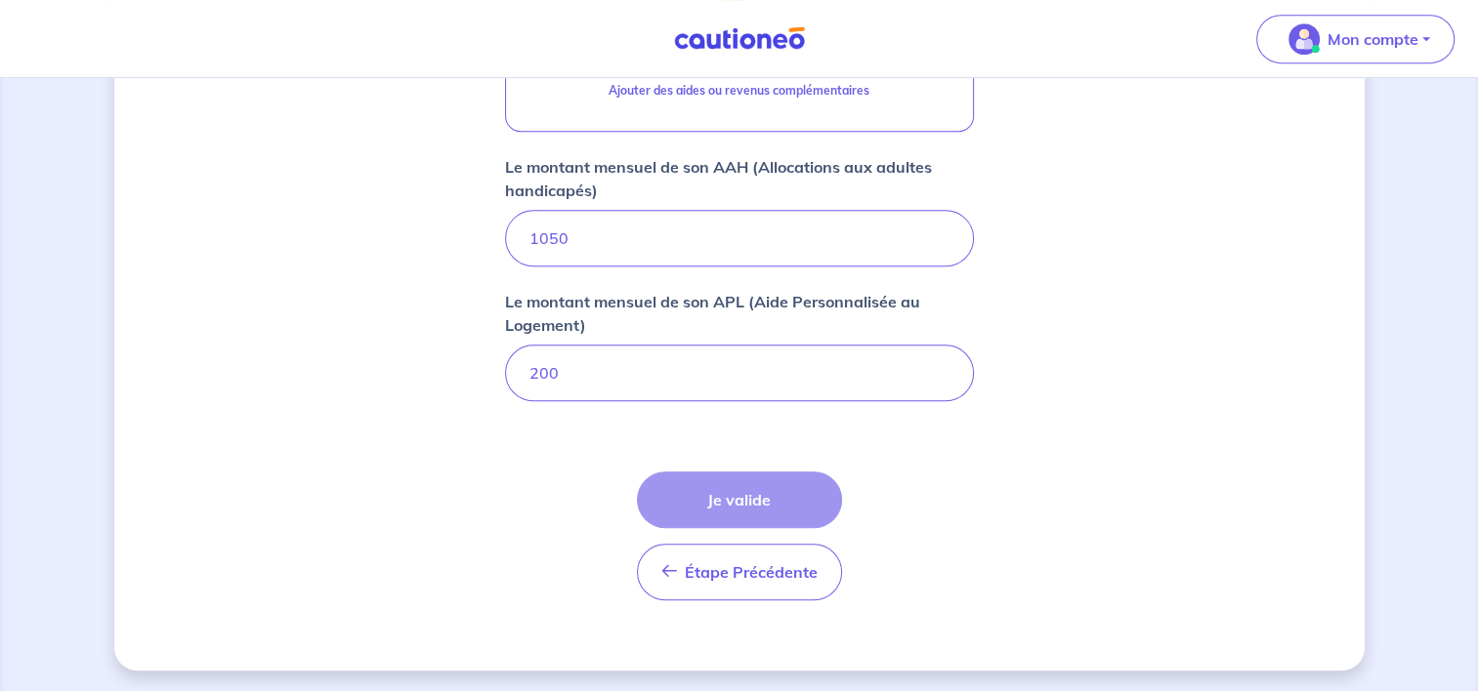
click at [739, 502] on div "Étape Précédente Précédent Je valide Je valide" at bounding box center [739, 536] width 205 height 129
